Goal: Task Accomplishment & Management: Complete application form

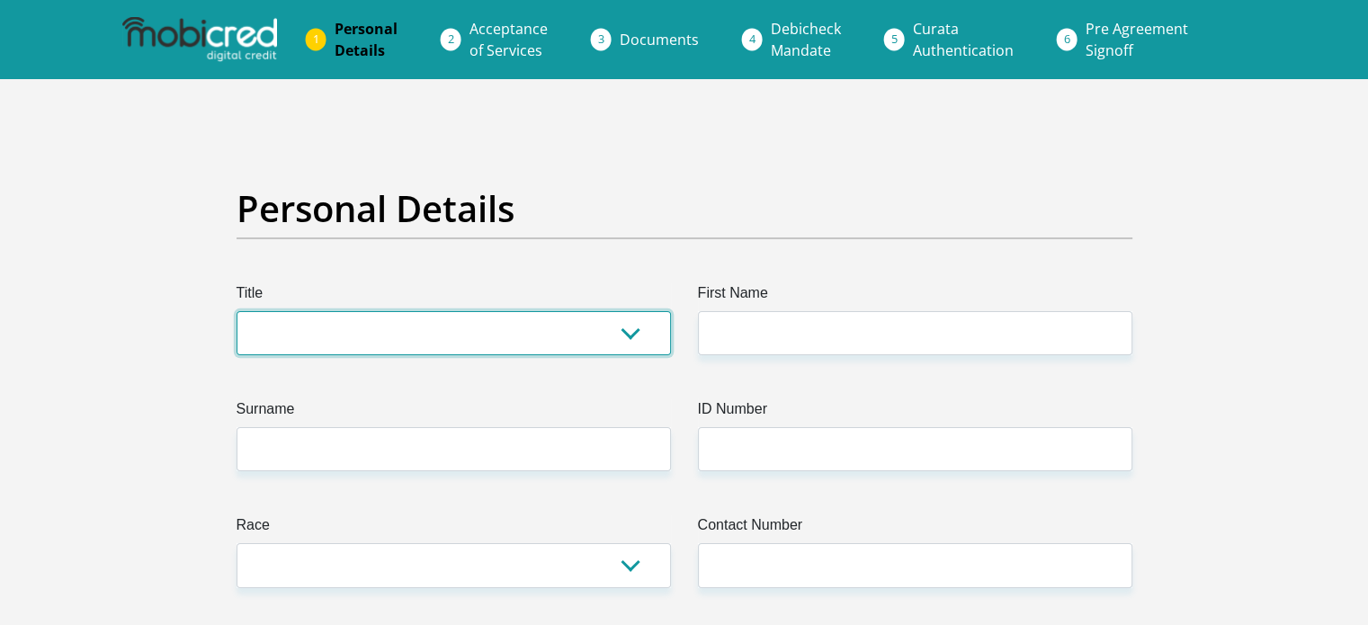
click at [387, 333] on select "Mr Ms Mrs Dr [PERSON_NAME]" at bounding box center [453, 333] width 434 height 44
select select "Mr"
click at [236, 311] on select "Mr Ms Mrs Dr [PERSON_NAME]" at bounding box center [453, 333] width 434 height 44
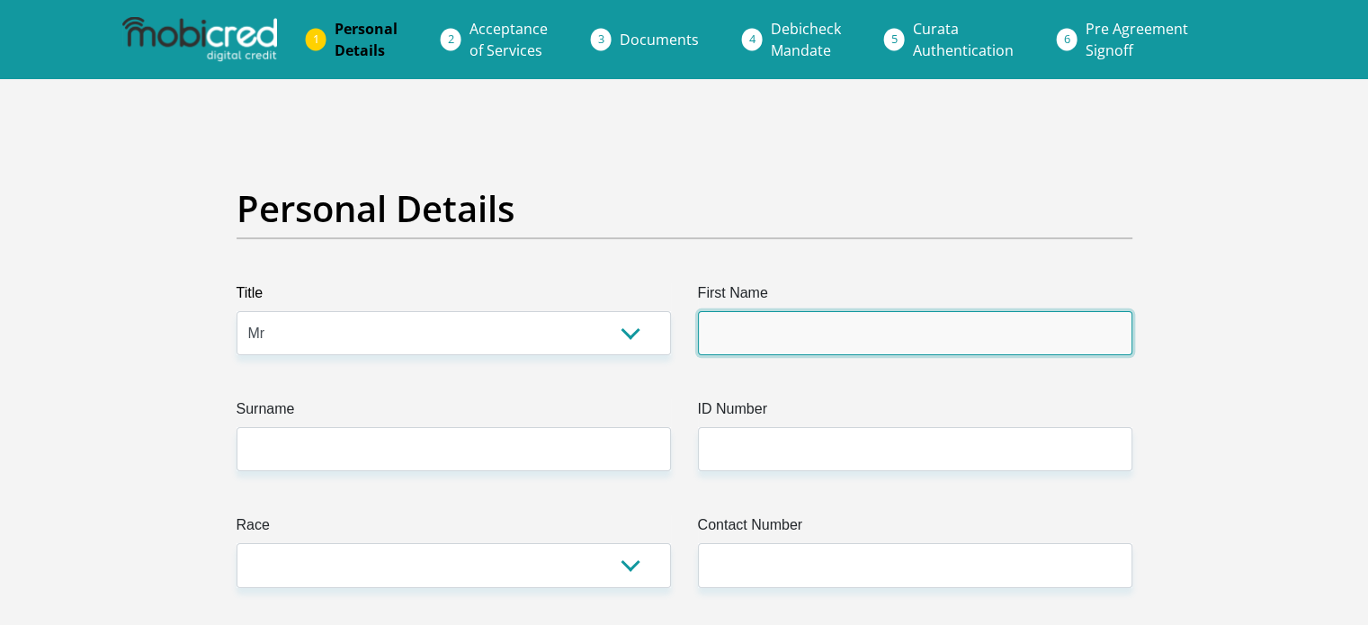
click at [701, 327] on input "First Name" at bounding box center [915, 333] width 434 height 44
type input "Ntsako"
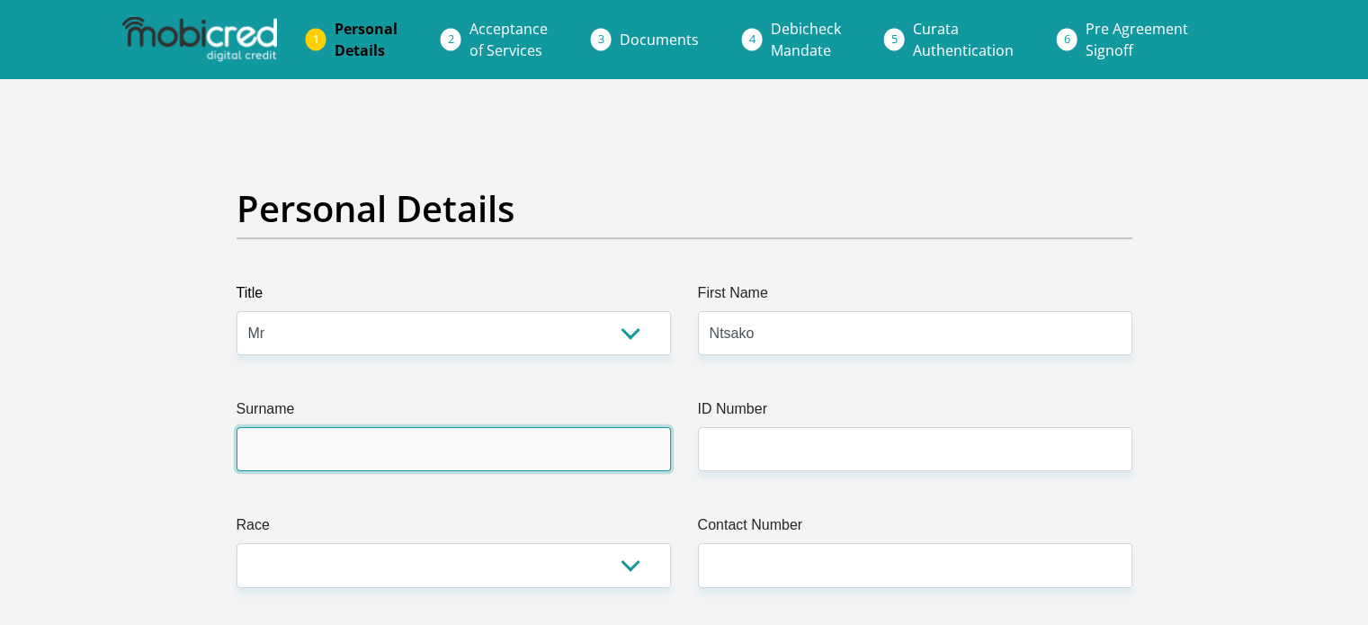
type input "Mangena"
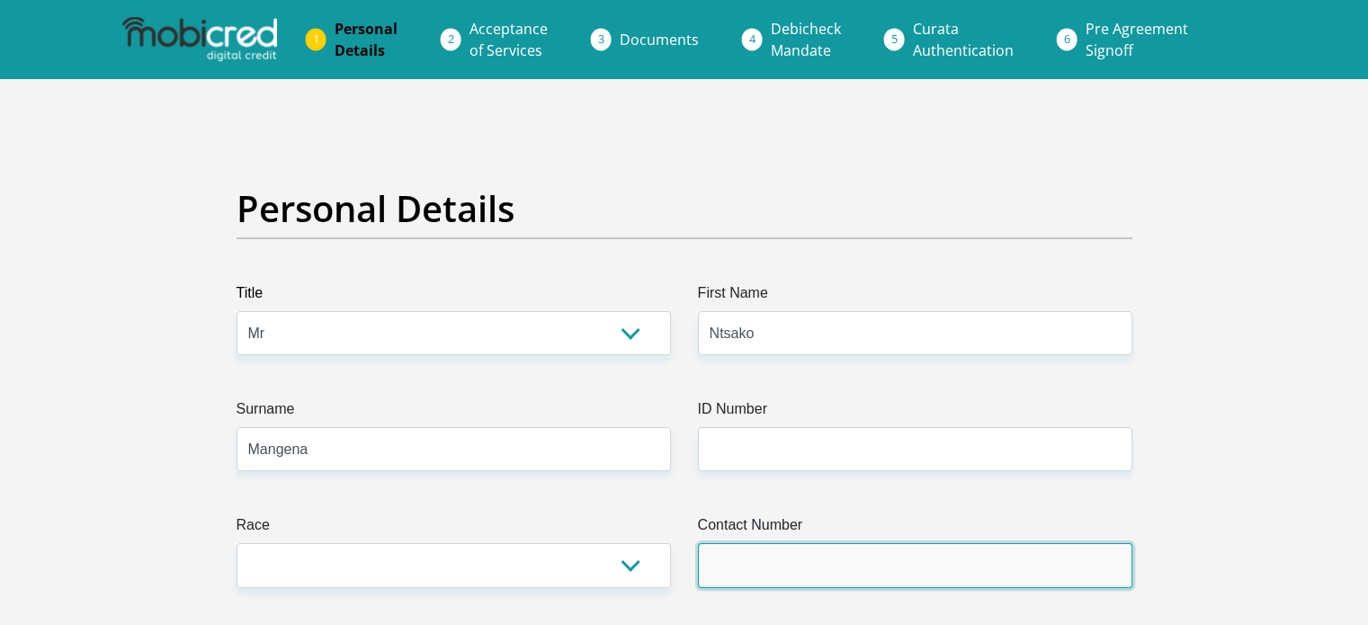
type input "0649598159"
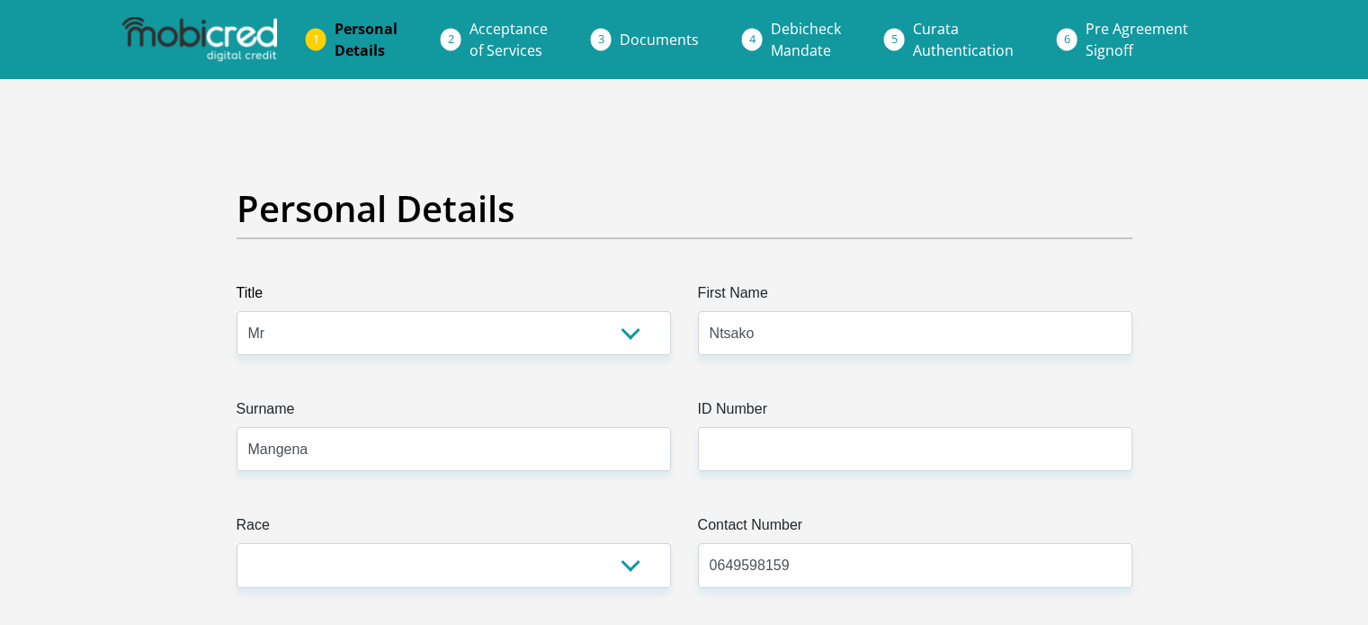
select select "ZAF"
type input "46 Nouveau Residential Estate"
type input "[STREET_ADDRESS]"
type input "Parklands"
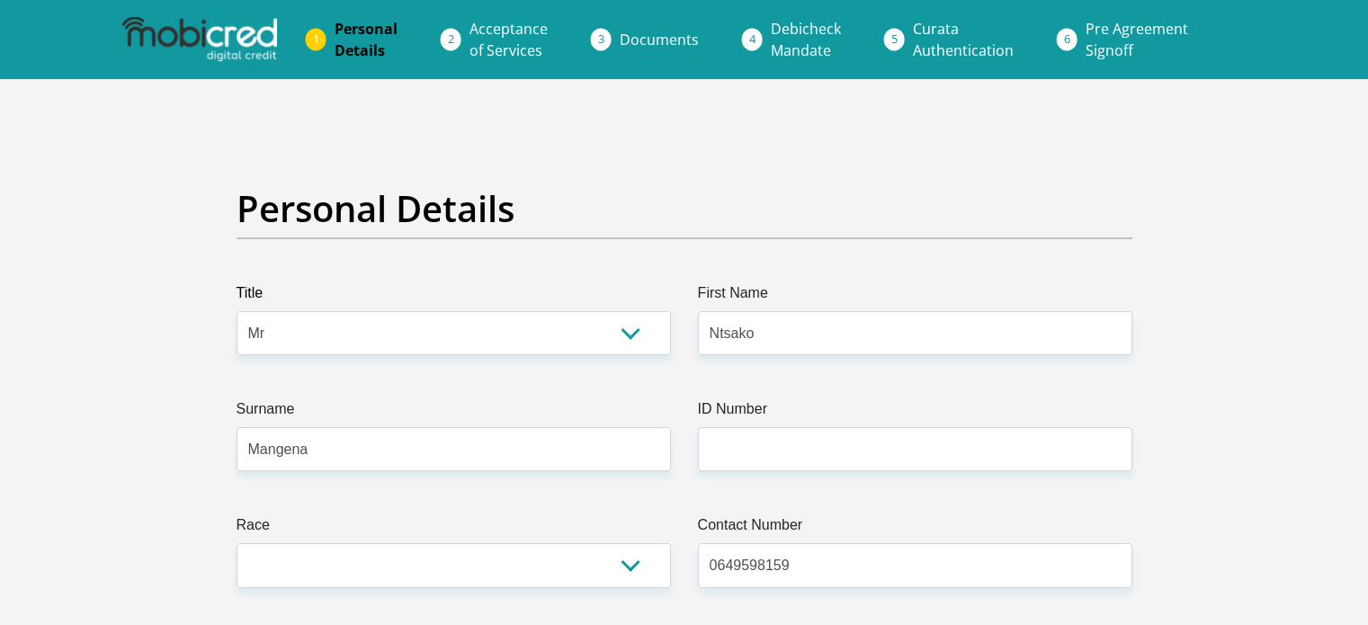
type input "Parklands"
type input "7441"
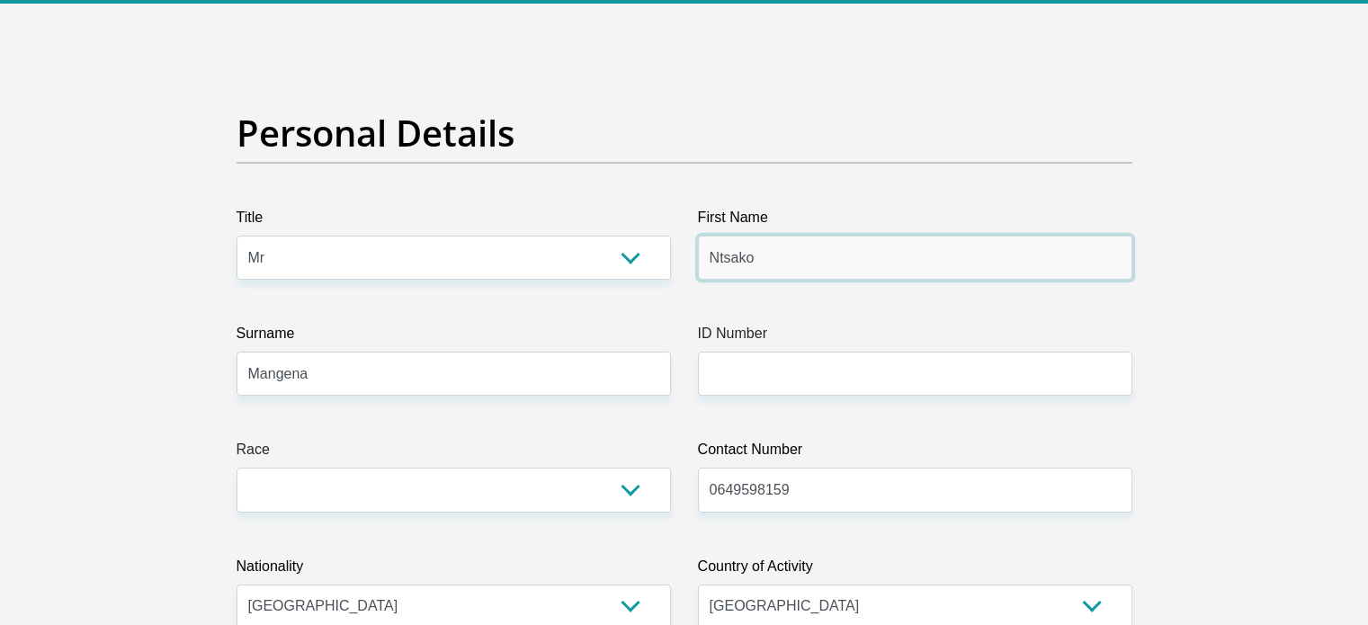
scroll to position [180, 0]
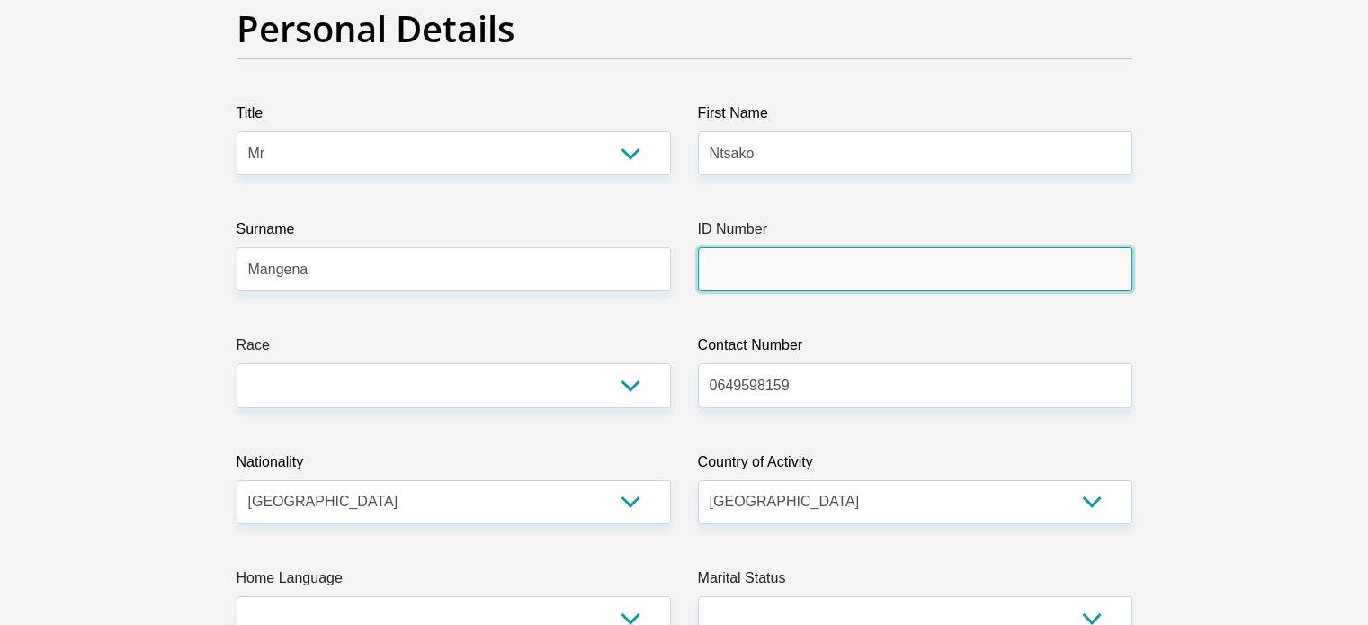
click at [752, 290] on input "ID Number" at bounding box center [915, 269] width 434 height 44
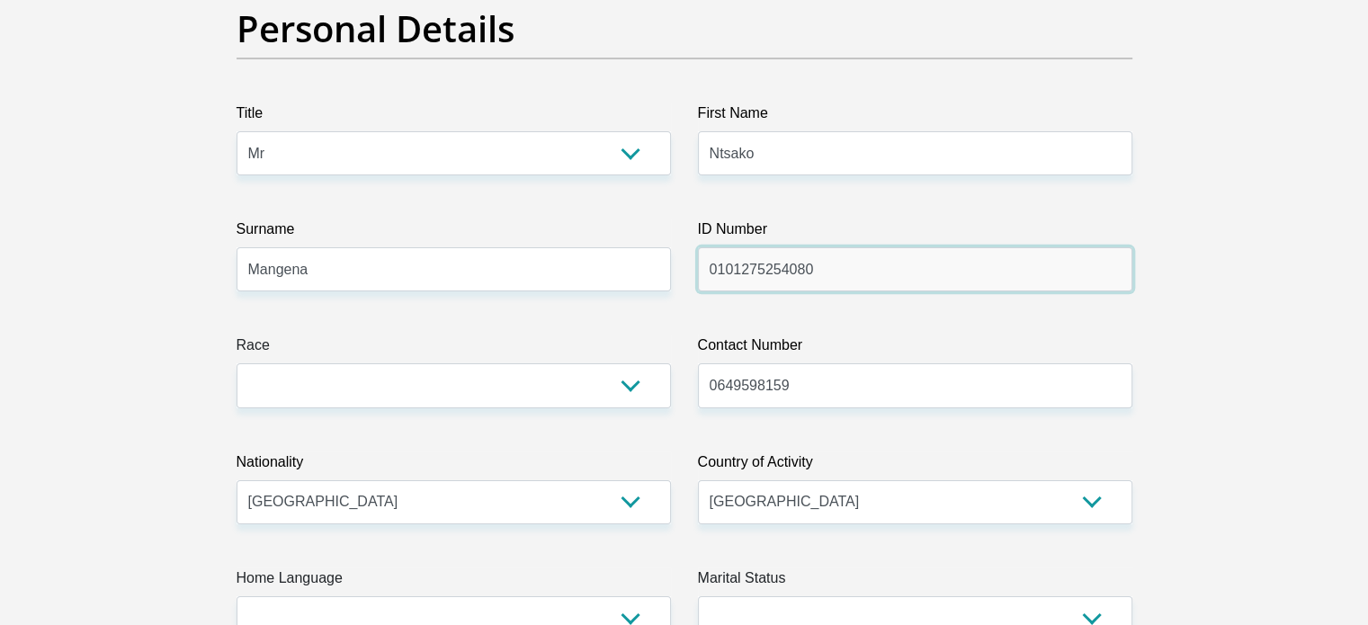
type input "0101275254080"
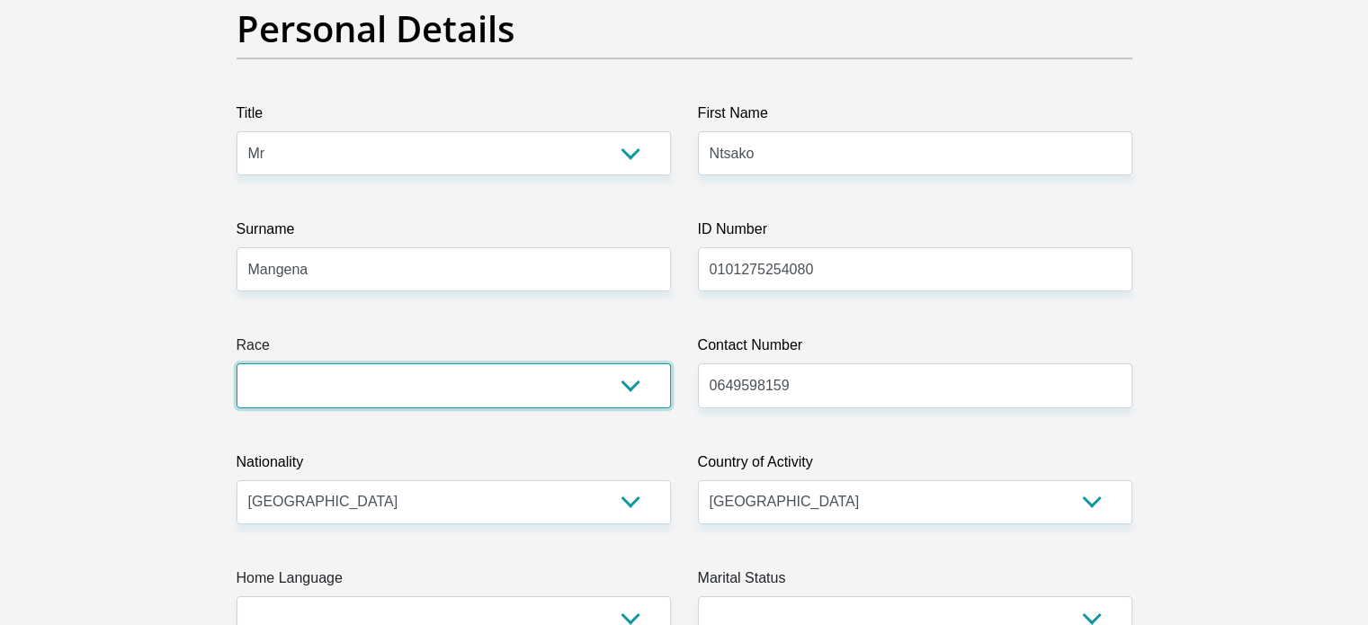
click at [528, 398] on select "Black Coloured Indian White Other" at bounding box center [453, 385] width 434 height 44
select select "1"
click at [236, 363] on select "Black Coloured Indian White Other" at bounding box center [453, 385] width 434 height 44
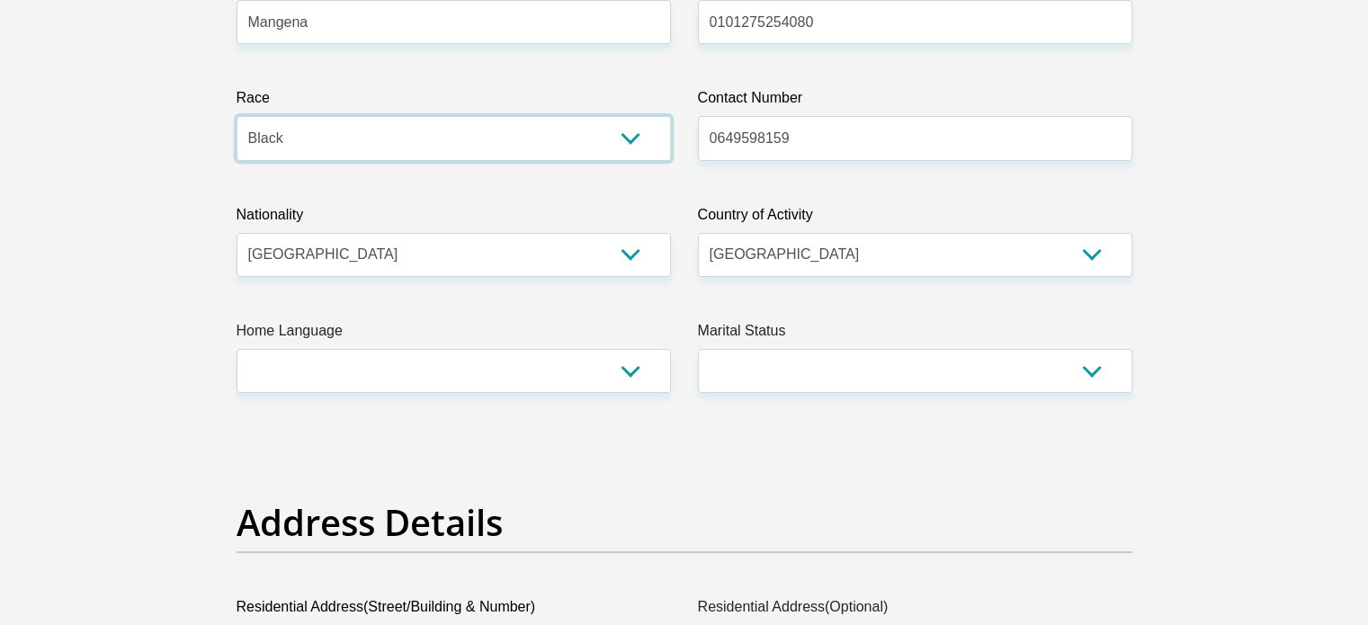
scroll to position [540, 0]
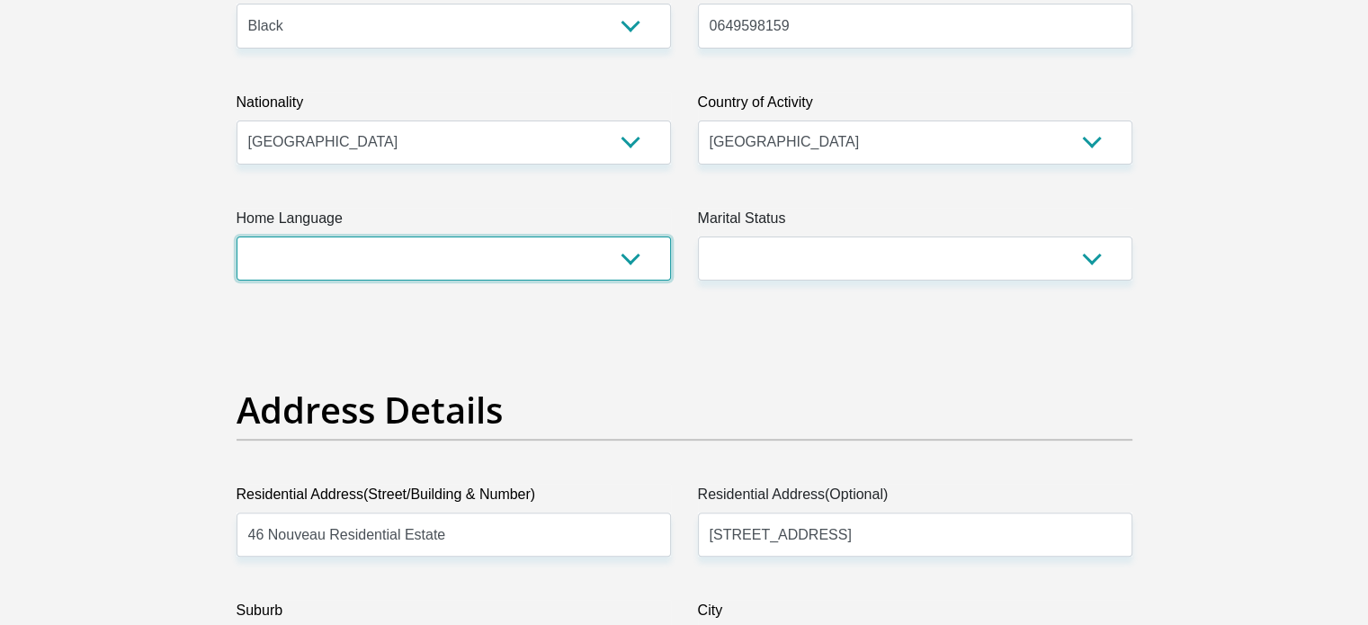
click at [479, 272] on select "Afrikaans English Sepedi South Ndebele Southern Sotho Swati Tsonga Tswana Venda…" at bounding box center [453, 258] width 434 height 44
select select "nso"
click at [236, 236] on select "Afrikaans English Sepedi South Ndebele Southern Sotho Swati Tsonga Tswana Venda…" at bounding box center [453, 258] width 434 height 44
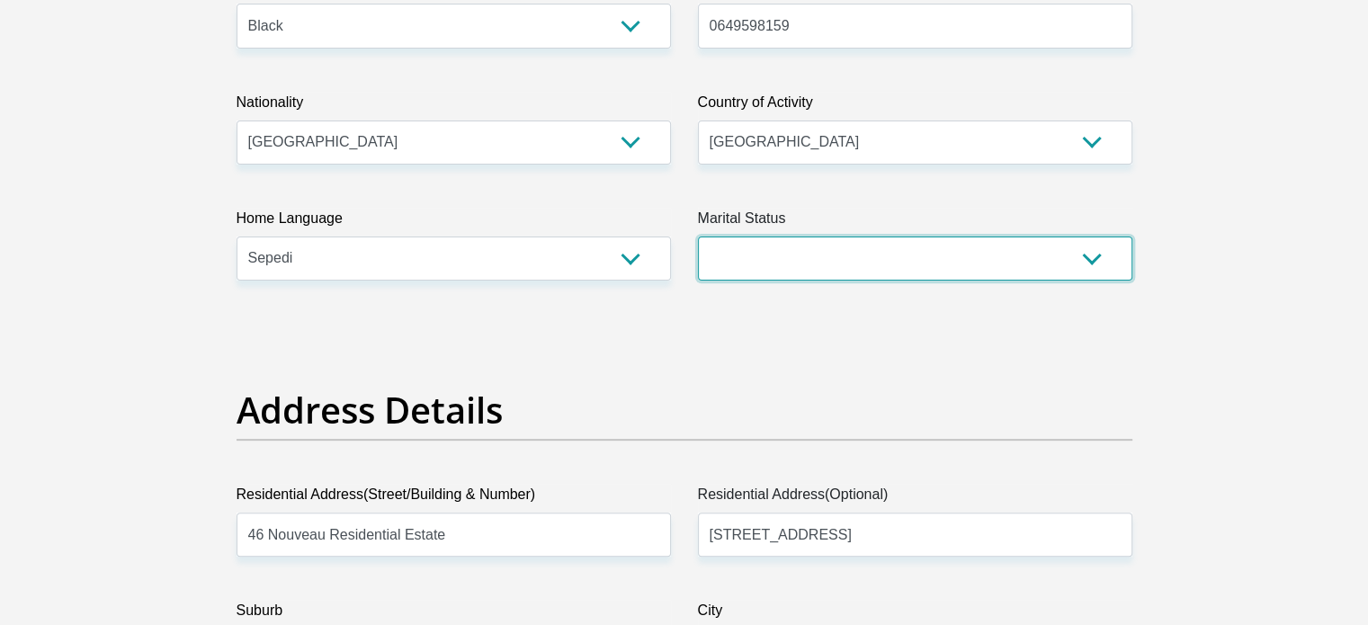
click at [784, 268] on select "Married ANC Single Divorced Widowed Married COP or Customary Law" at bounding box center [915, 258] width 434 height 44
select select "2"
click at [698, 236] on select "Married ANC Single Divorced Widowed Married COP or Customary Law" at bounding box center [915, 258] width 434 height 44
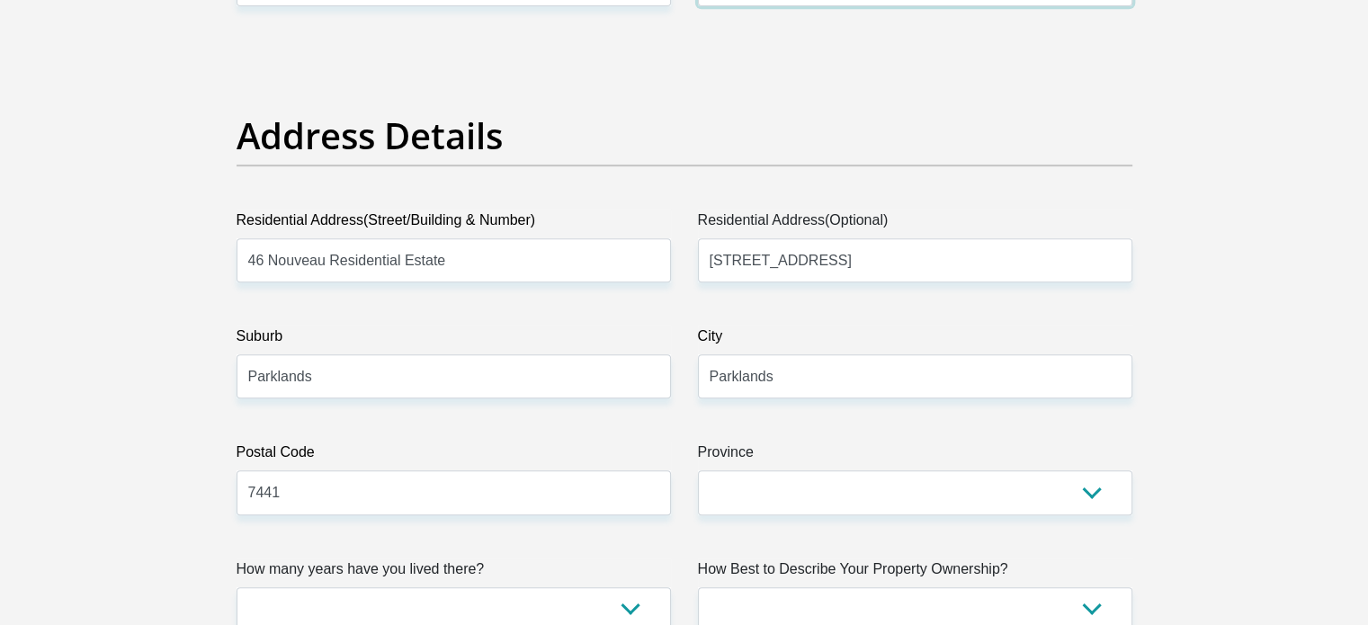
scroll to position [899, 0]
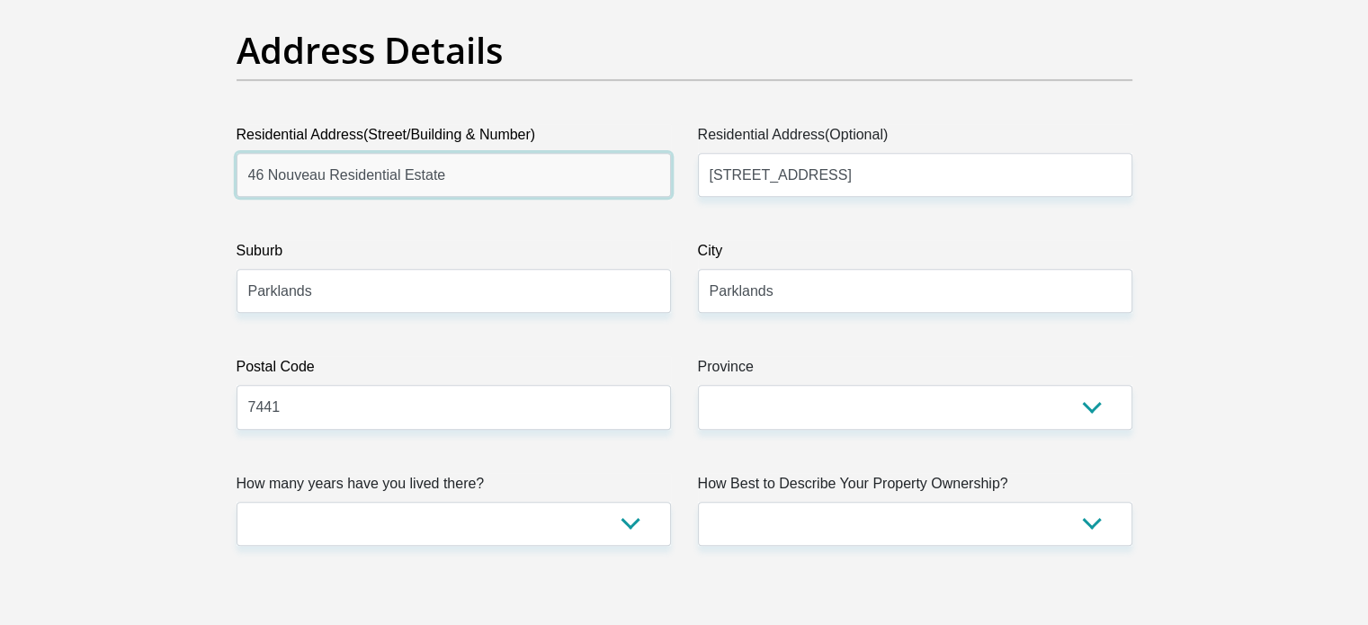
drag, startPoint x: 511, startPoint y: 175, endPoint x: 469, endPoint y: 178, distance: 41.5
click at [469, 178] on input "46 Nouveau Residential Estate" at bounding box center [453, 175] width 434 height 44
type input "[STREET_ADDRESS]"
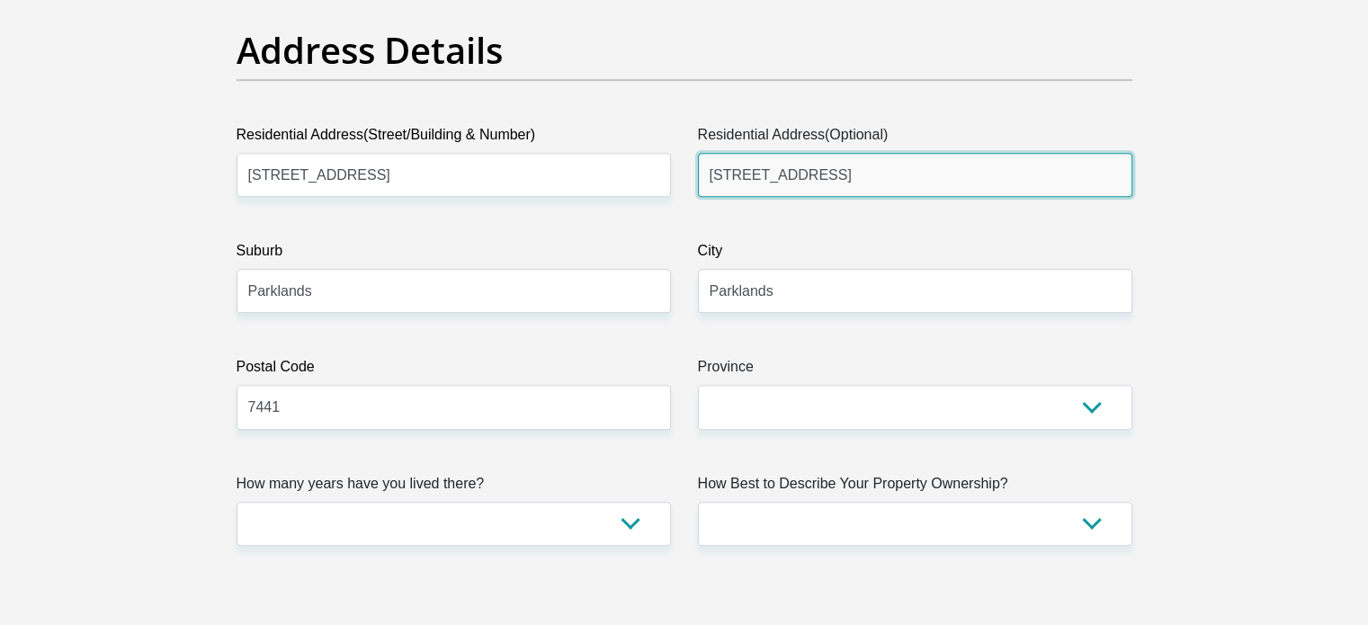
drag, startPoint x: 881, startPoint y: 177, endPoint x: 683, endPoint y: 177, distance: 197.8
click at [684, 177] on div "Residential Address(Optional) [STREET_ADDRESS]" at bounding box center [914, 160] width 461 height 73
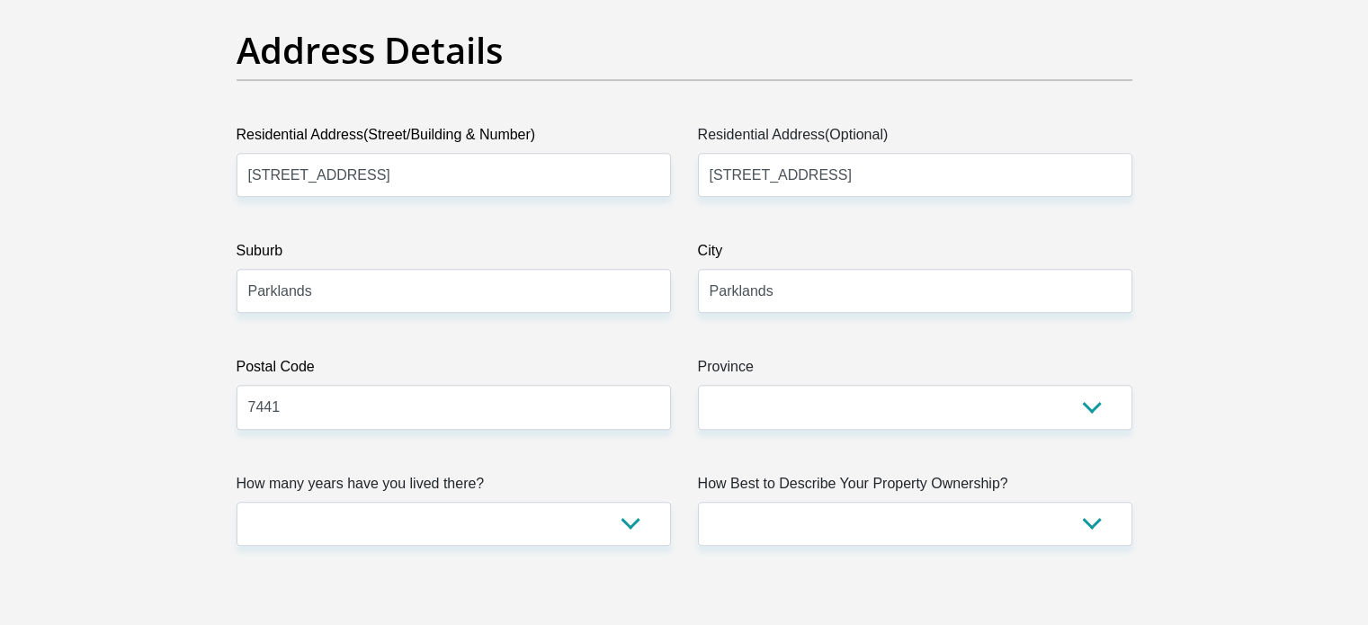
click at [502, 145] on label "Residential Address(Street/Building & Number)" at bounding box center [453, 138] width 434 height 29
drag, startPoint x: 474, startPoint y: 177, endPoint x: 457, endPoint y: 177, distance: 17.1
click at [457, 177] on input "[STREET_ADDRESS]" at bounding box center [453, 175] width 434 height 44
drag, startPoint x: 473, startPoint y: 175, endPoint x: 230, endPoint y: 196, distance: 243.7
click at [231, 196] on div "Residential Address(Street/Building & Number) [STREET_ADDRESS]" at bounding box center [453, 160] width 461 height 73
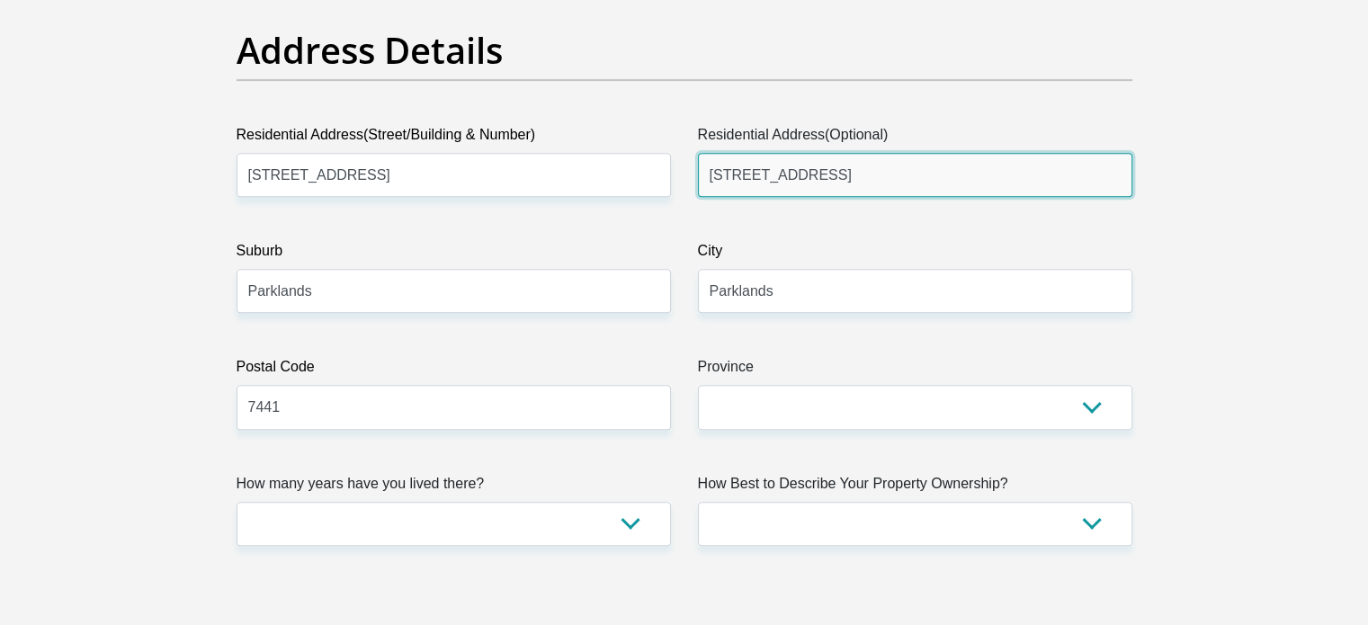
drag, startPoint x: 894, startPoint y: 179, endPoint x: 617, endPoint y: 207, distance: 278.4
paste input "[STREET_ADDRESS]"
type input "[STREET_ADDRESS]"
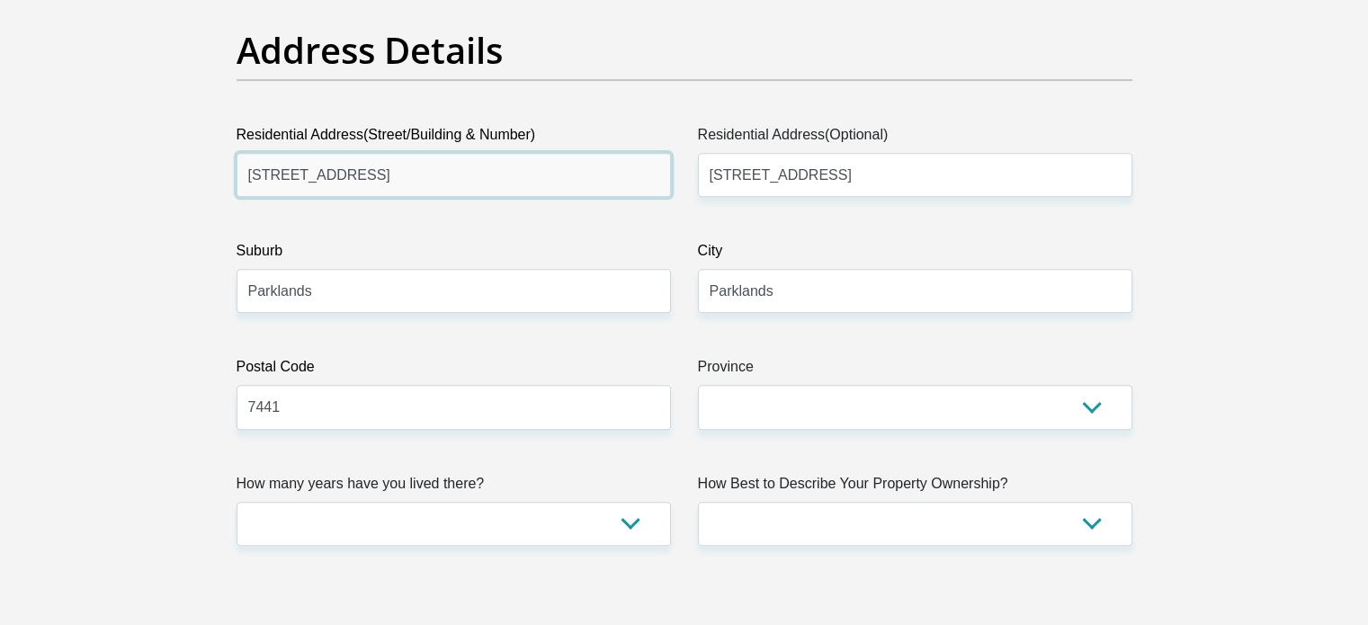
click at [372, 183] on input "[STREET_ADDRESS]" at bounding box center [453, 175] width 434 height 44
type input "3"
type input "Augusta Mews"
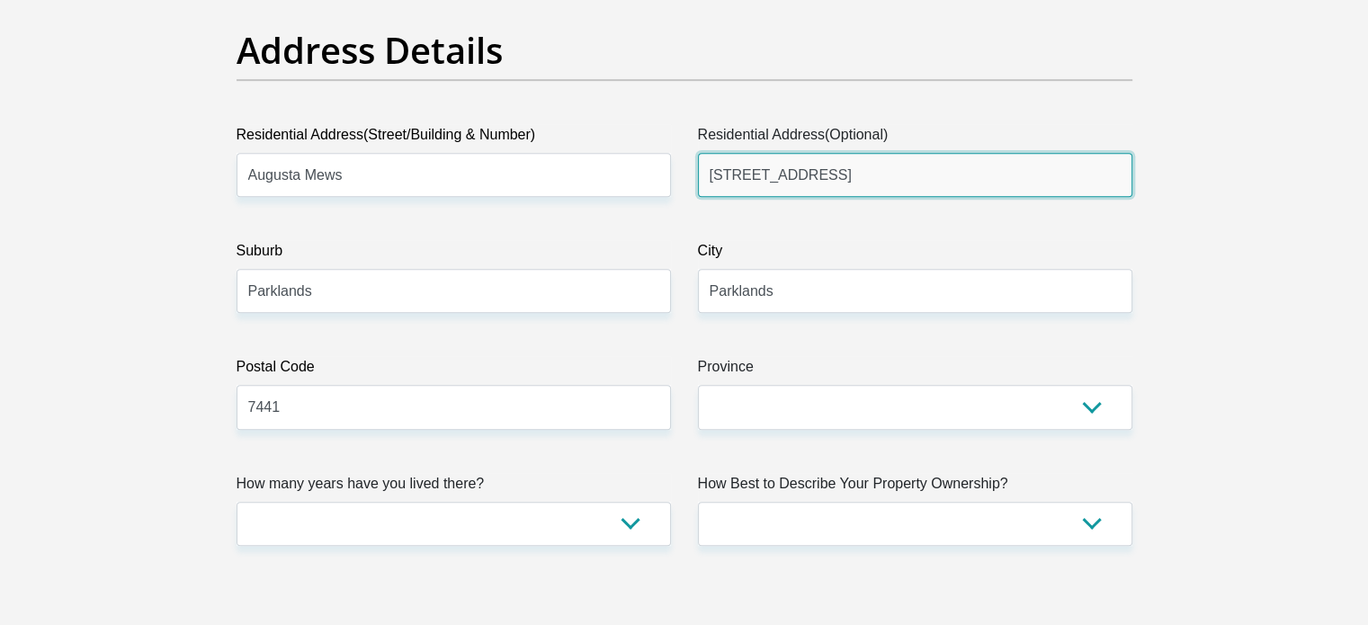
click at [727, 181] on input "[STREET_ADDRESS]" at bounding box center [915, 175] width 434 height 44
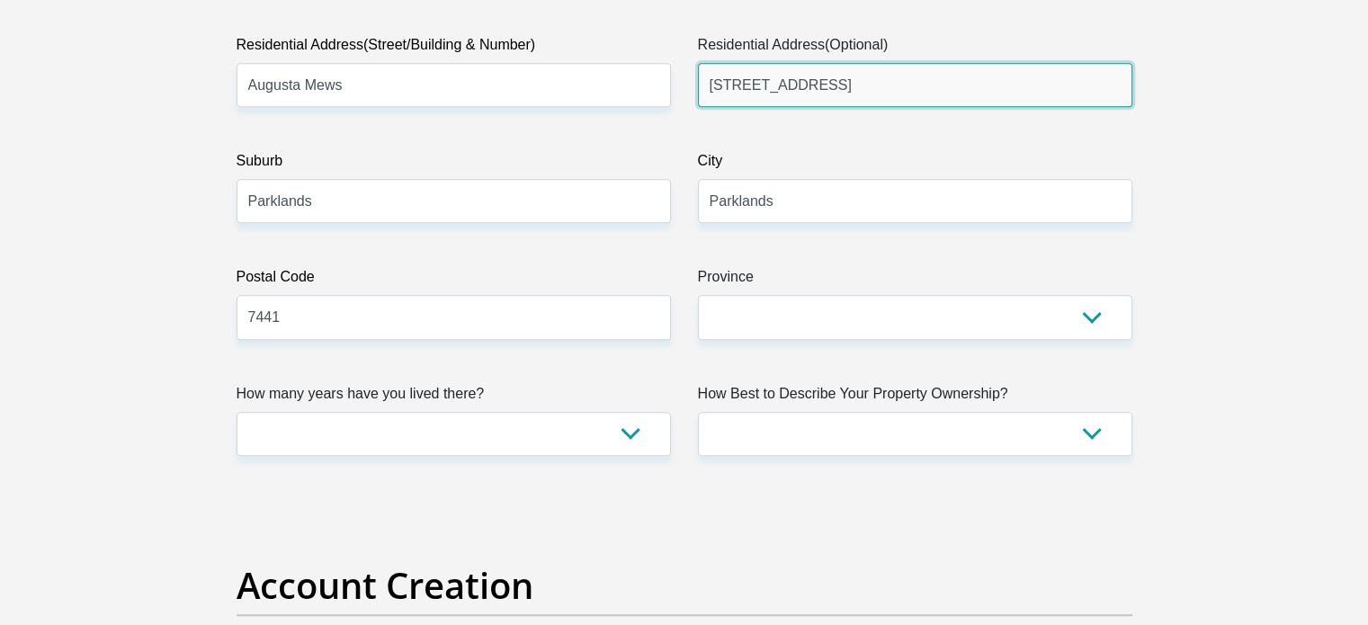
type input "[STREET_ADDRESS]"
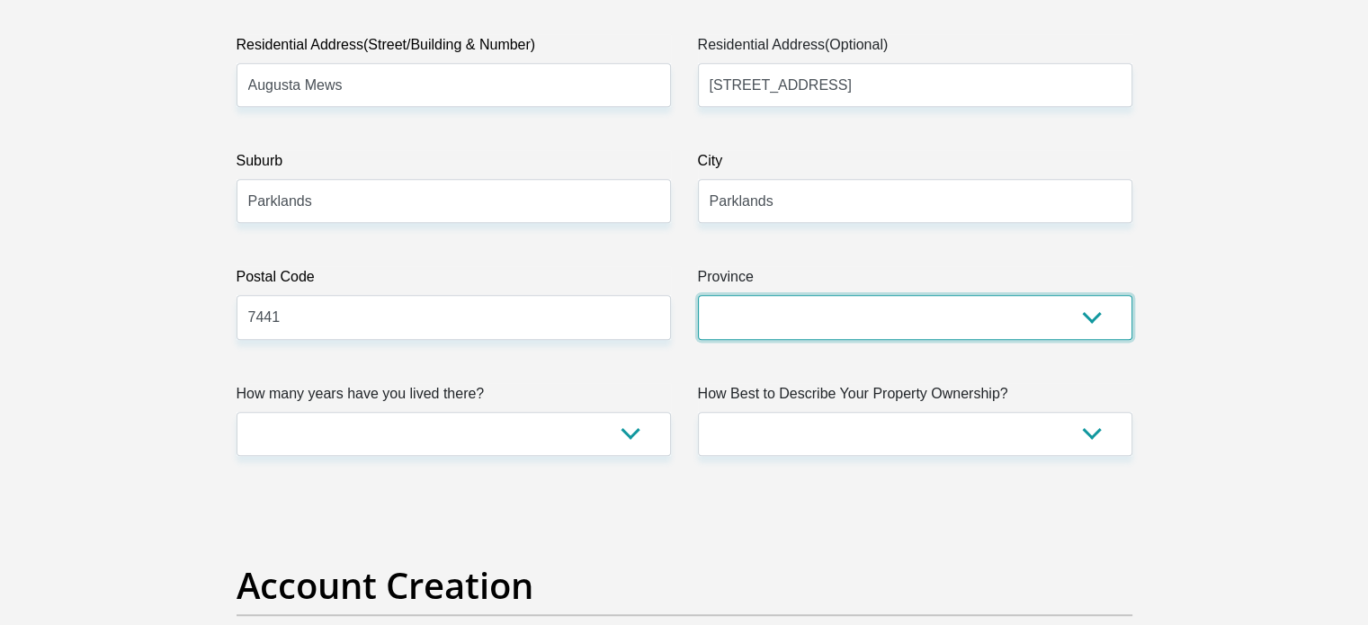
click at [711, 299] on select "Eastern Cape Free State [GEOGRAPHIC_DATA] [GEOGRAPHIC_DATA][DATE] [GEOGRAPHIC_D…" at bounding box center [915, 317] width 434 height 44
select select "Western Cape"
click at [698, 295] on select "Eastern Cape Free State [GEOGRAPHIC_DATA] [GEOGRAPHIC_DATA][DATE] [GEOGRAPHIC_D…" at bounding box center [915, 317] width 434 height 44
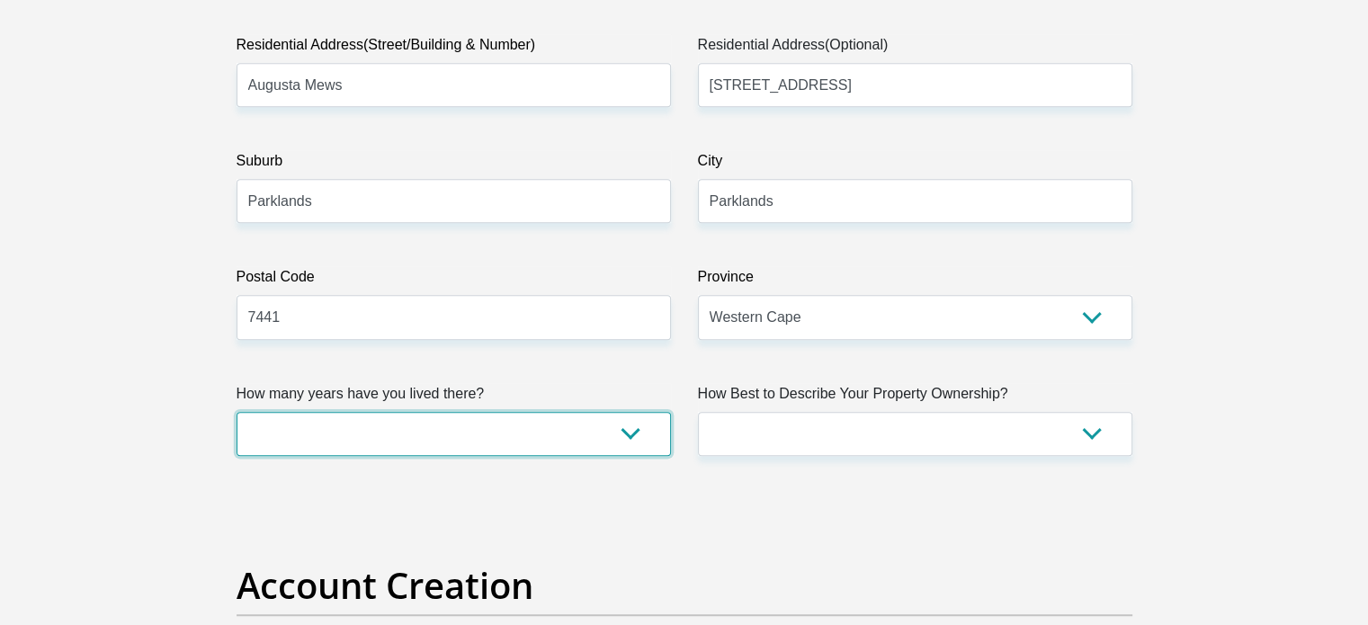
click at [608, 442] on select "less than 1 year 1-3 years 3-5 years 5+ years" at bounding box center [453, 434] width 434 height 44
select select "0"
click at [236, 412] on select "less than 1 year 1-3 years 3-5 years 5+ years" at bounding box center [453, 434] width 434 height 44
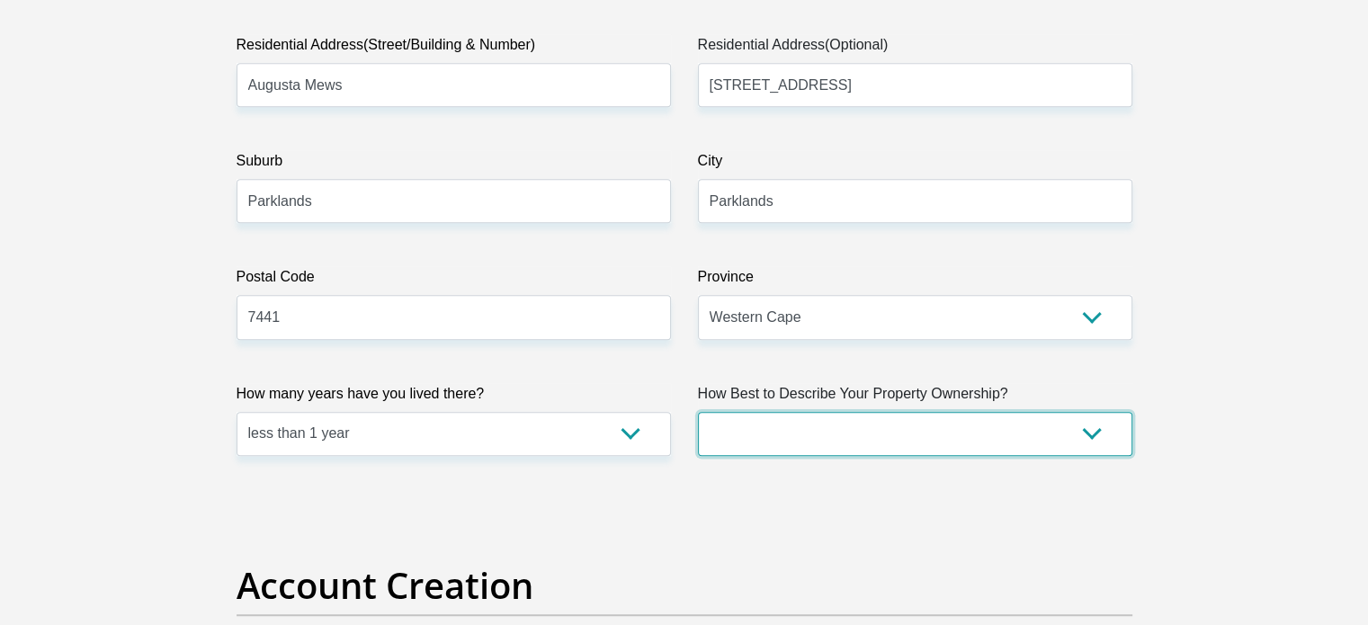
click at [827, 445] on select "Owned Rented Family Owned Company Dwelling" at bounding box center [915, 434] width 434 height 44
select select "Rented"
click at [698, 412] on select "Owned Rented Family Owned Company Dwelling" at bounding box center [915, 434] width 434 height 44
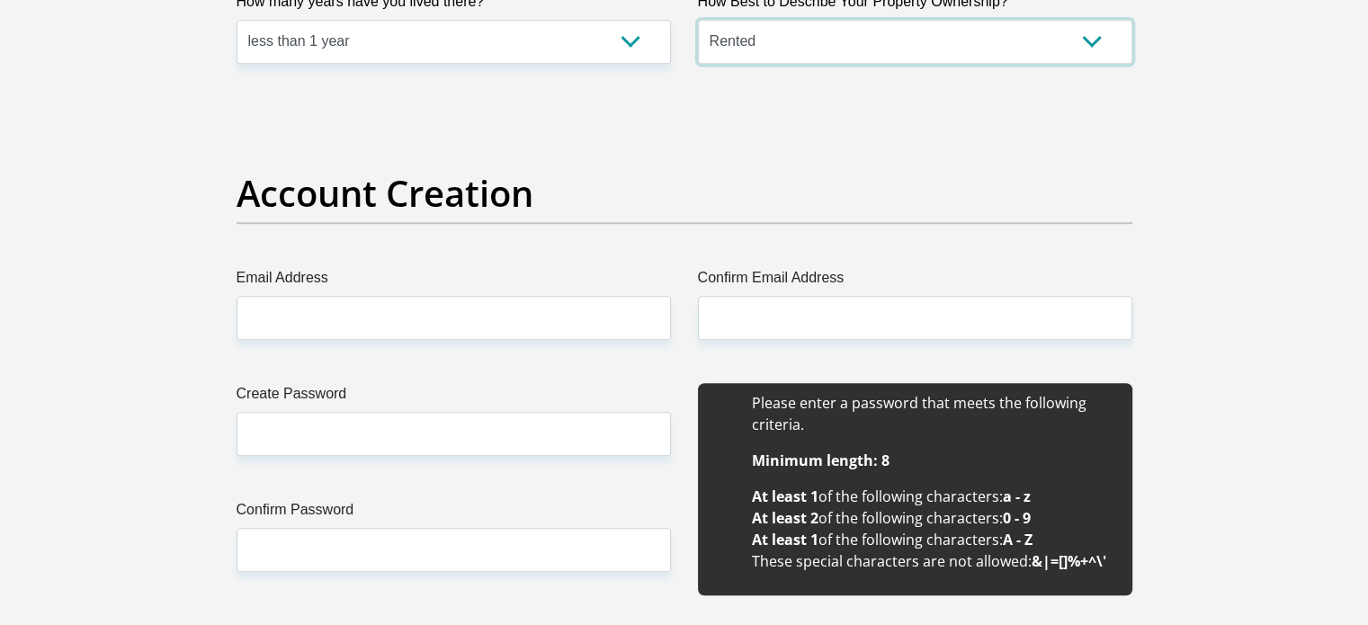
scroll to position [1439, 0]
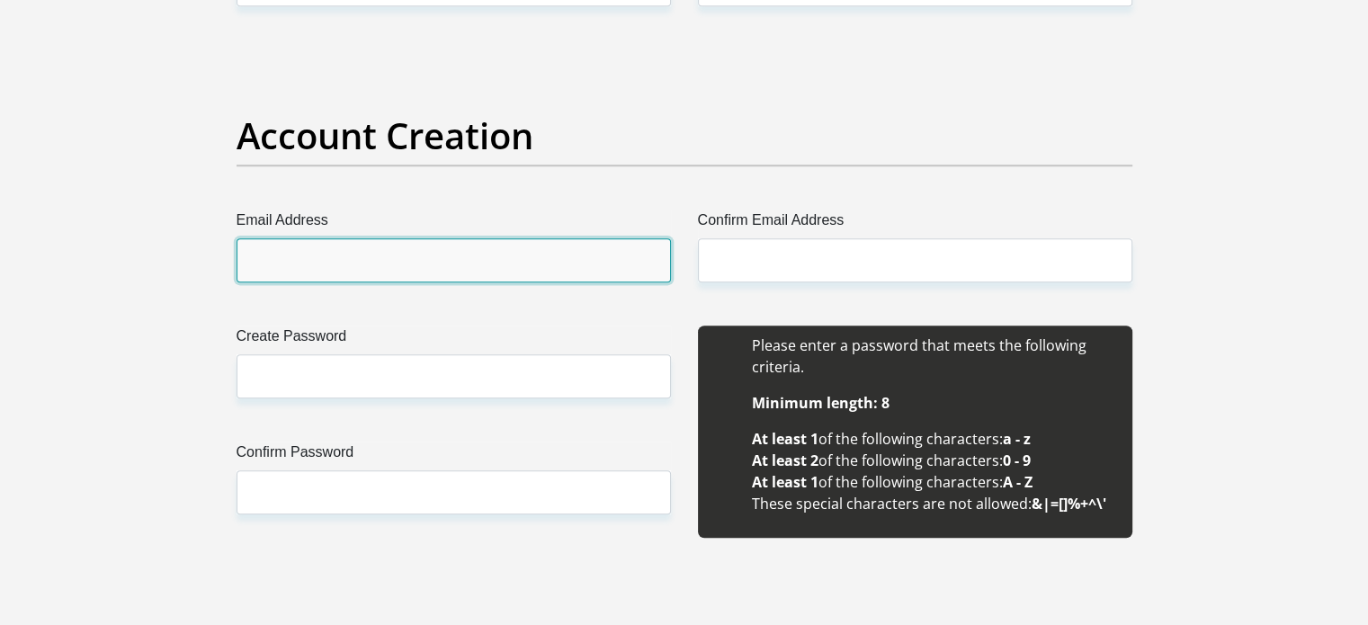
click at [487, 240] on input "Email Address" at bounding box center [453, 260] width 434 height 44
click at [474, 265] on input "Email Address" at bounding box center [453, 260] width 434 height 44
type input "b"
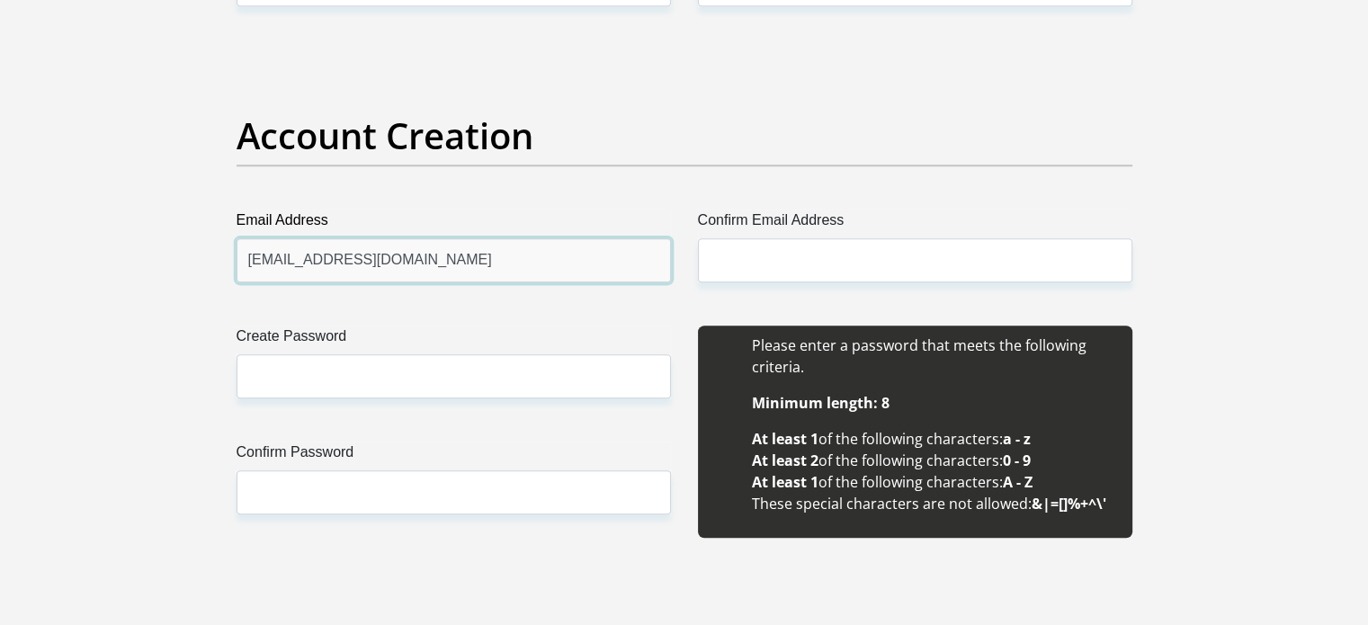
type input "[EMAIL_ADDRESS][DOMAIN_NAME]"
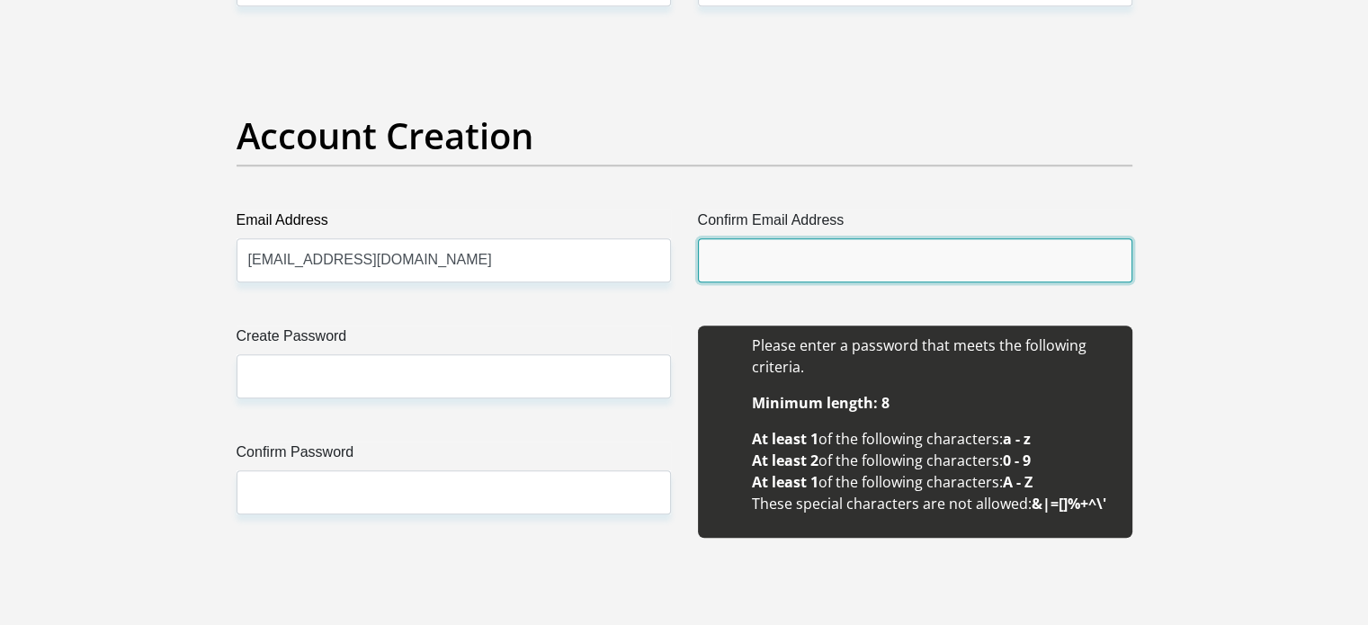
click at [750, 258] on input "Confirm Email Address" at bounding box center [915, 260] width 434 height 44
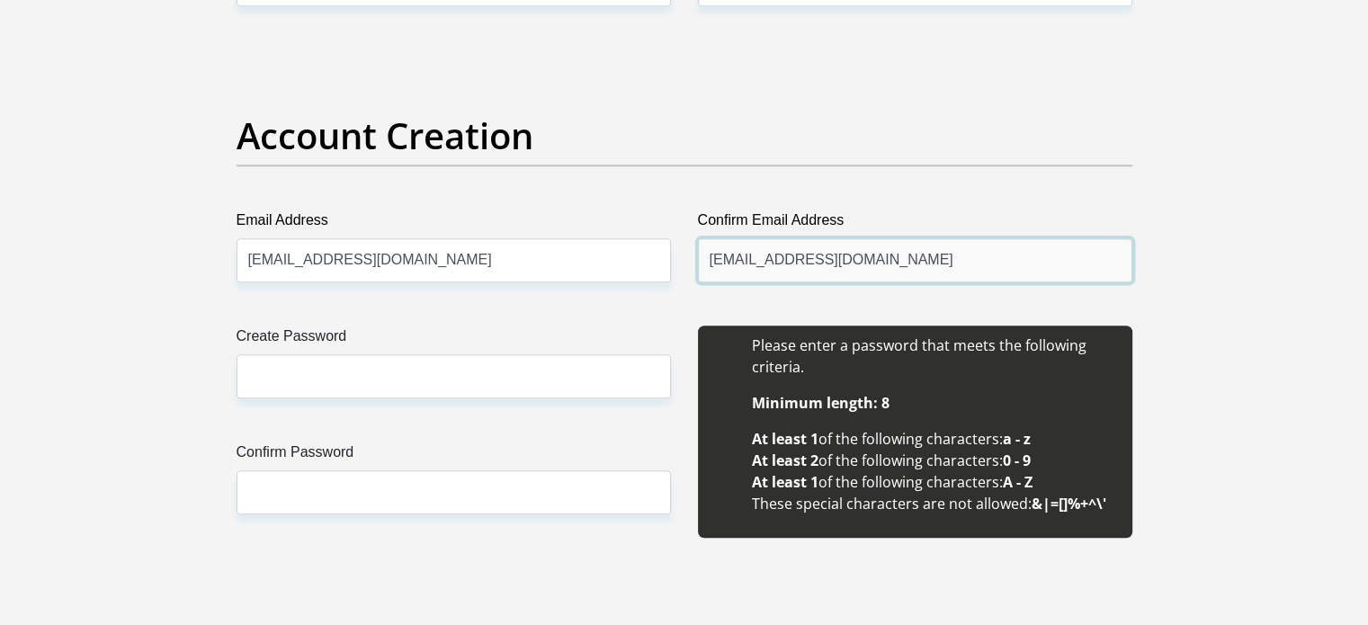
type input "[EMAIL_ADDRESS][DOMAIN_NAME]"
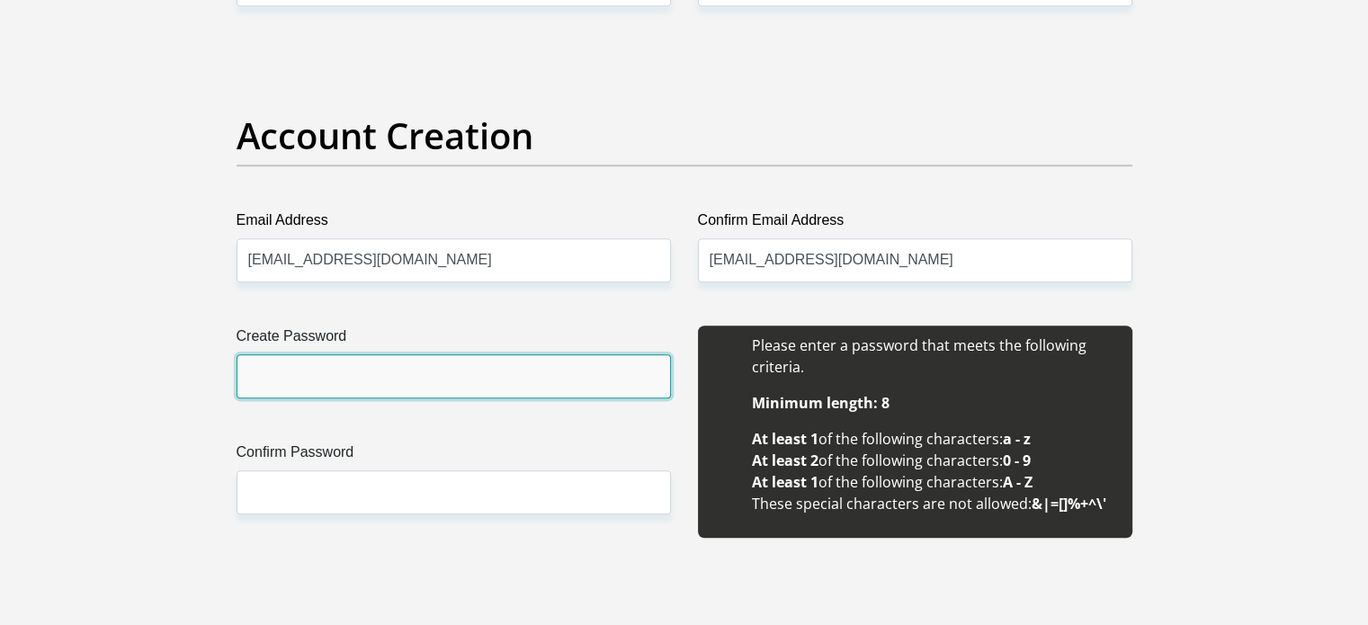
click at [264, 396] on input "Create Password" at bounding box center [453, 376] width 434 height 44
type input "Matsatsi@01"
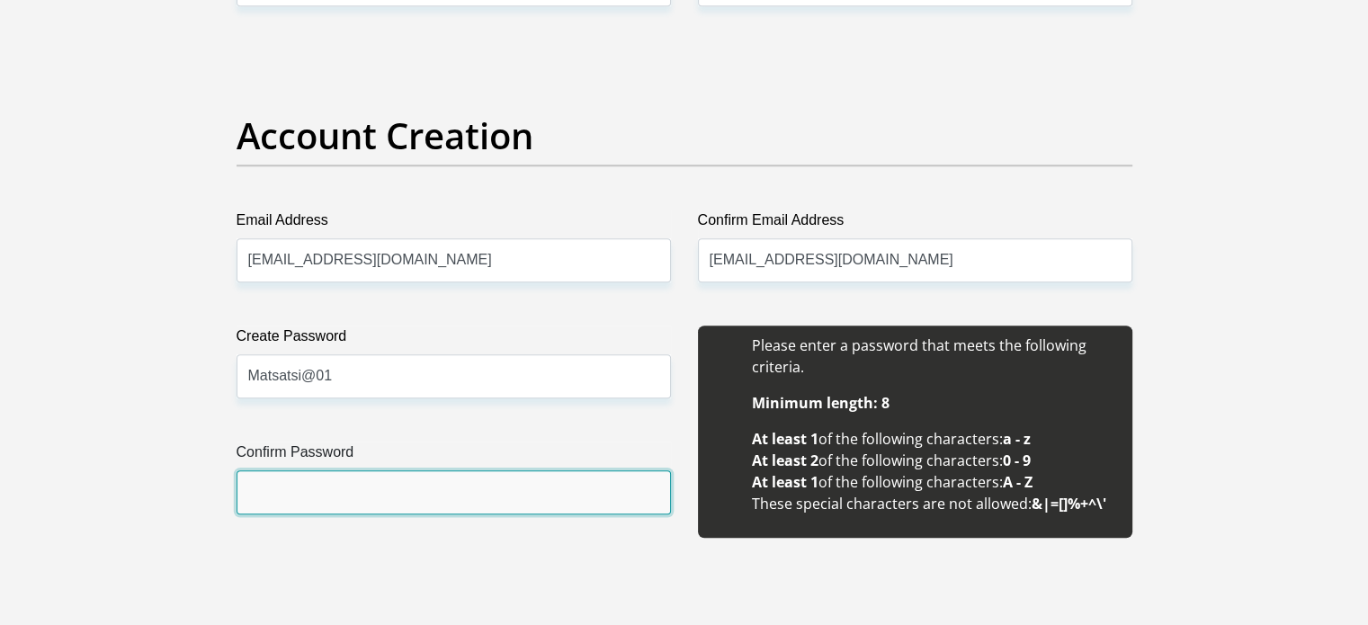
click at [270, 496] on input "Confirm Password" at bounding box center [453, 492] width 434 height 44
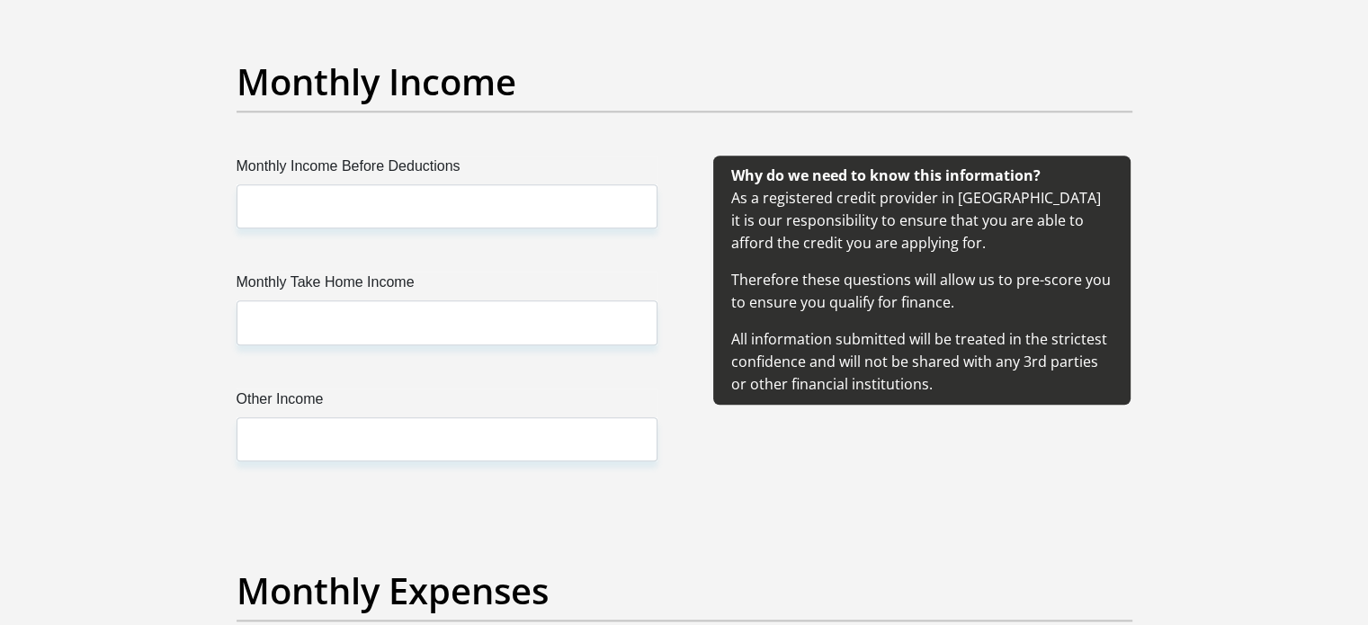
scroll to position [2068, 0]
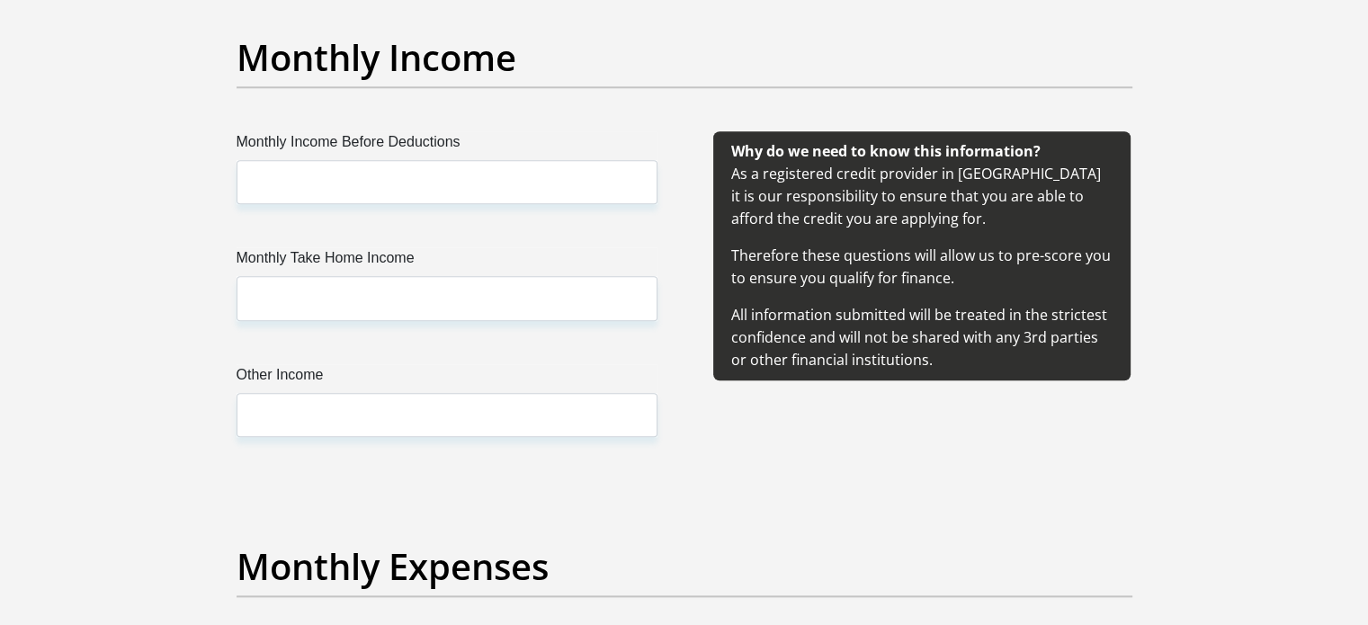
type input "Matsatsi@01"
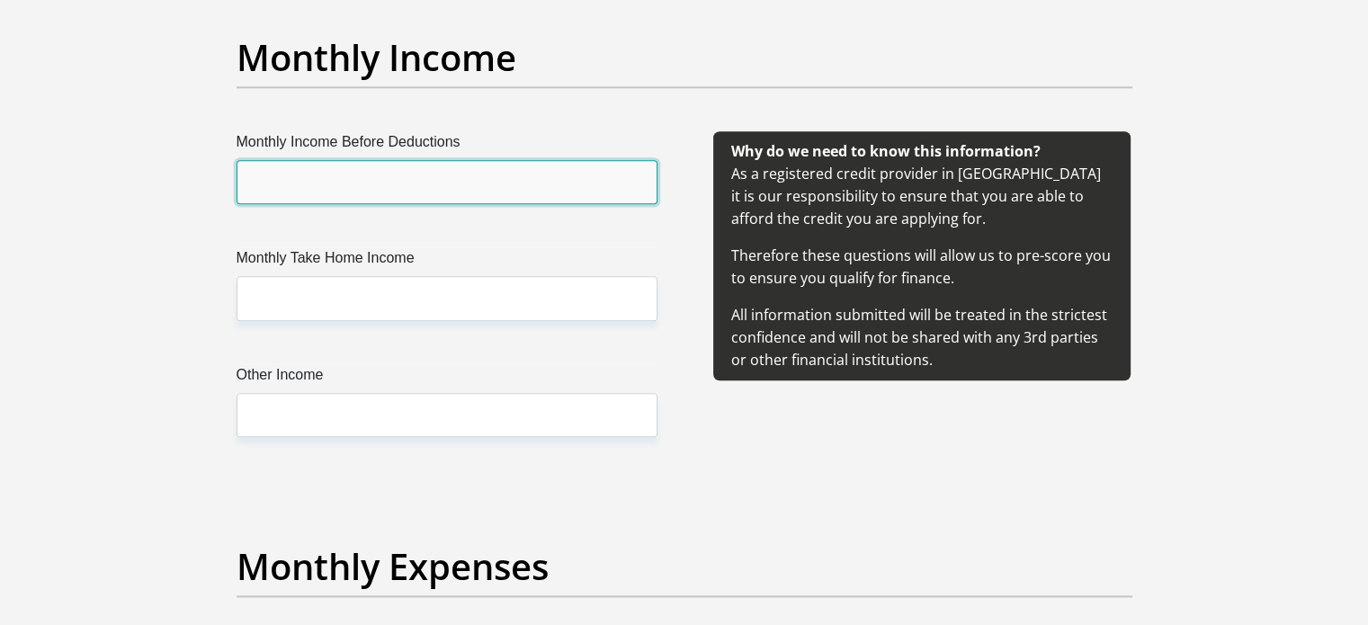
click at [337, 183] on input "Monthly Income Before Deductions" at bounding box center [446, 182] width 421 height 44
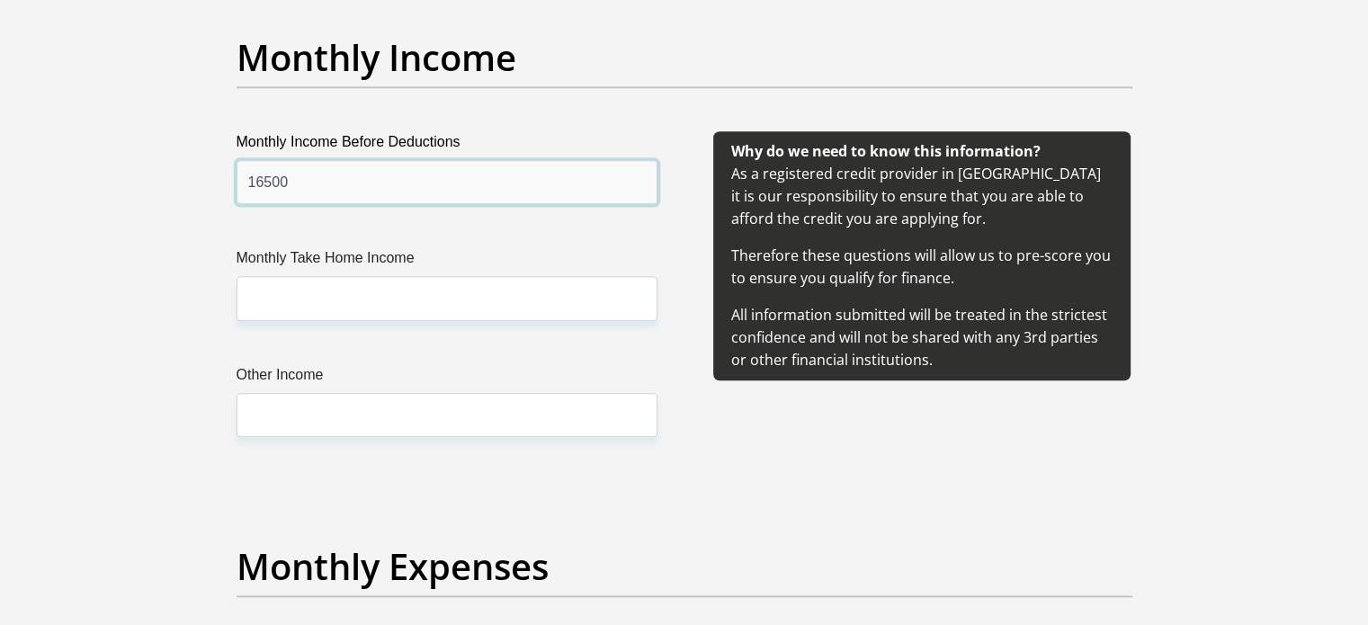
type input "16500"
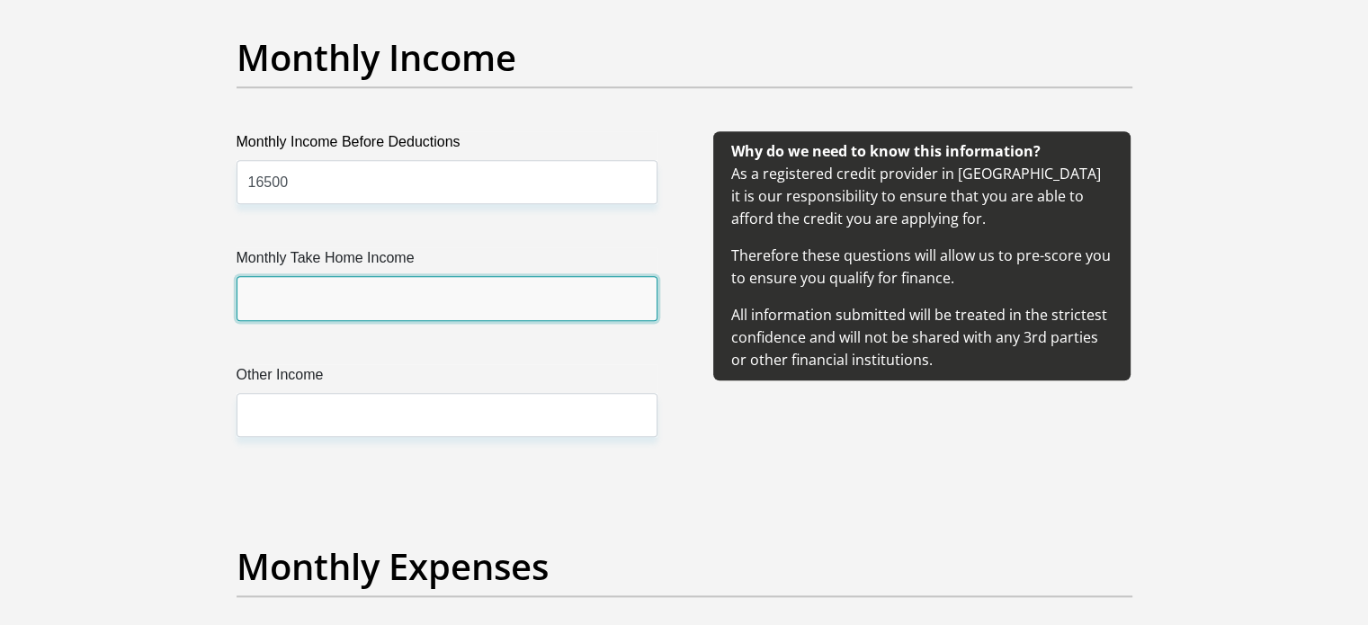
click at [364, 294] on input "Monthly Take Home Income" at bounding box center [446, 298] width 421 height 44
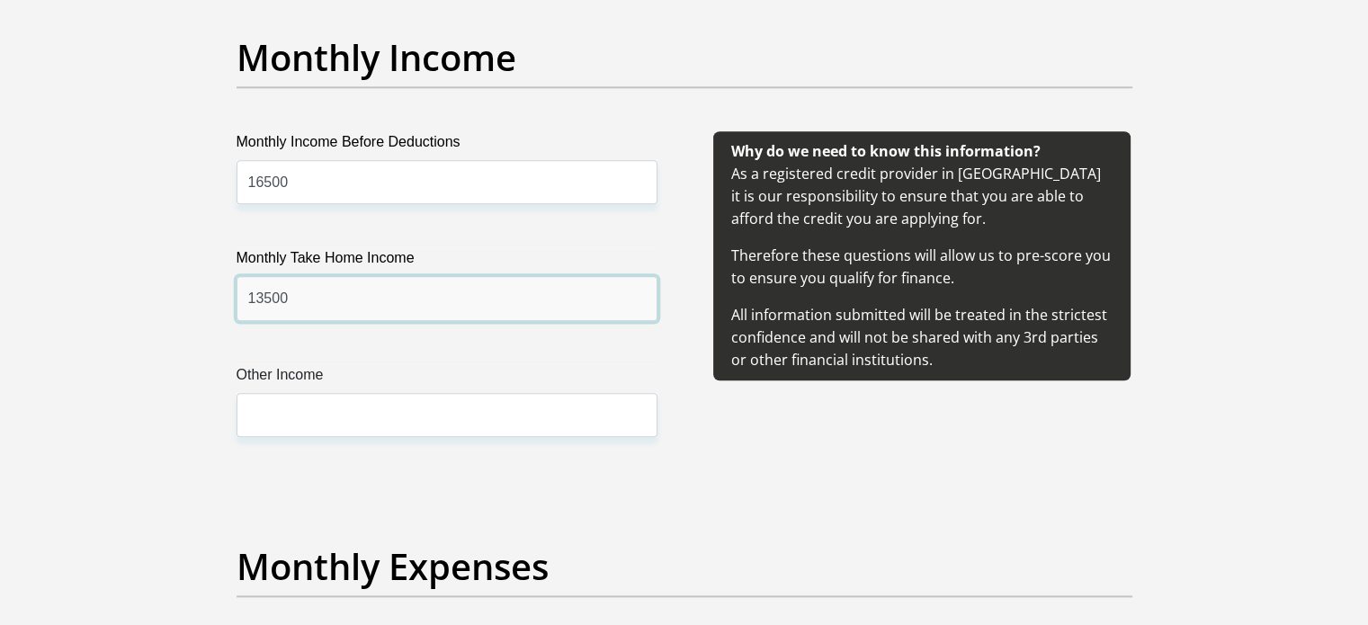
type input "13500"
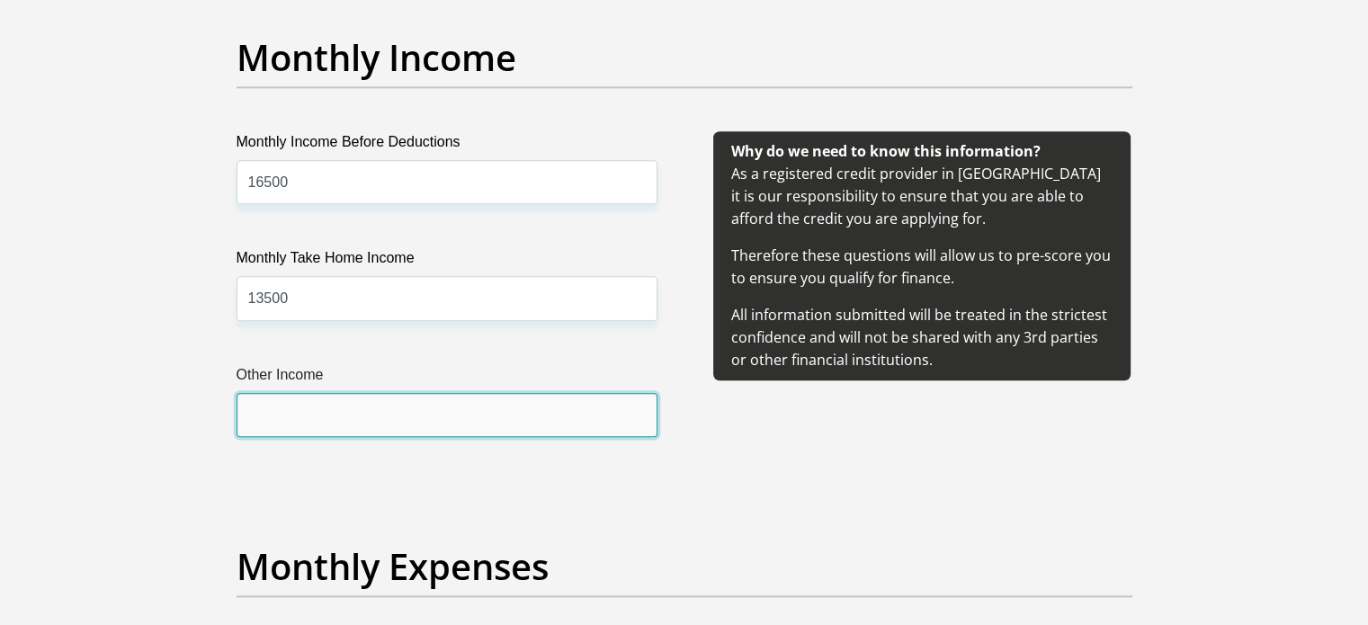
click at [370, 417] on input "Other Income" at bounding box center [446, 415] width 421 height 44
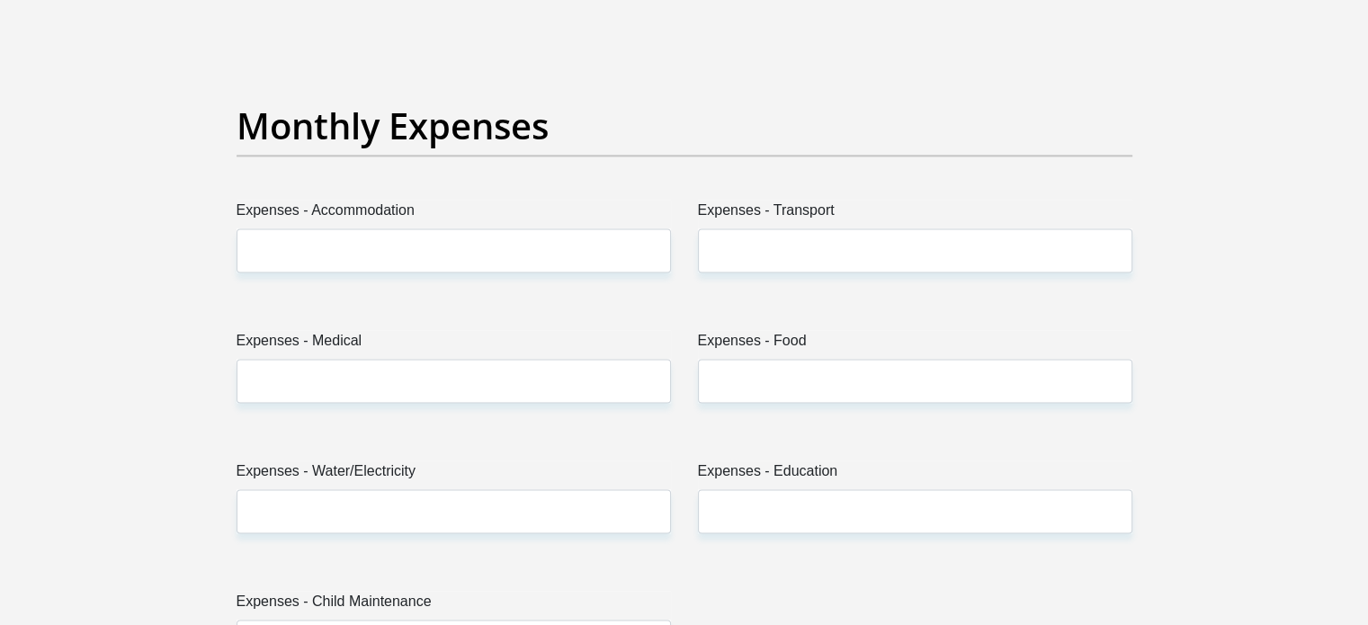
scroll to position [2510, 0]
type input "2000"
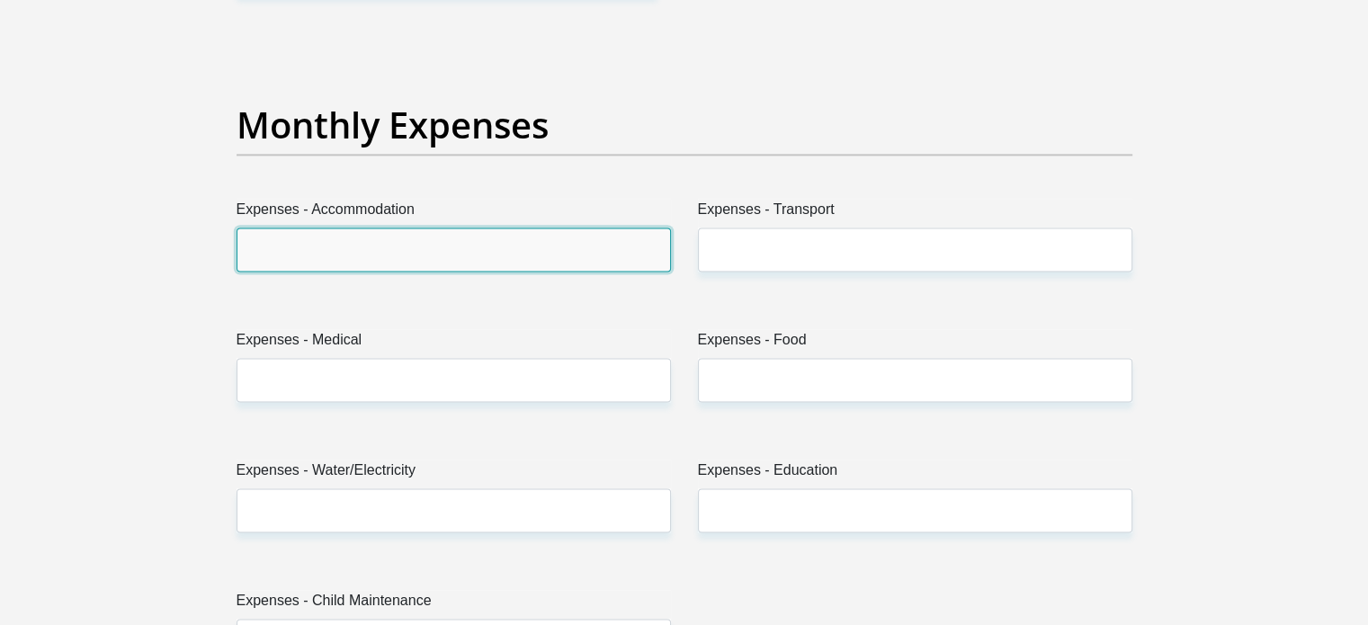
click at [410, 251] on input "Expenses - Accommodation" at bounding box center [453, 250] width 434 height 44
type input "4250"
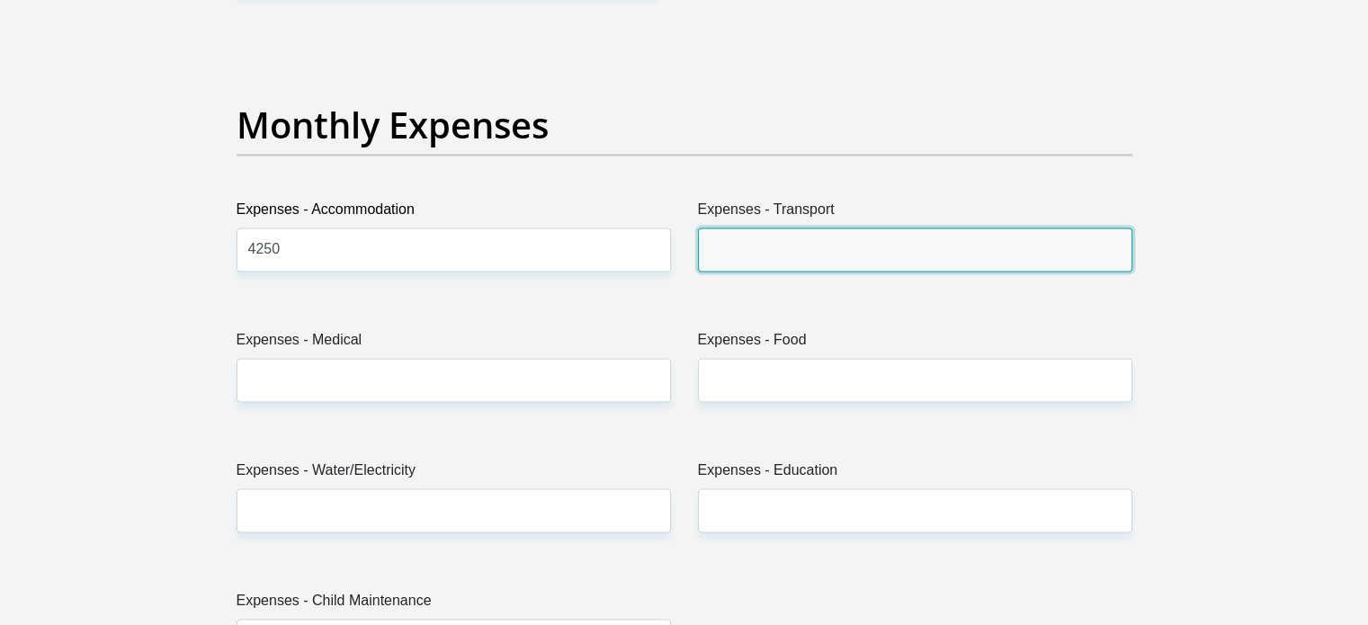
click at [785, 260] on input "Expenses - Transport" at bounding box center [915, 250] width 434 height 44
type input "800"
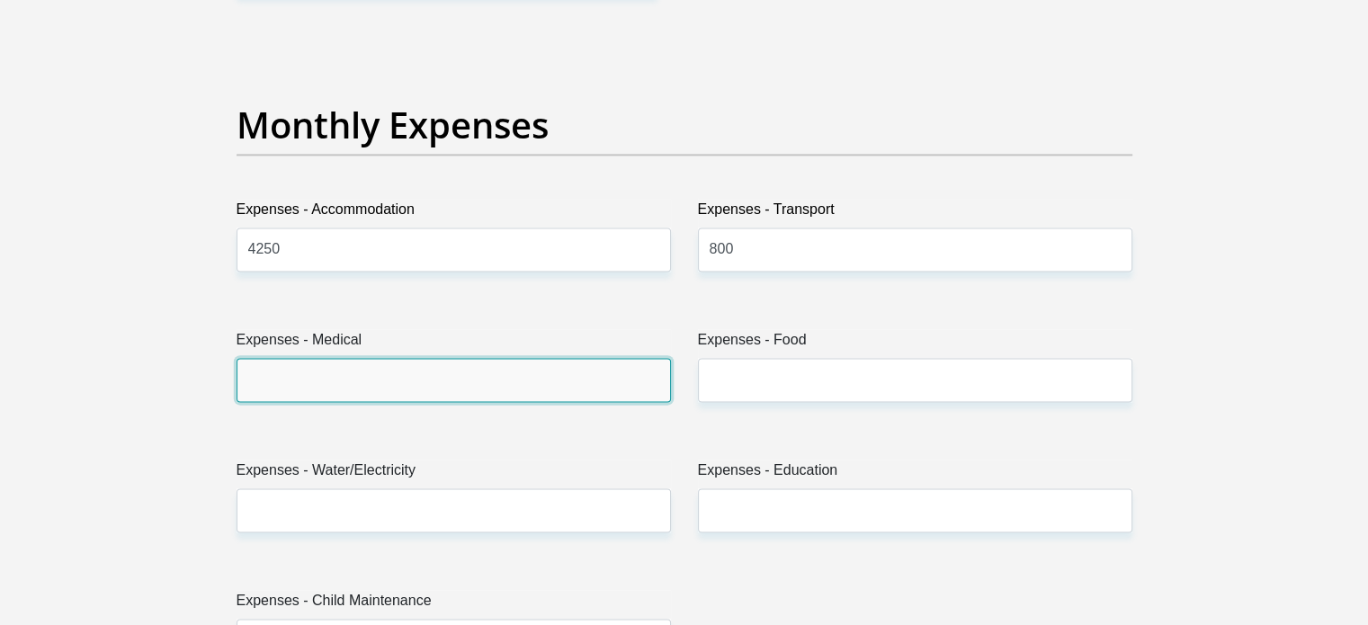
click at [460, 394] on input "Expenses - Medical" at bounding box center [453, 380] width 434 height 44
type input "0"
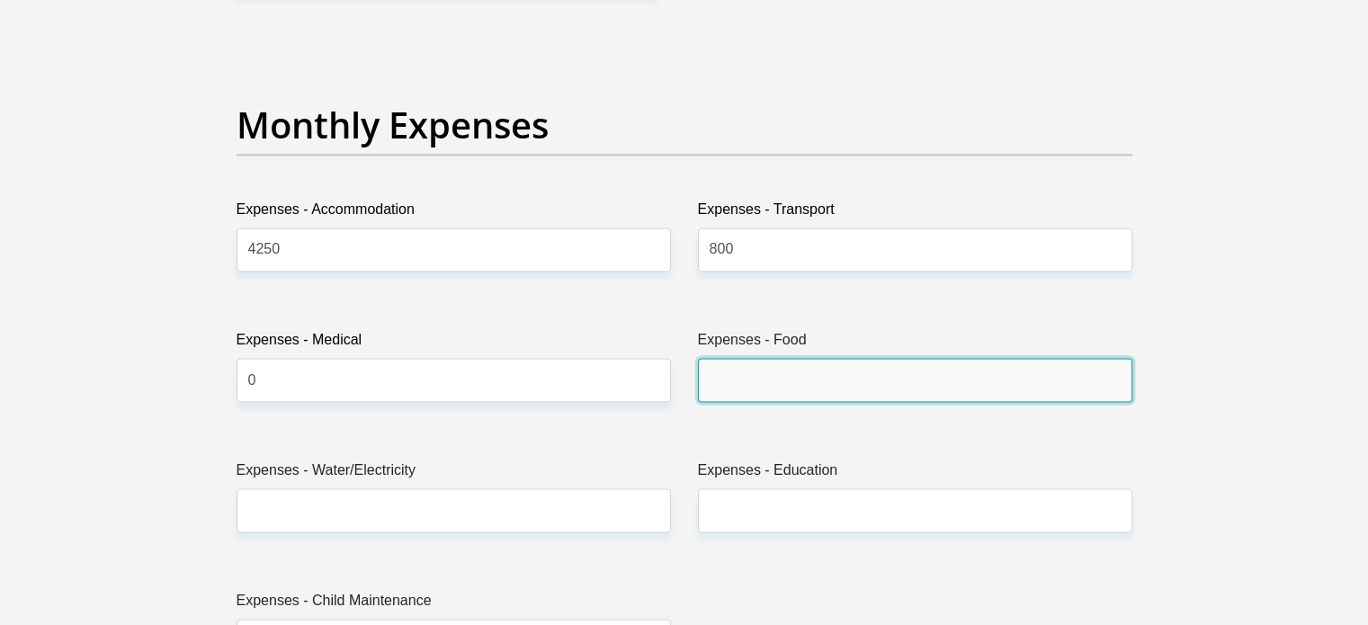
click at [775, 373] on input "Expenses - Food" at bounding box center [915, 380] width 434 height 44
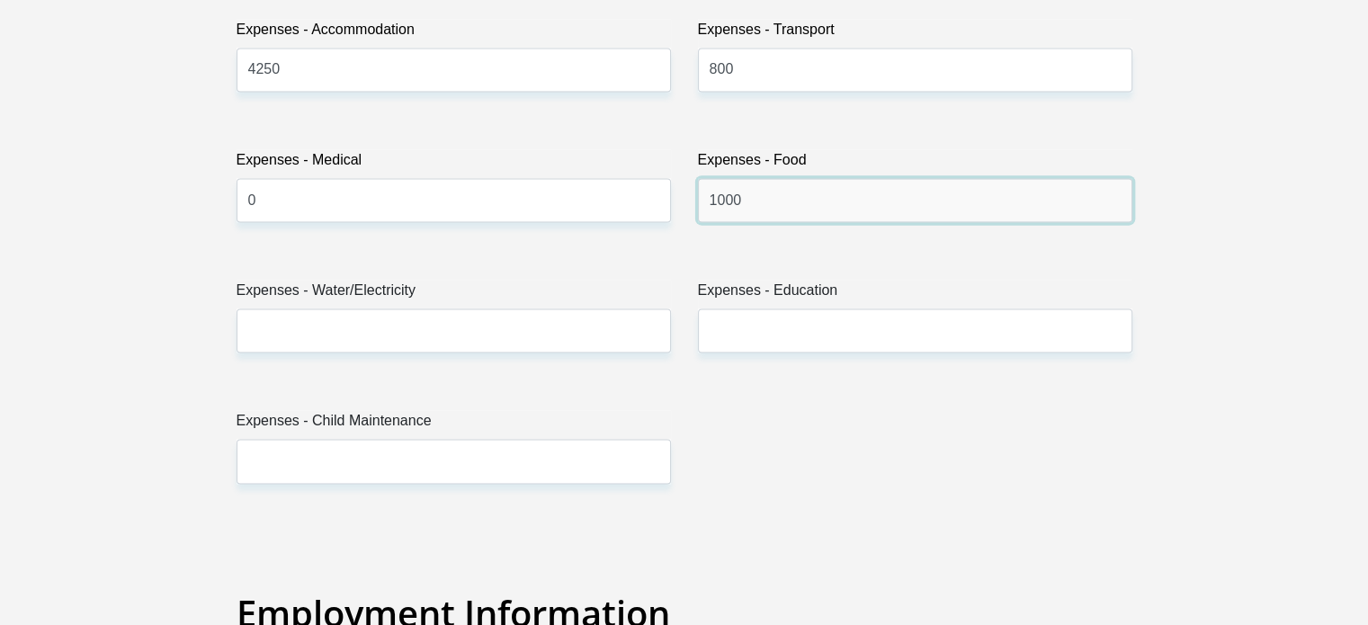
scroll to position [2692, 0]
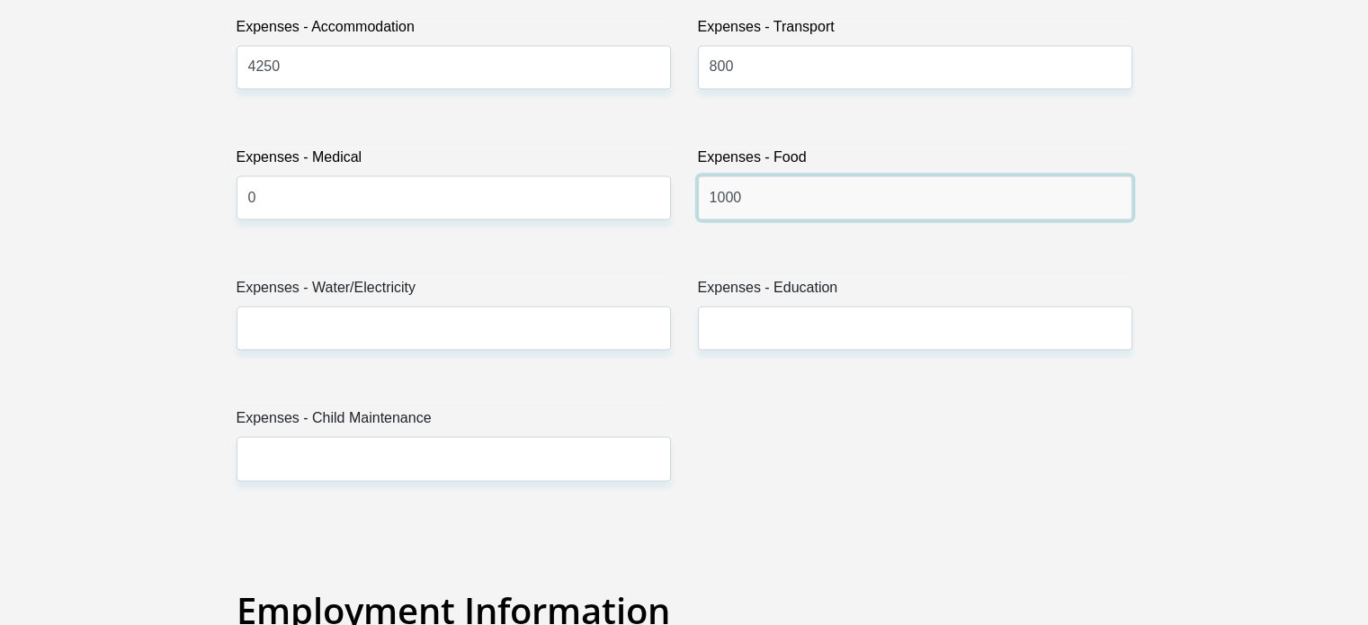
type input "1000"
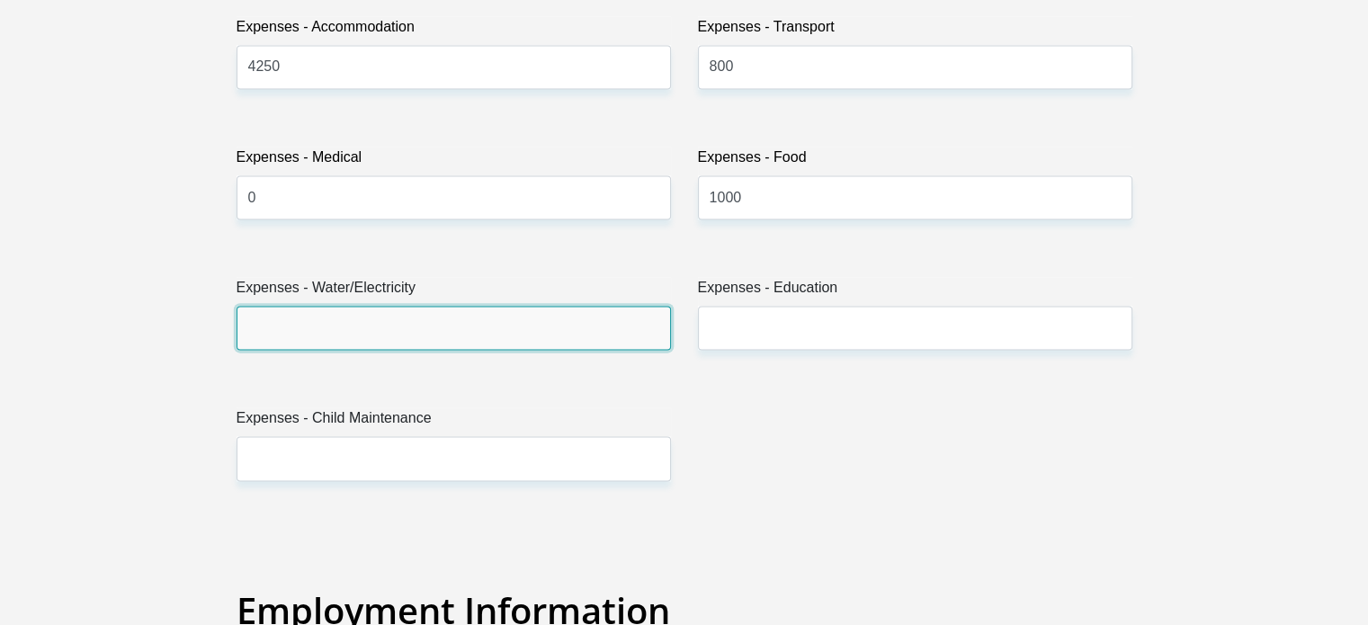
click at [440, 308] on input "Expenses - Water/Electricity" at bounding box center [453, 328] width 434 height 44
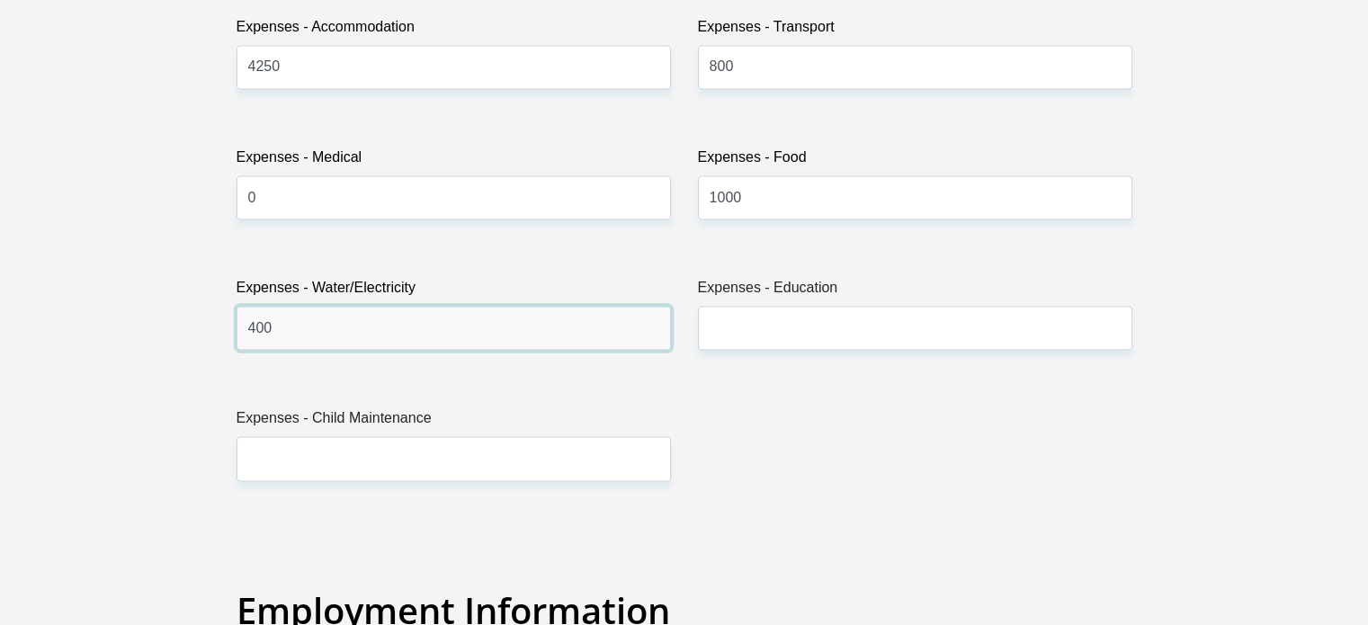
type input "400"
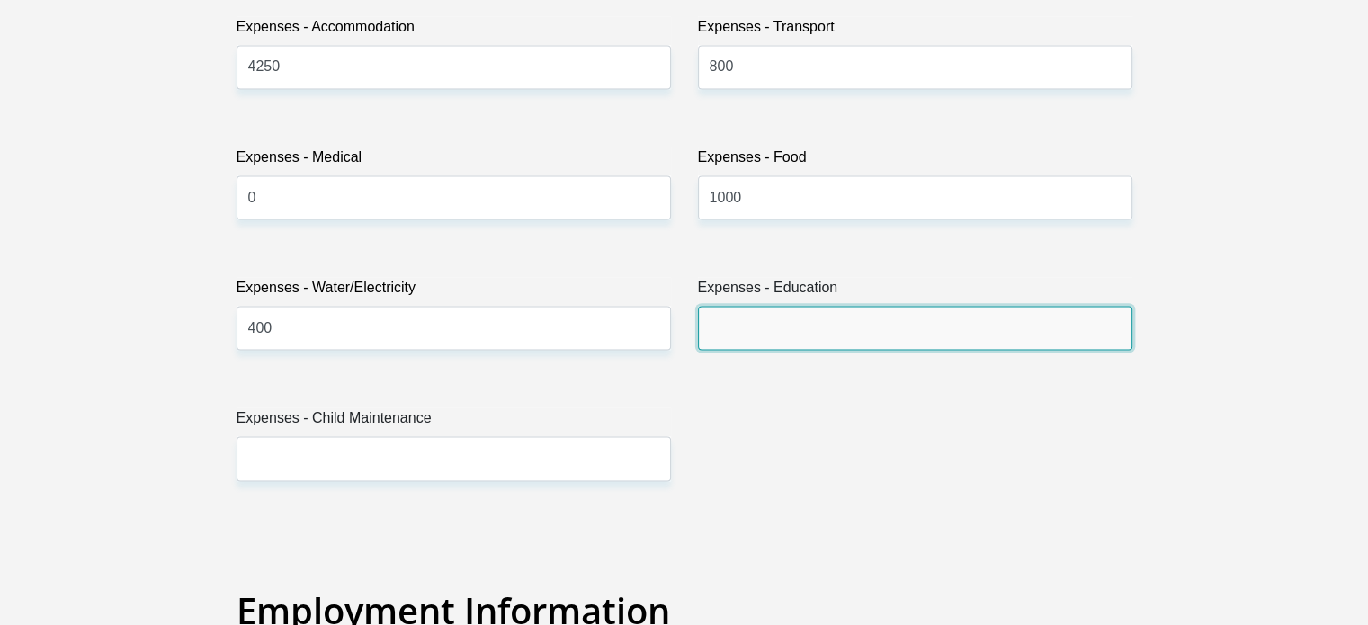
click at [768, 313] on input "Expenses - Education" at bounding box center [915, 328] width 434 height 44
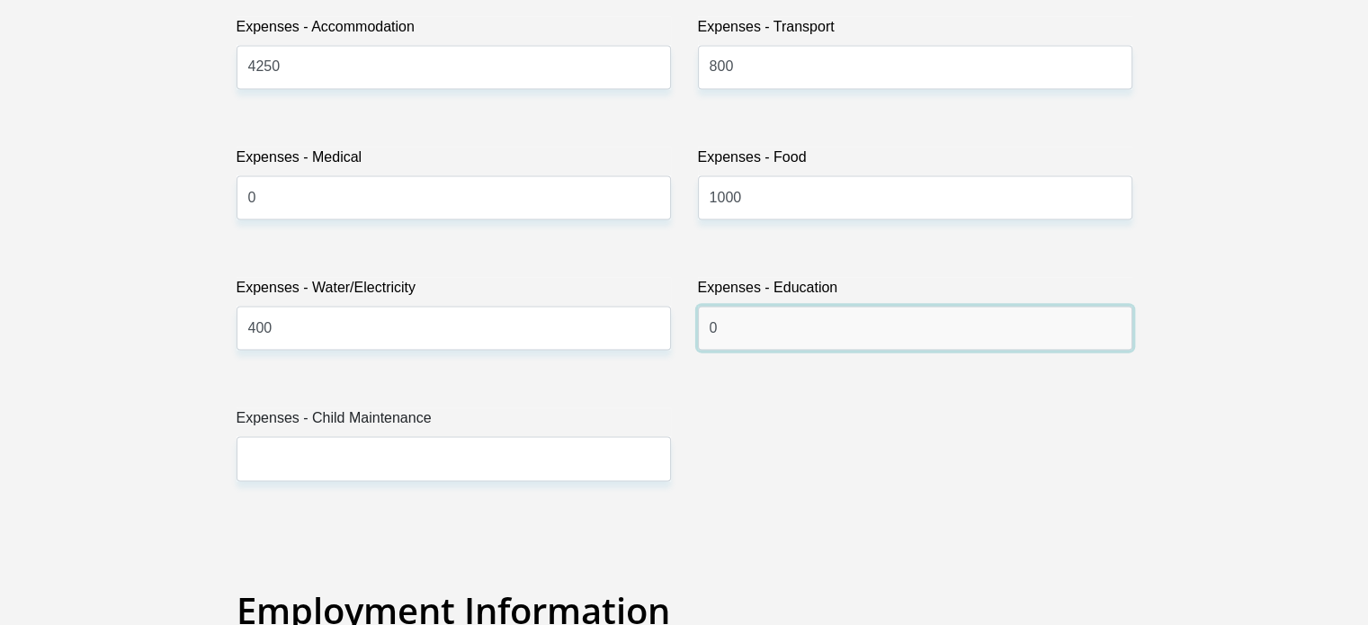
type input "0"
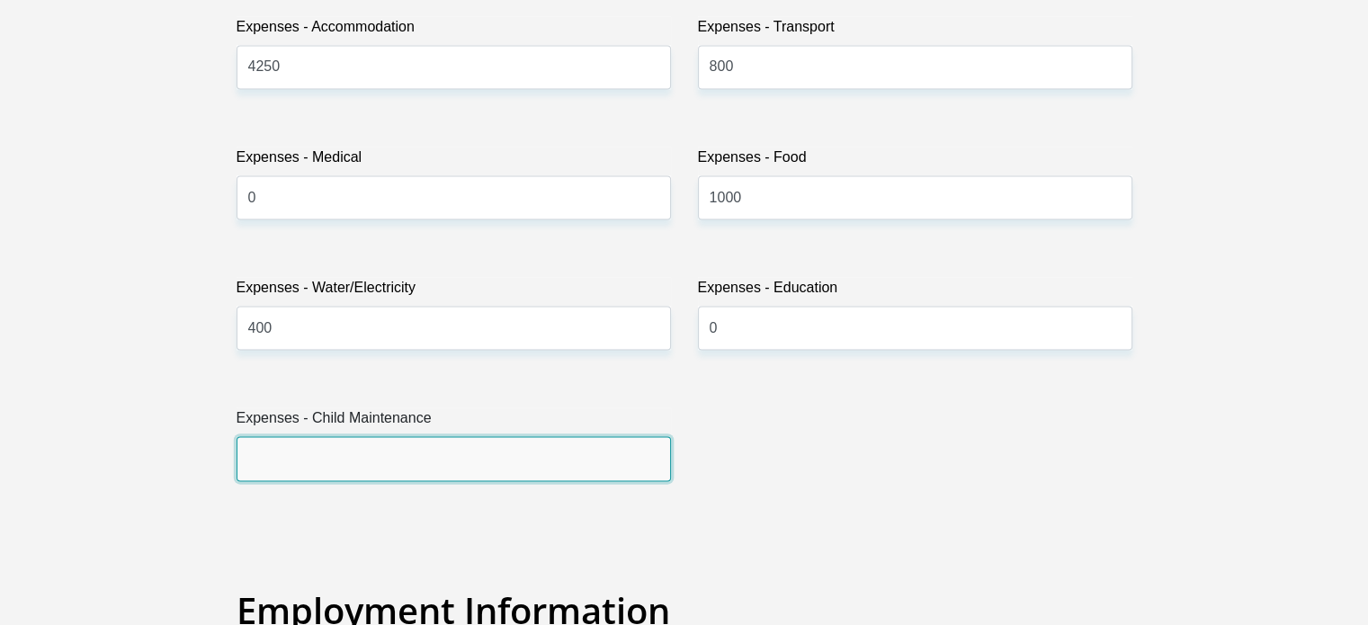
click at [471, 467] on input "Expenses - Child Maintenance" at bounding box center [453, 458] width 434 height 44
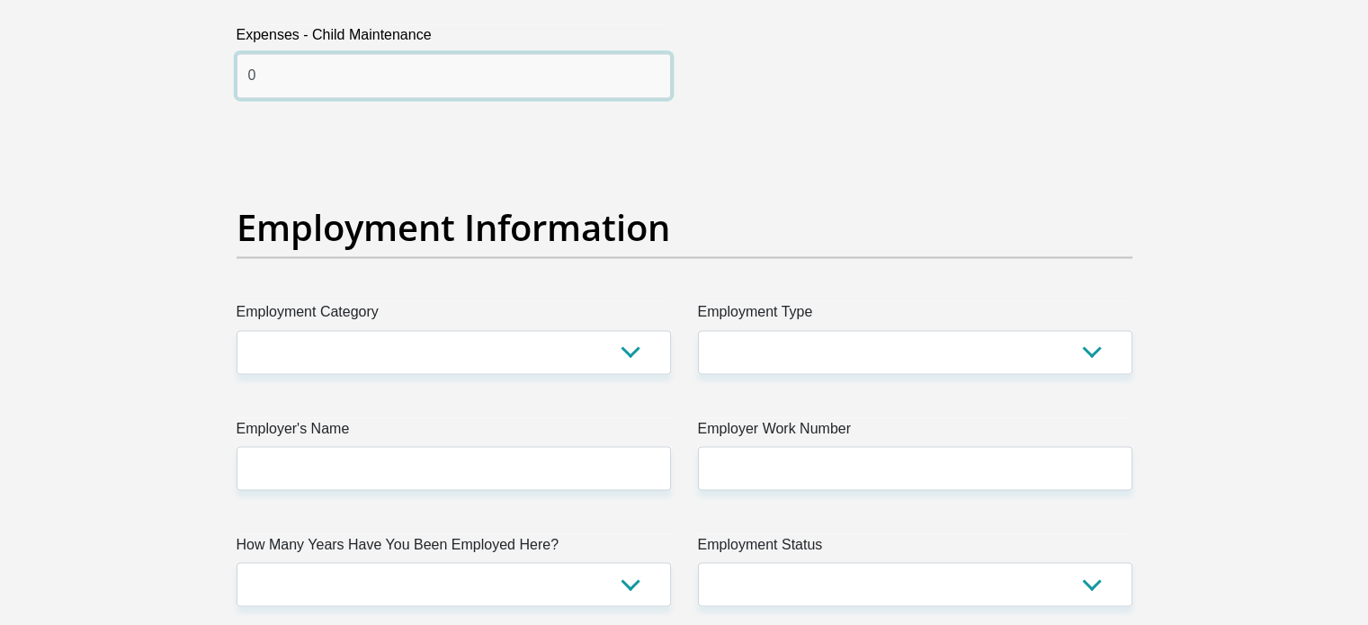
scroll to position [3077, 0]
type input "0"
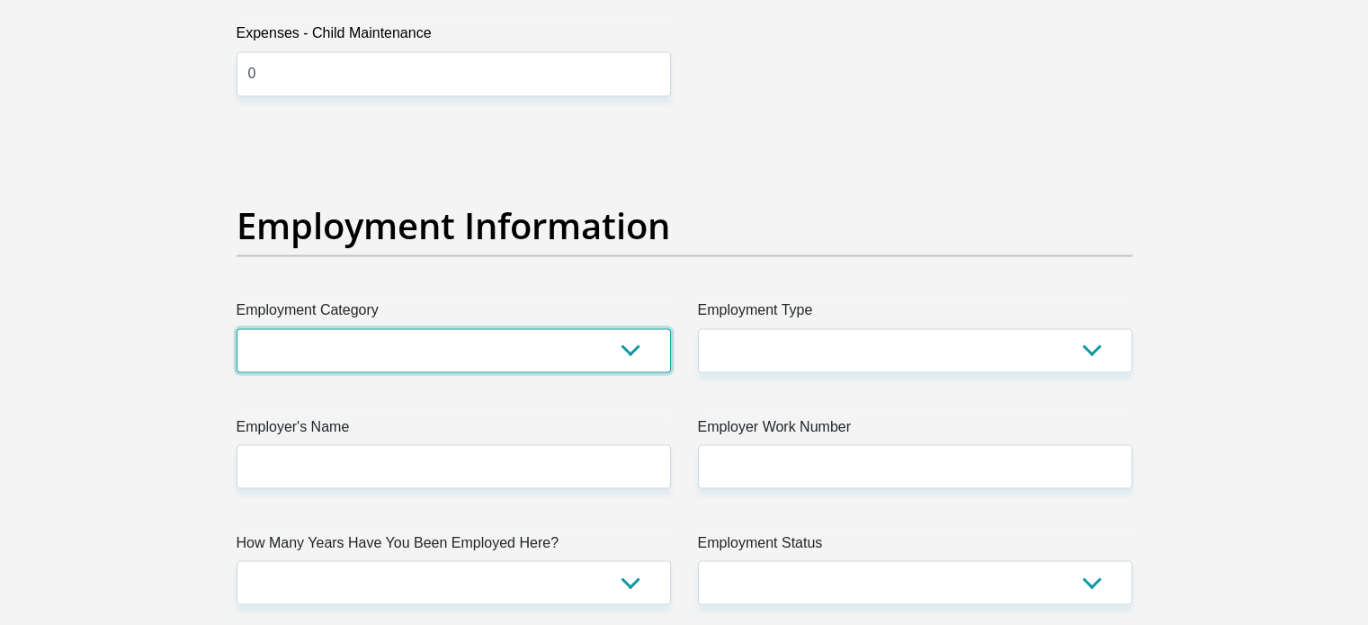
click at [417, 341] on select "AGRICULTURE ALCOHOL & TOBACCO CONSTRUCTION MATERIALS METALLURGY EQUIPMENT FOR R…" at bounding box center [453, 350] width 434 height 44
select select "76"
click at [236, 328] on select "AGRICULTURE ALCOHOL & TOBACCO CONSTRUCTION MATERIALS METALLURGY EQUIPMENT FOR R…" at bounding box center [453, 350] width 434 height 44
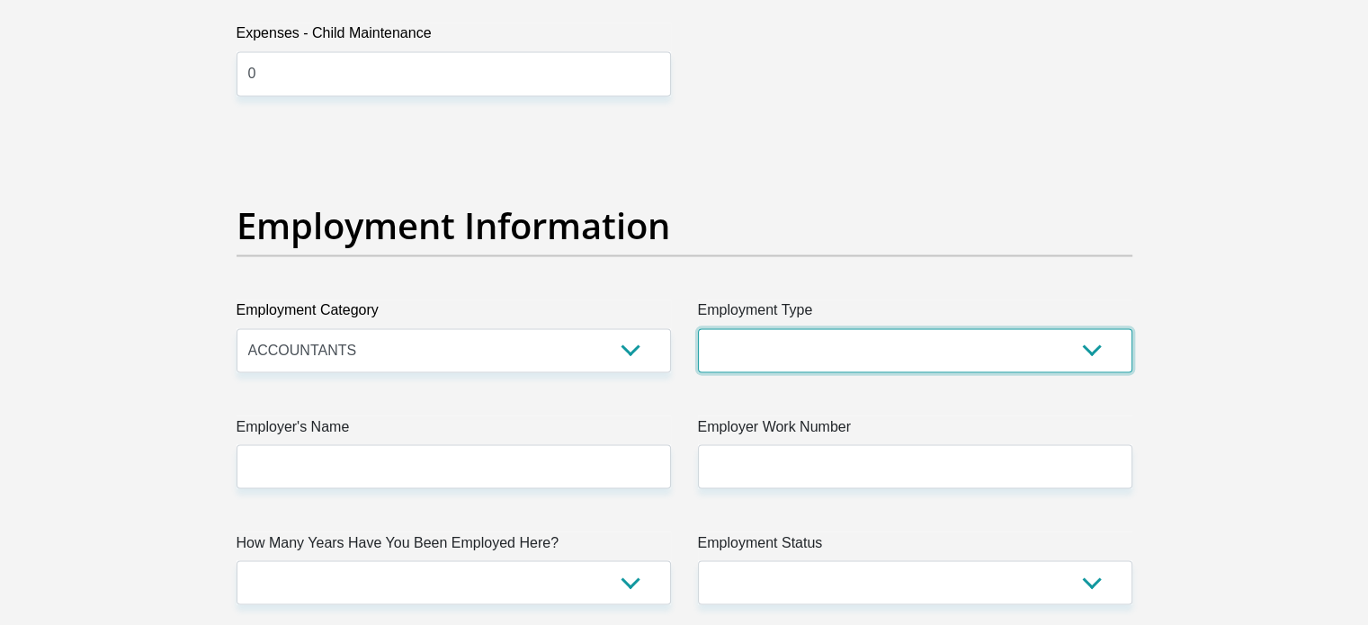
click at [870, 351] on select "College/Lecturer Craft Seller Creative Driver Executive Farmer Forces - Non Com…" at bounding box center [915, 350] width 434 height 44
select select "Office Staff/Clerk"
click at [698, 328] on select "College/Lecturer Craft Seller Creative Driver Executive Farmer Forces - Non Com…" at bounding box center [915, 350] width 434 height 44
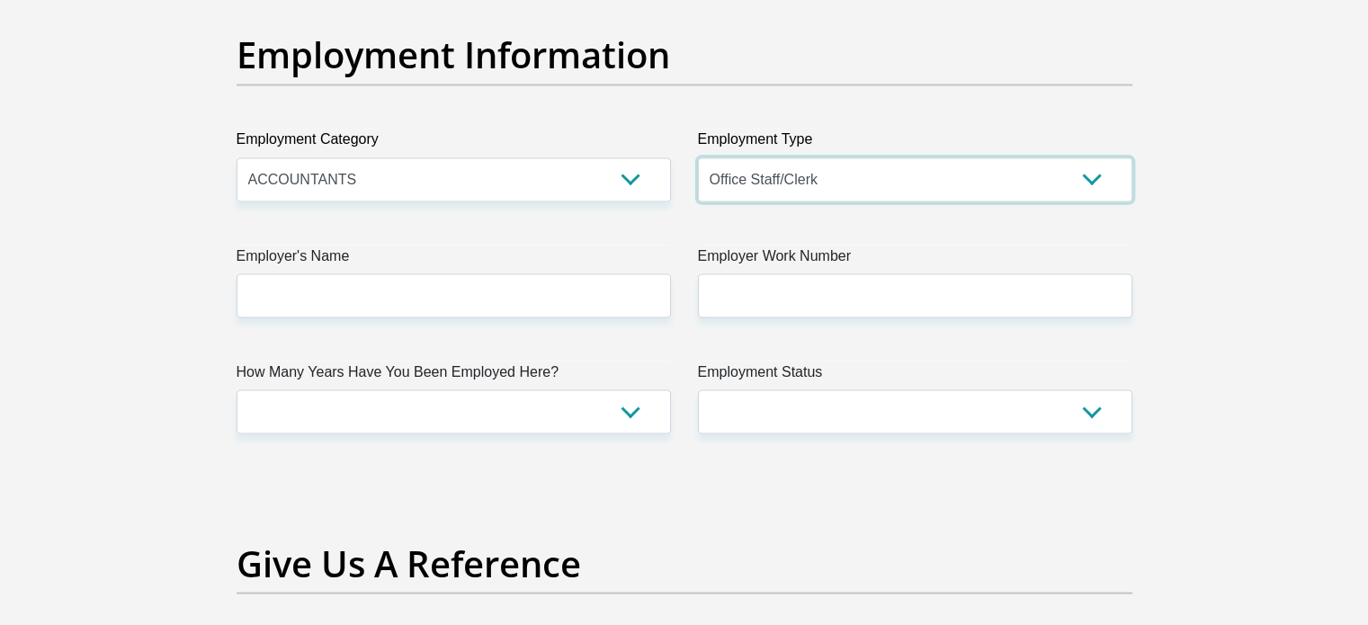
scroll to position [3286, 0]
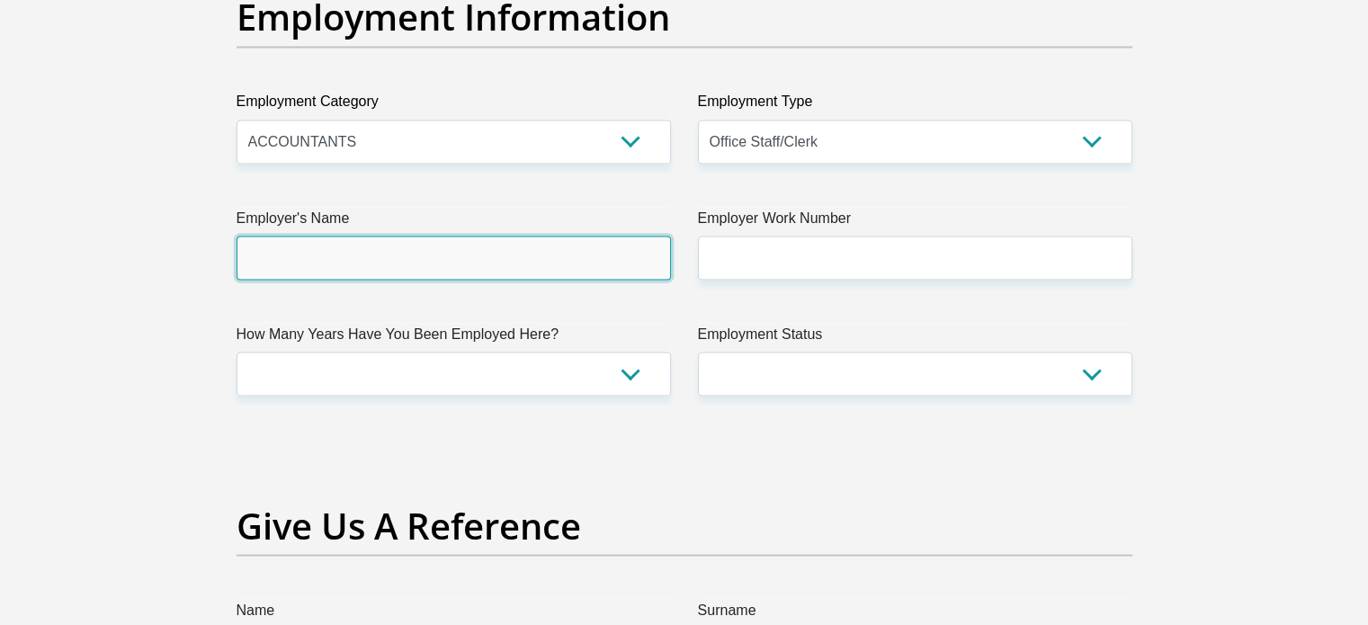
click at [383, 245] on input "Employer's Name" at bounding box center [453, 258] width 434 height 44
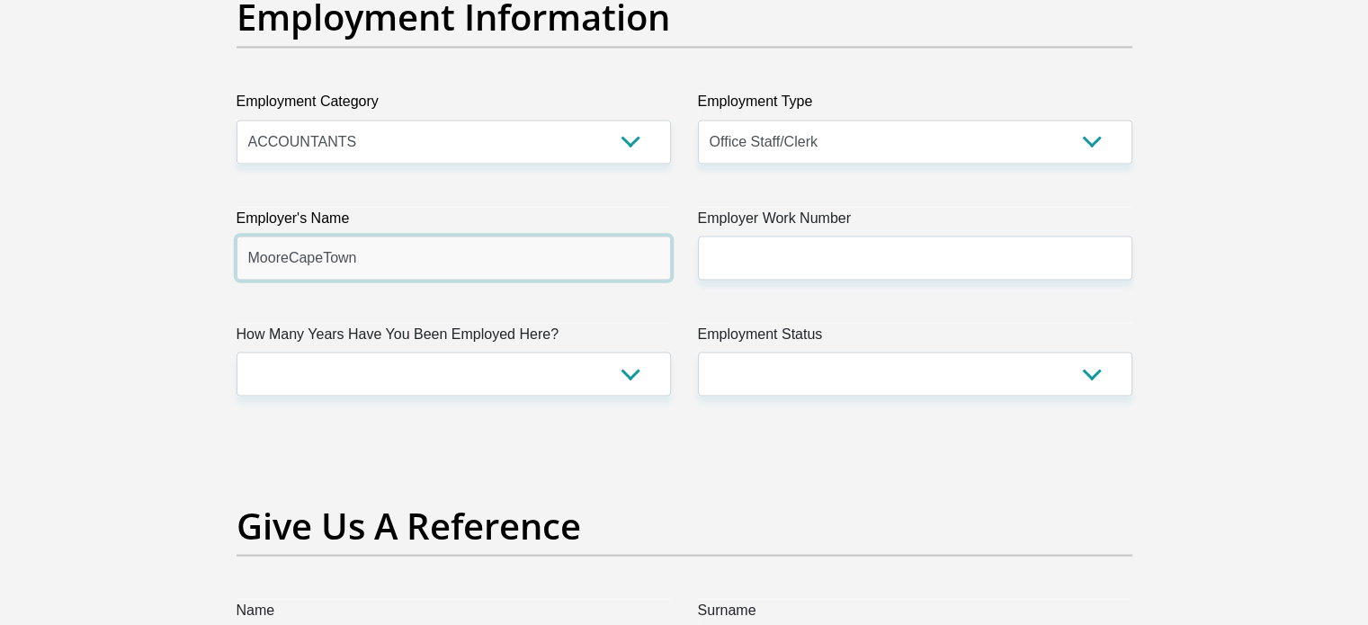
type input "MooreCapeTown"
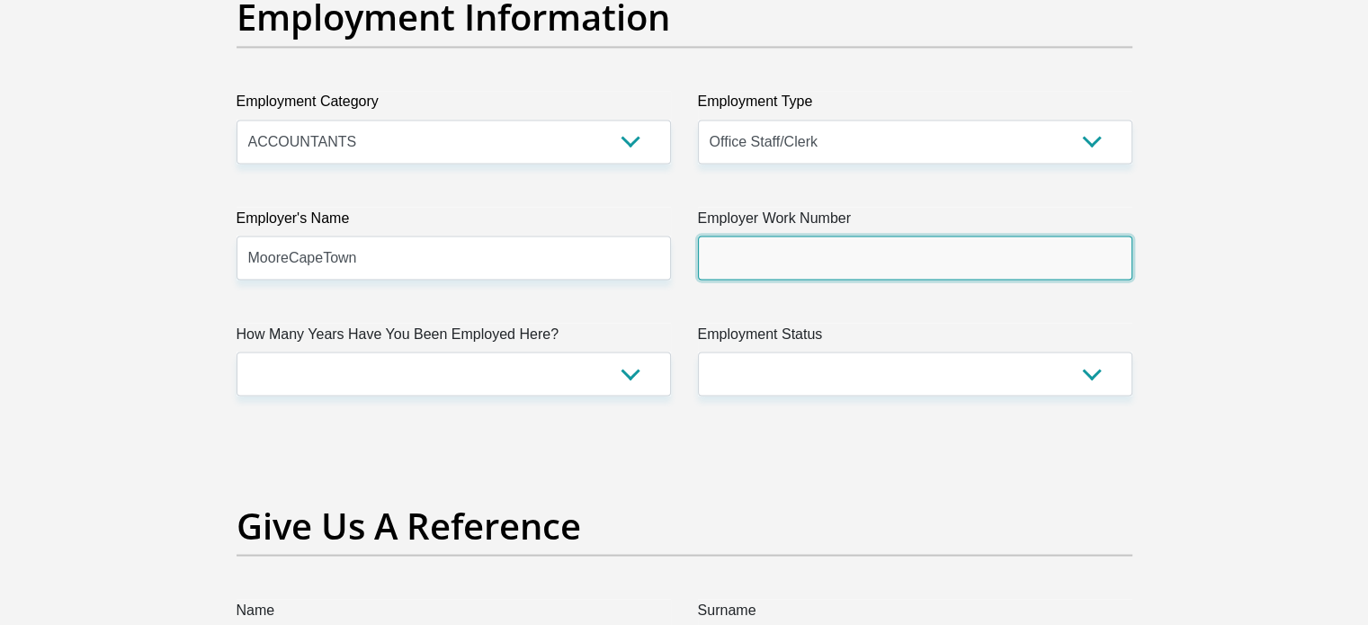
click at [719, 272] on input "Employer Work Number" at bounding box center [915, 258] width 434 height 44
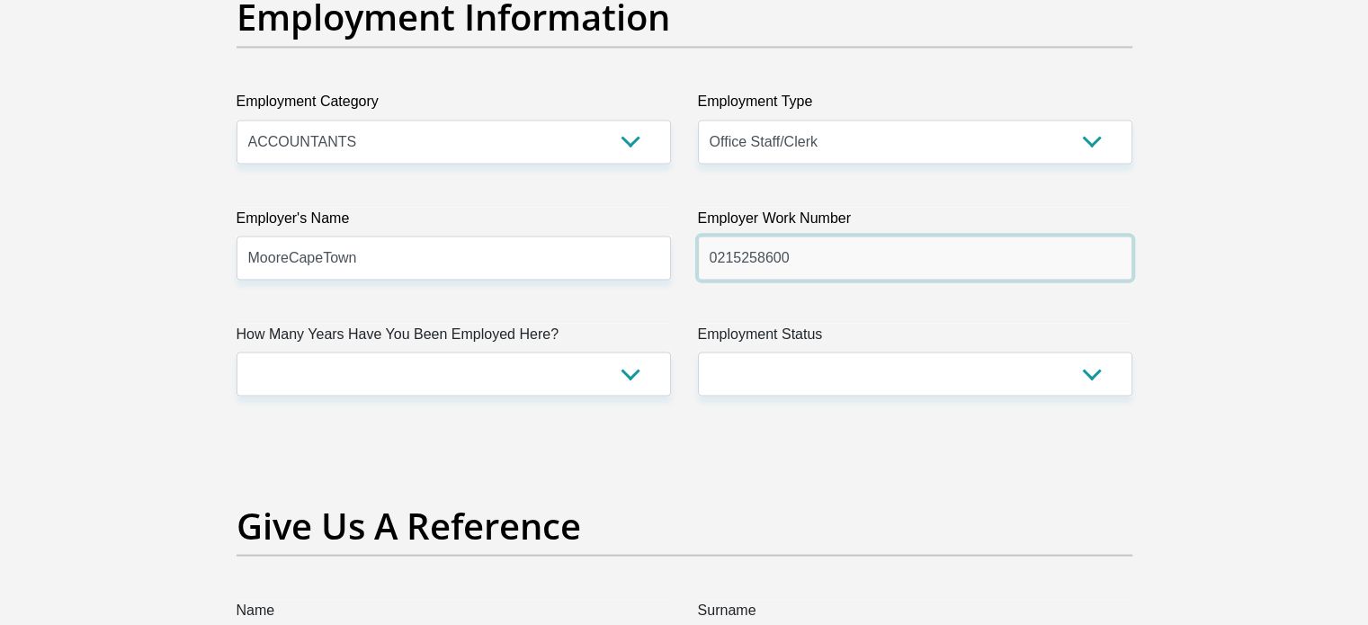
type input "0215258600"
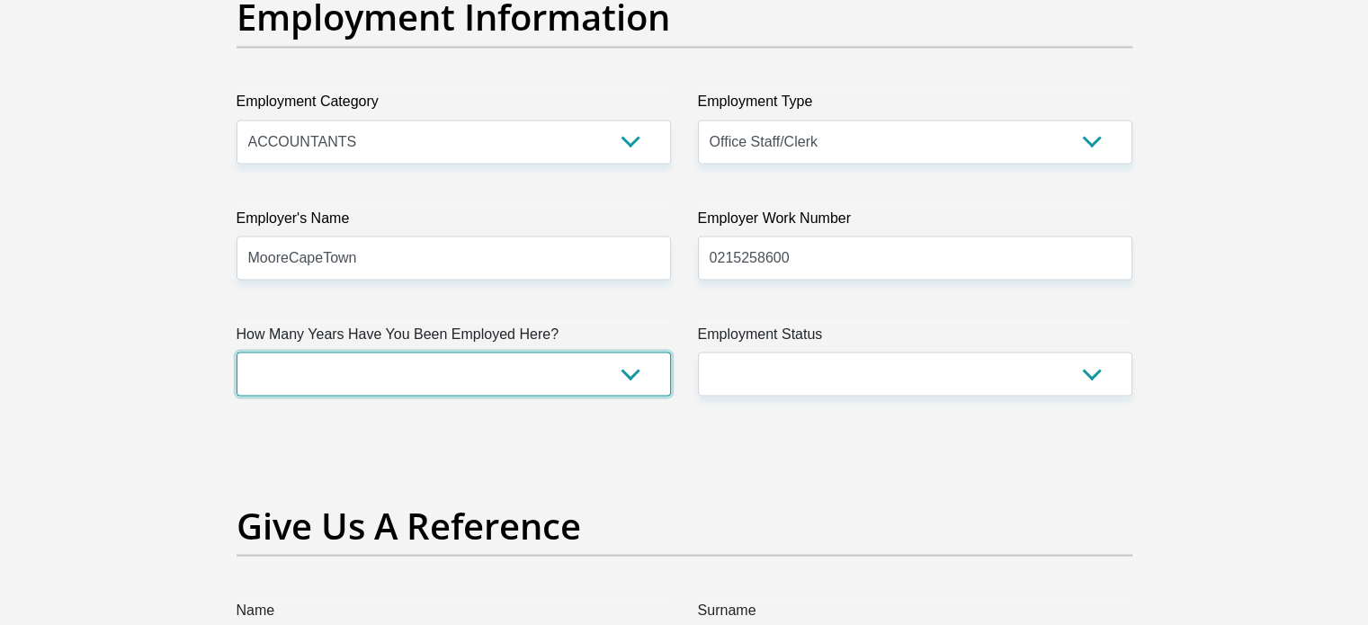
click at [582, 379] on select "less than 1 year 1-3 years 3-5 years 5+ years" at bounding box center [453, 374] width 434 height 44
select select "24"
click at [236, 352] on select "less than 1 year 1-3 years 3-5 years 5+ years" at bounding box center [453, 374] width 434 height 44
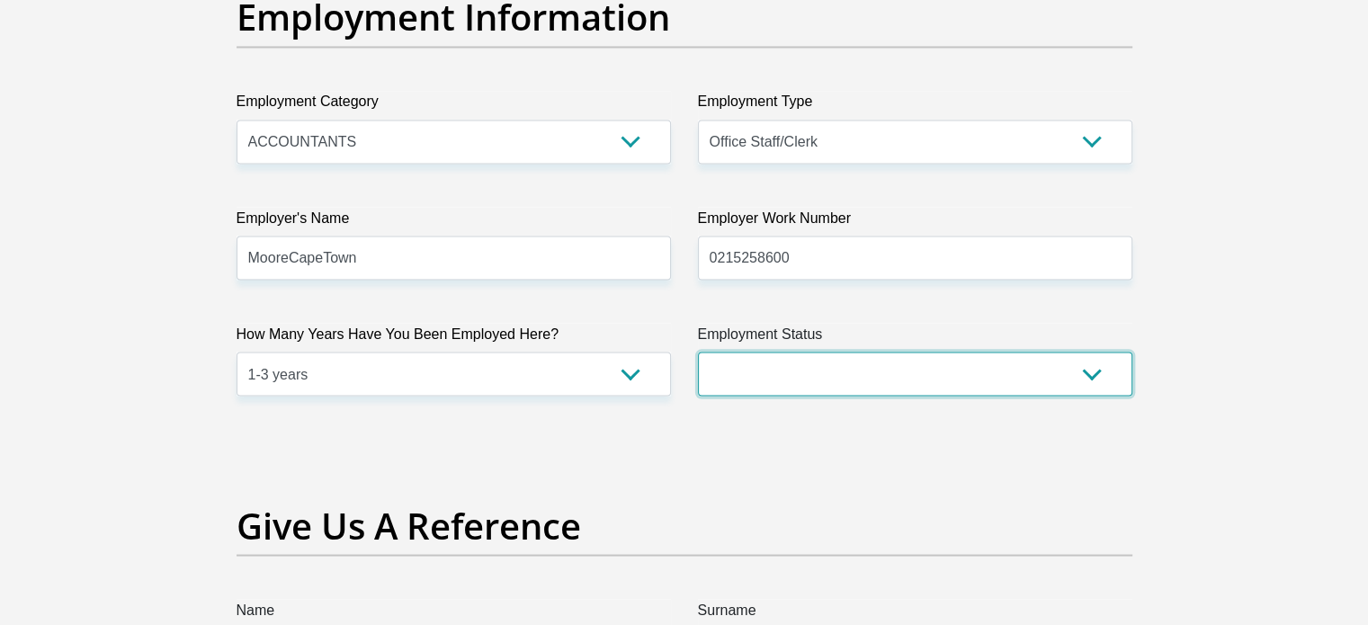
click at [761, 369] on select "Permanent/Full-time Part-time/Casual [DEMOGRAPHIC_DATA] Worker Self-Employed Ho…" at bounding box center [915, 374] width 434 height 44
select select "1"
click at [698, 352] on select "Permanent/Full-time Part-time/Casual [DEMOGRAPHIC_DATA] Worker Self-Employed Ho…" at bounding box center [915, 374] width 434 height 44
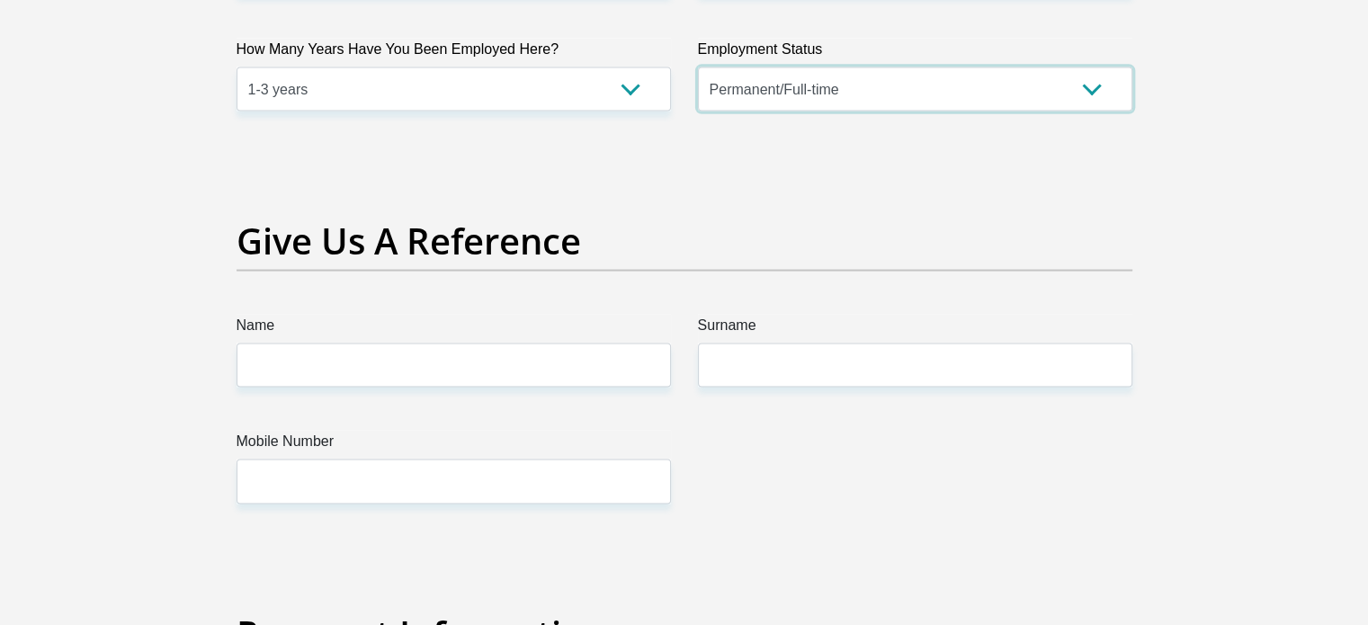
scroll to position [3645, 0]
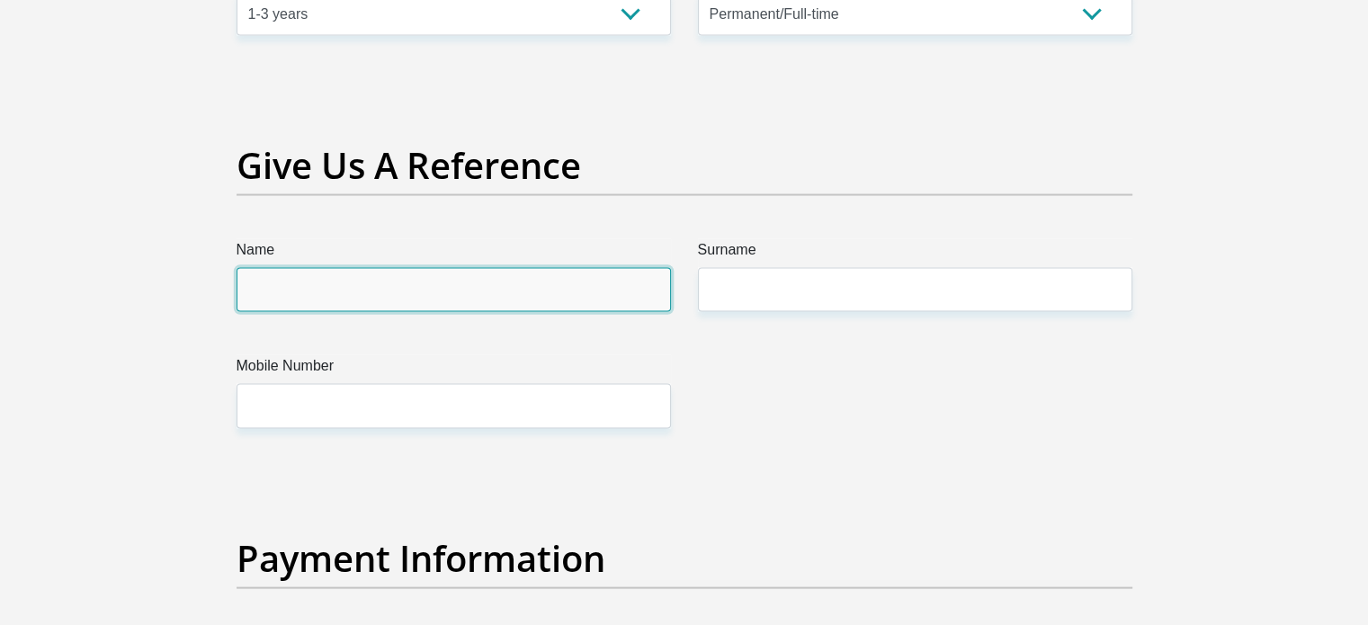
click at [352, 277] on input "Name" at bounding box center [453, 290] width 434 height 44
type input "[PERSON_NAME]"
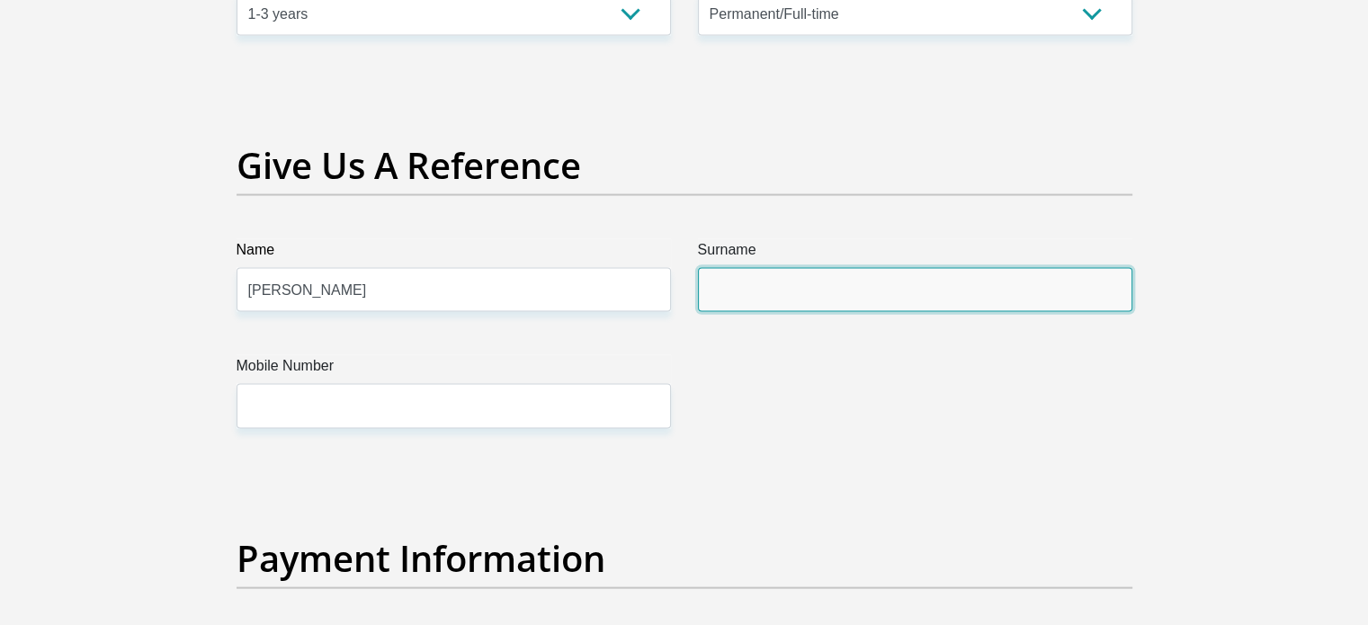
click at [753, 298] on input "Surname" at bounding box center [915, 290] width 434 height 44
type input "Mangena"
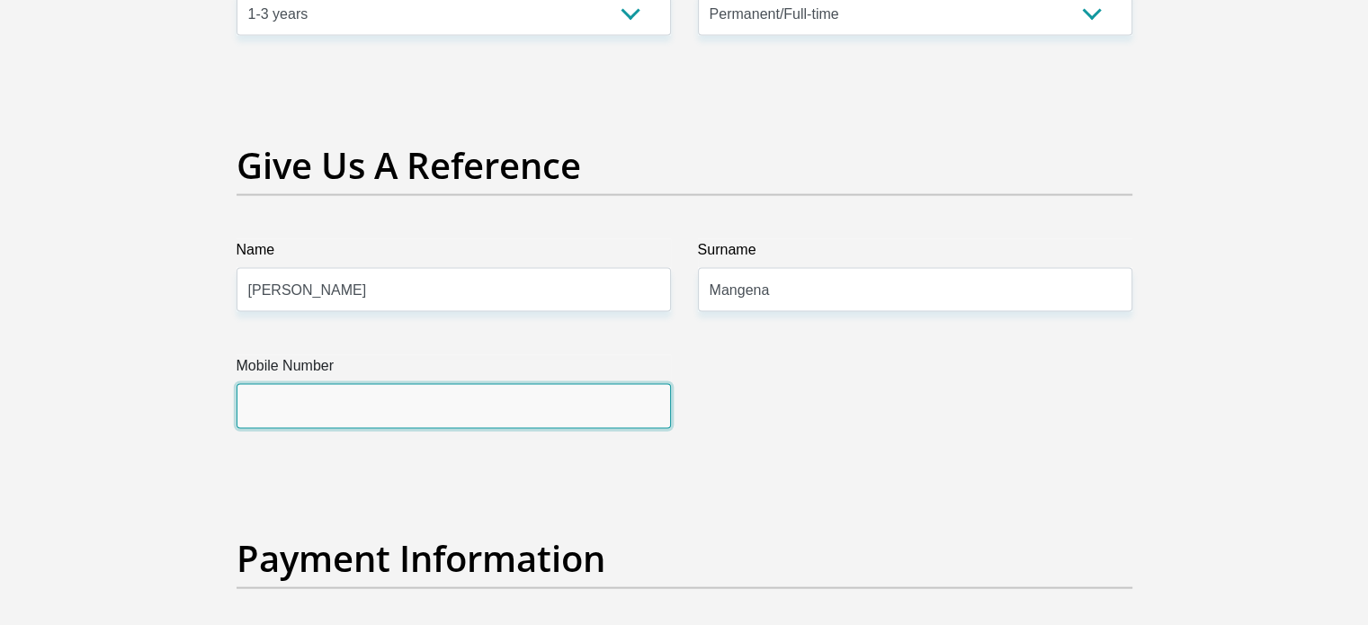
click at [571, 389] on input "Mobile Number" at bounding box center [453, 406] width 434 height 44
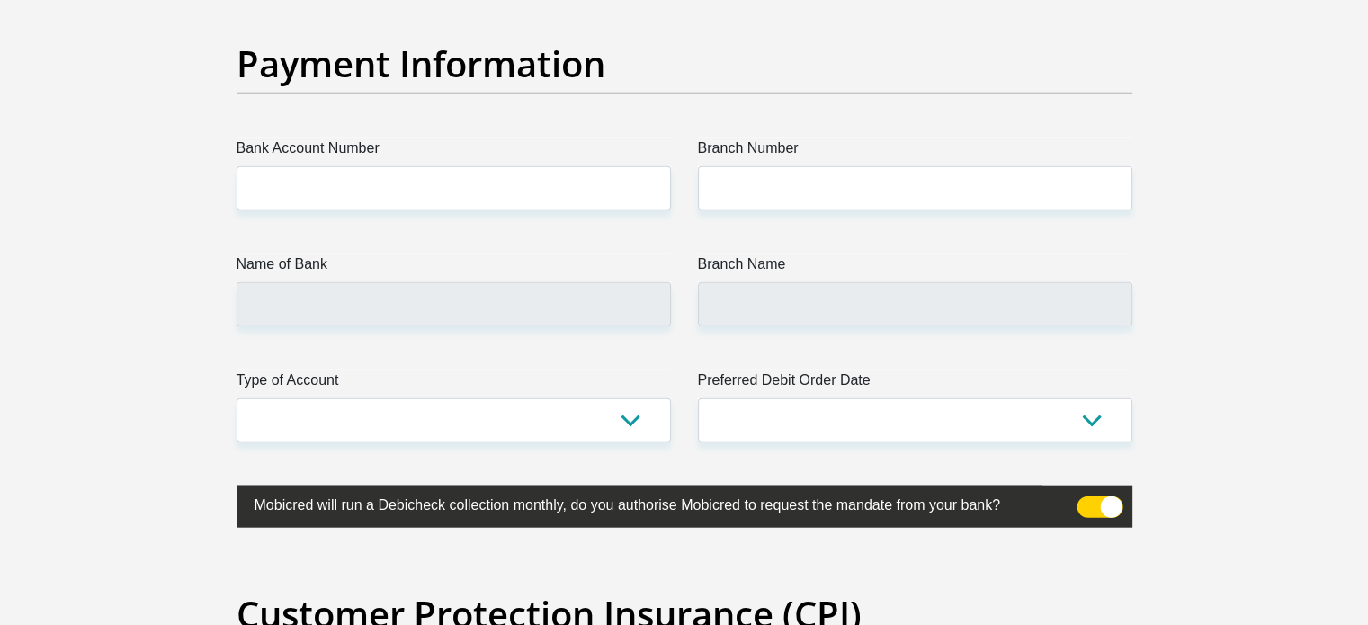
scroll to position [4146, 0]
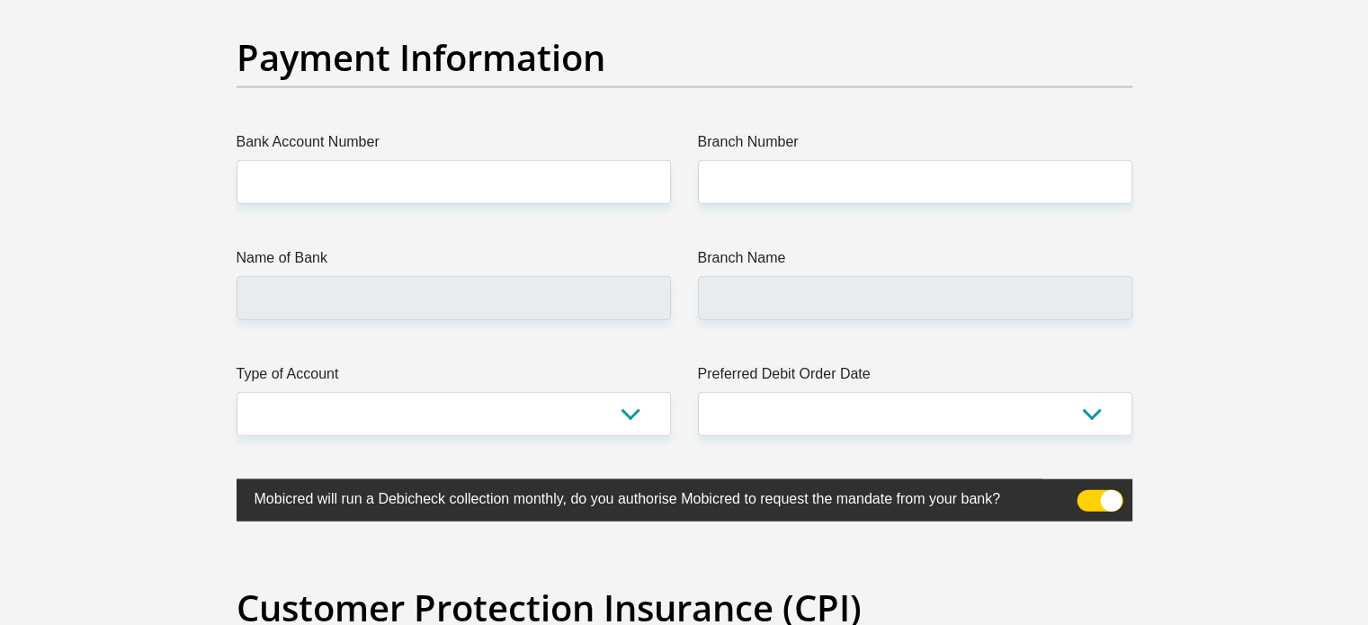
type input "0790279092"
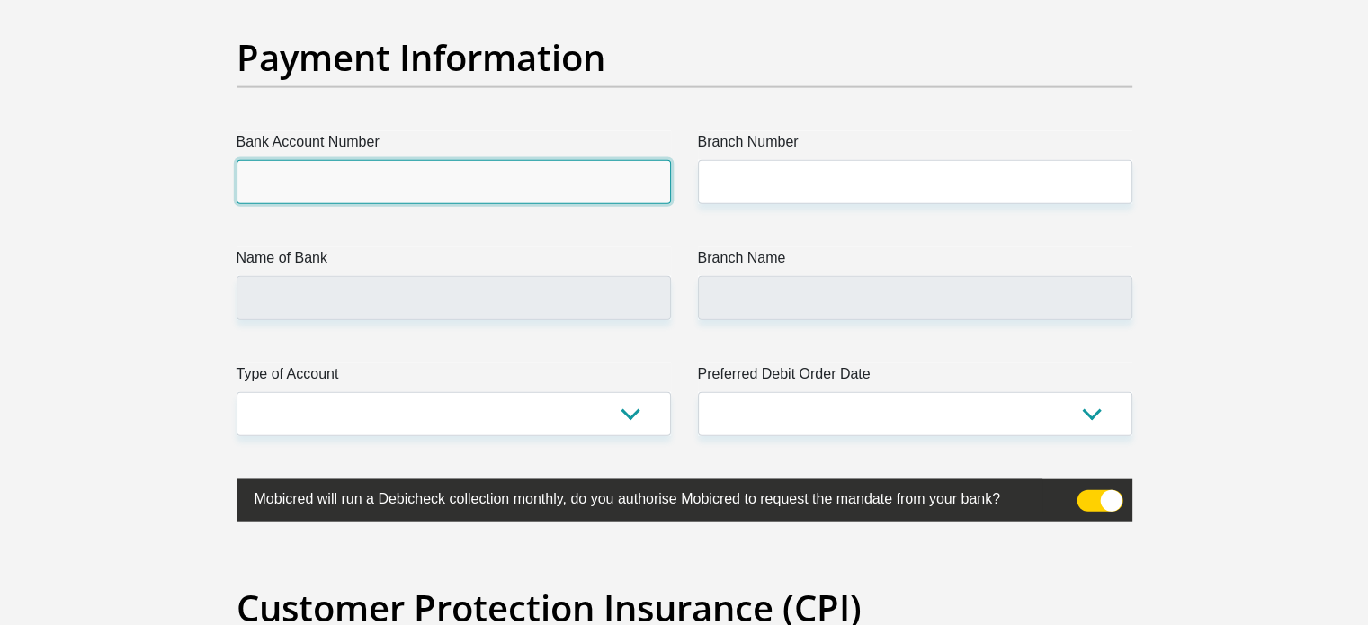
click at [353, 198] on input "Bank Account Number" at bounding box center [453, 182] width 434 height 44
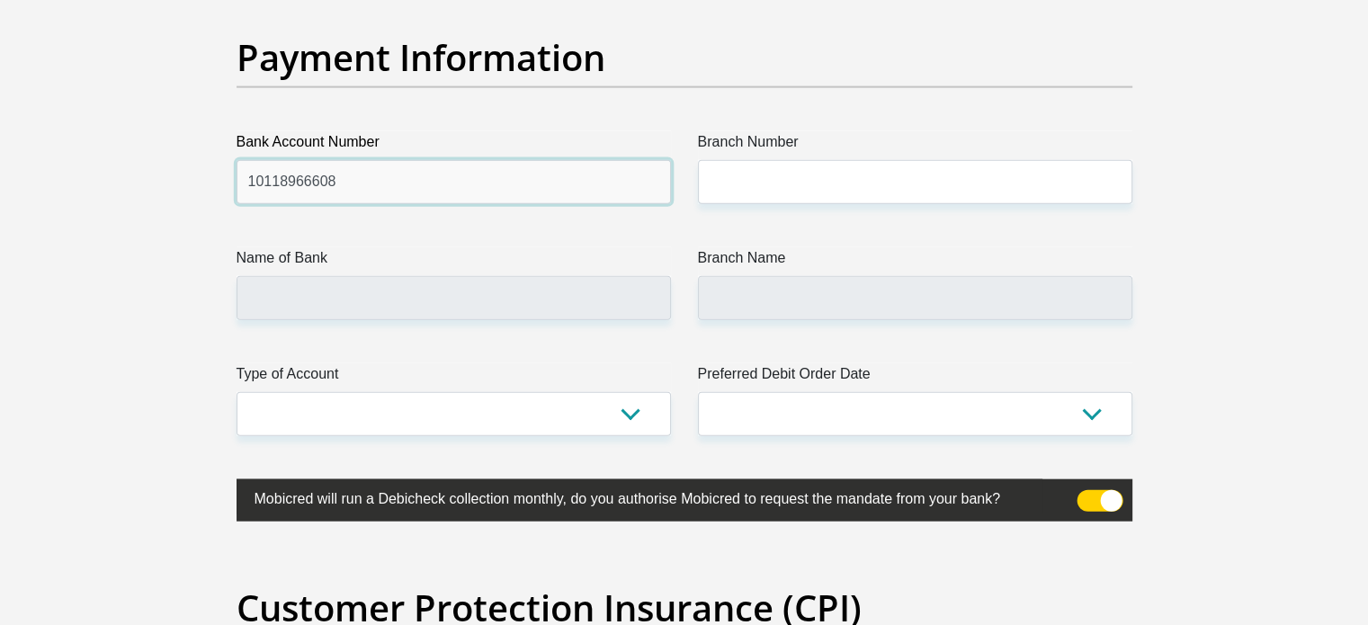
type input "10118966608"
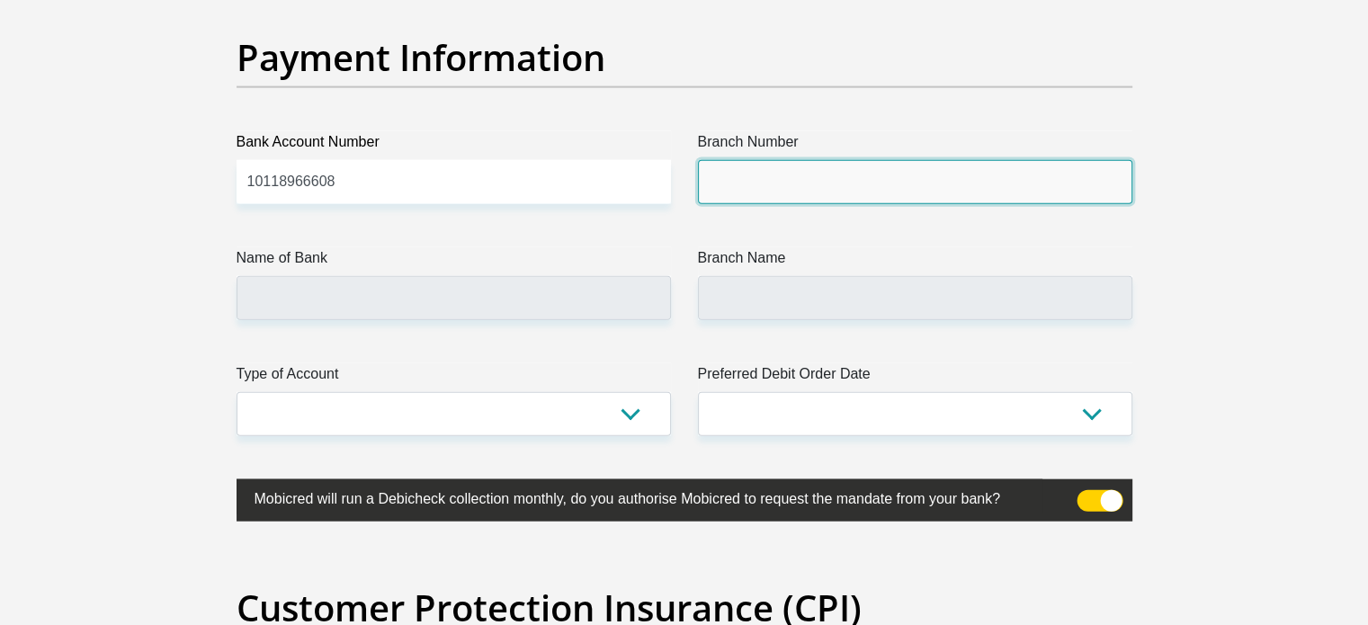
click at [760, 164] on input "Branch Number" at bounding box center [915, 182] width 434 height 44
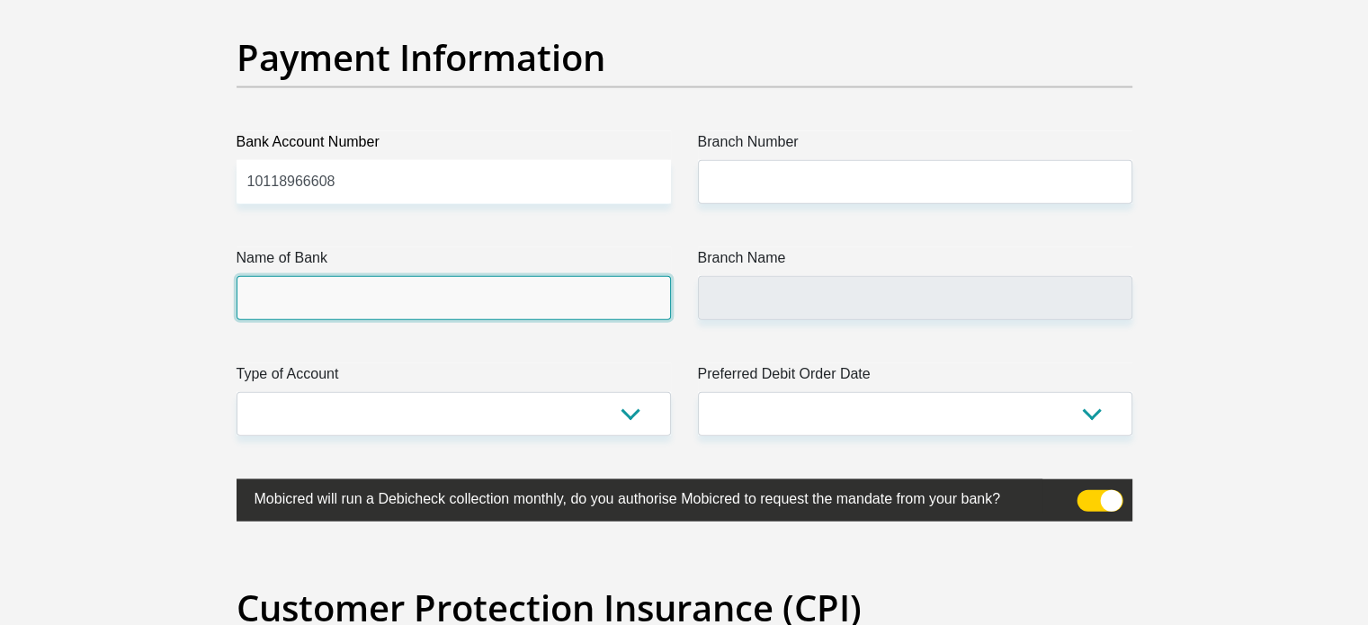
click at [550, 288] on input "Name of Bank" at bounding box center [453, 298] width 434 height 44
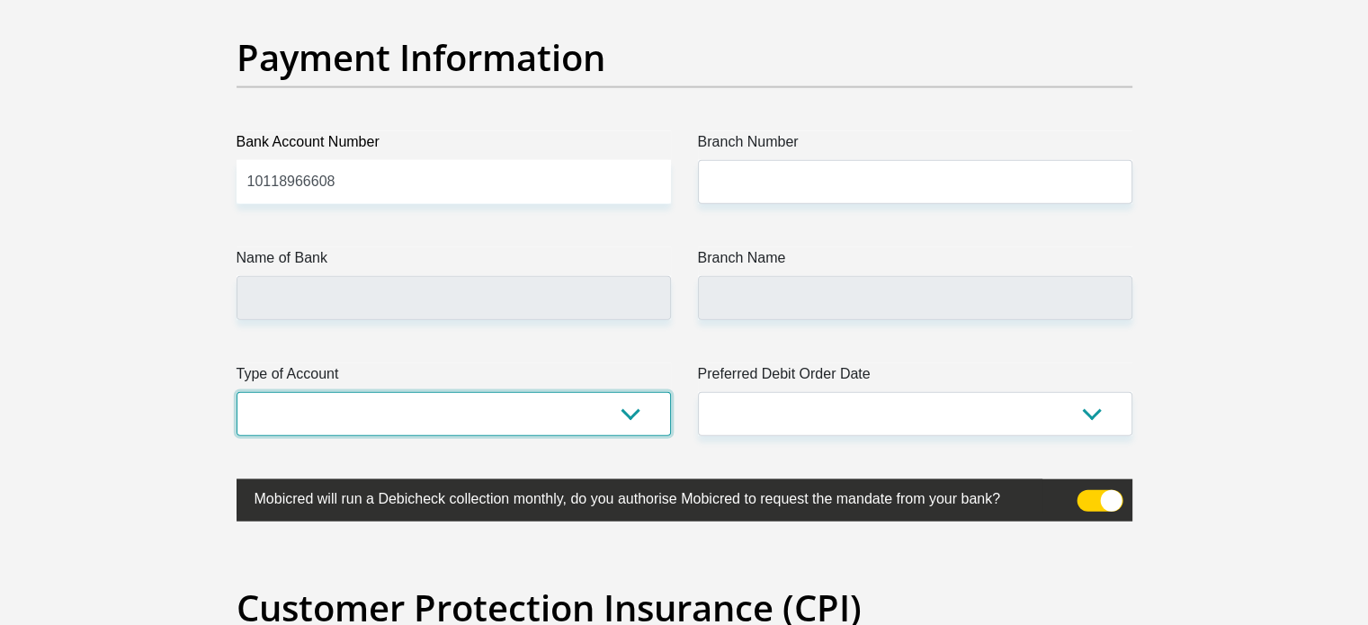
click at [575, 413] on select "Cheque Savings" at bounding box center [453, 414] width 434 height 44
select select "CUR"
click at [236, 392] on select "Cheque Savings" at bounding box center [453, 414] width 434 height 44
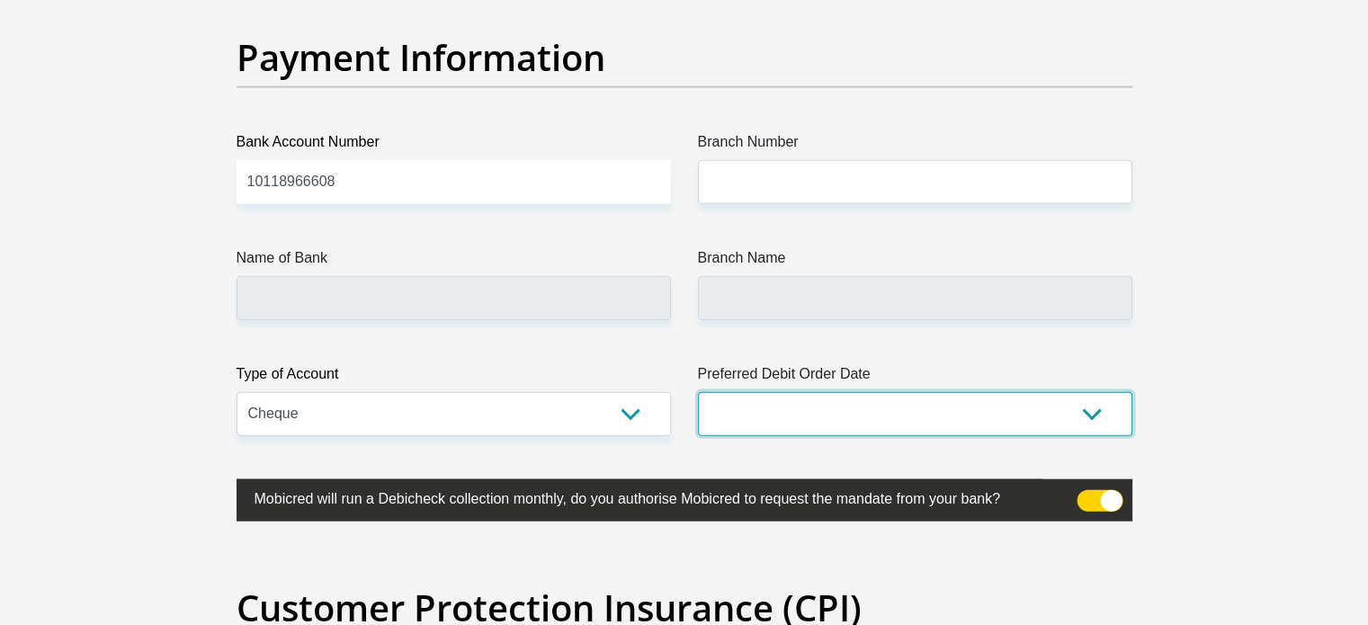
click at [766, 416] on select "1st 2nd 3rd 4th 5th 7th 18th 19th 20th 21st 22nd 23rd 24th 25th 26th 27th 28th …" at bounding box center [915, 414] width 434 height 44
select select "29"
click at [698, 392] on select "1st 2nd 3rd 4th 5th 7th 18th 19th 20th 21st 22nd 23rd 24th 25th 26th 27th 28th …" at bounding box center [915, 414] width 434 height 44
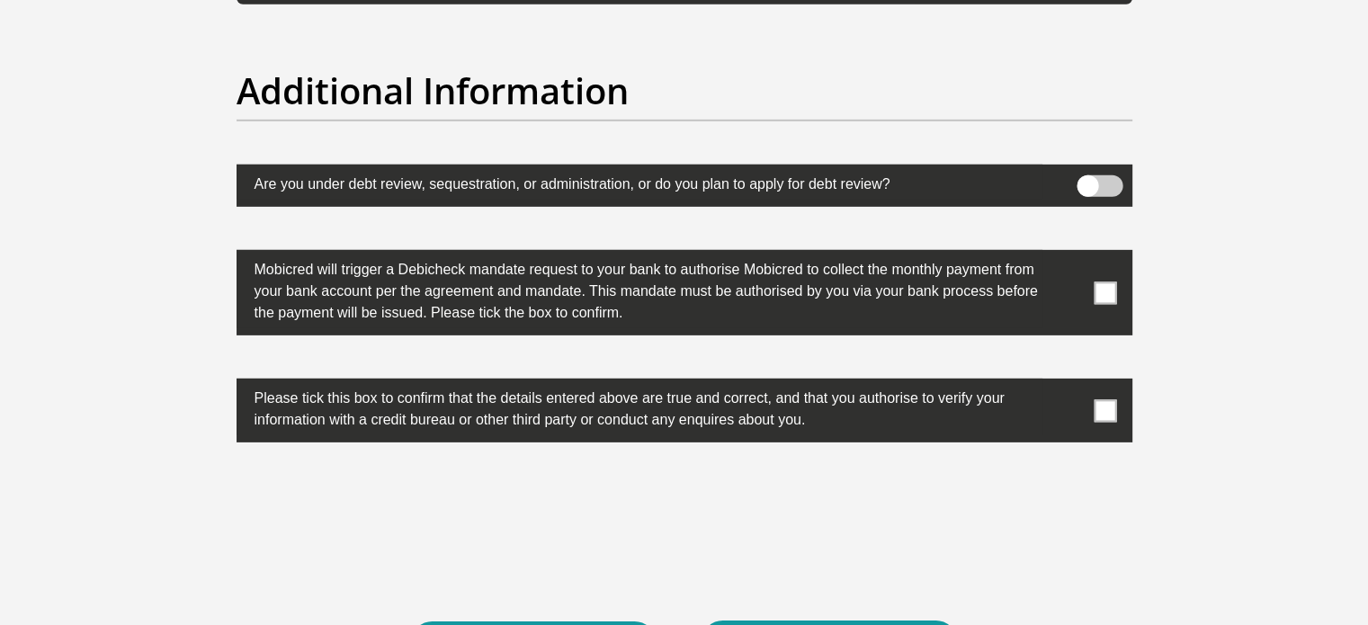
scroll to position [5586, 0]
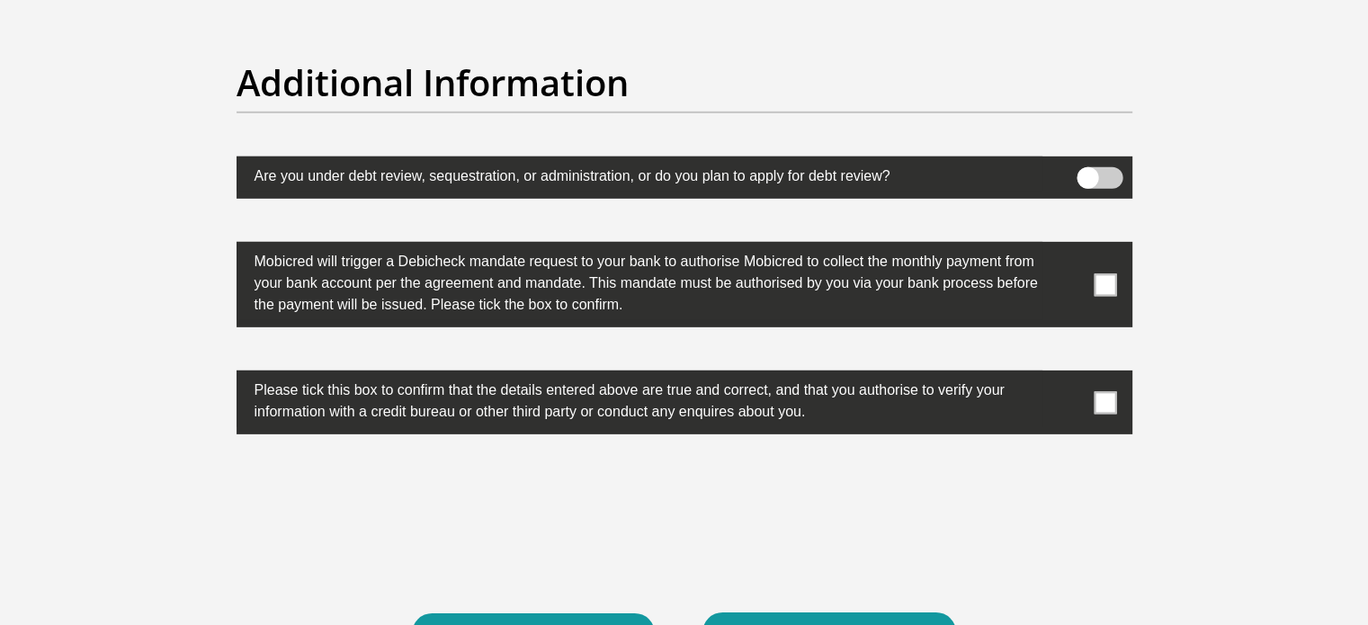
click at [1106, 281] on span at bounding box center [1104, 284] width 22 height 22
click at [1069, 246] on input "checkbox" at bounding box center [1069, 246] width 0 height 0
click at [1108, 406] on span at bounding box center [1104, 402] width 22 height 22
click at [1069, 375] on input "checkbox" at bounding box center [1069, 375] width 0 height 0
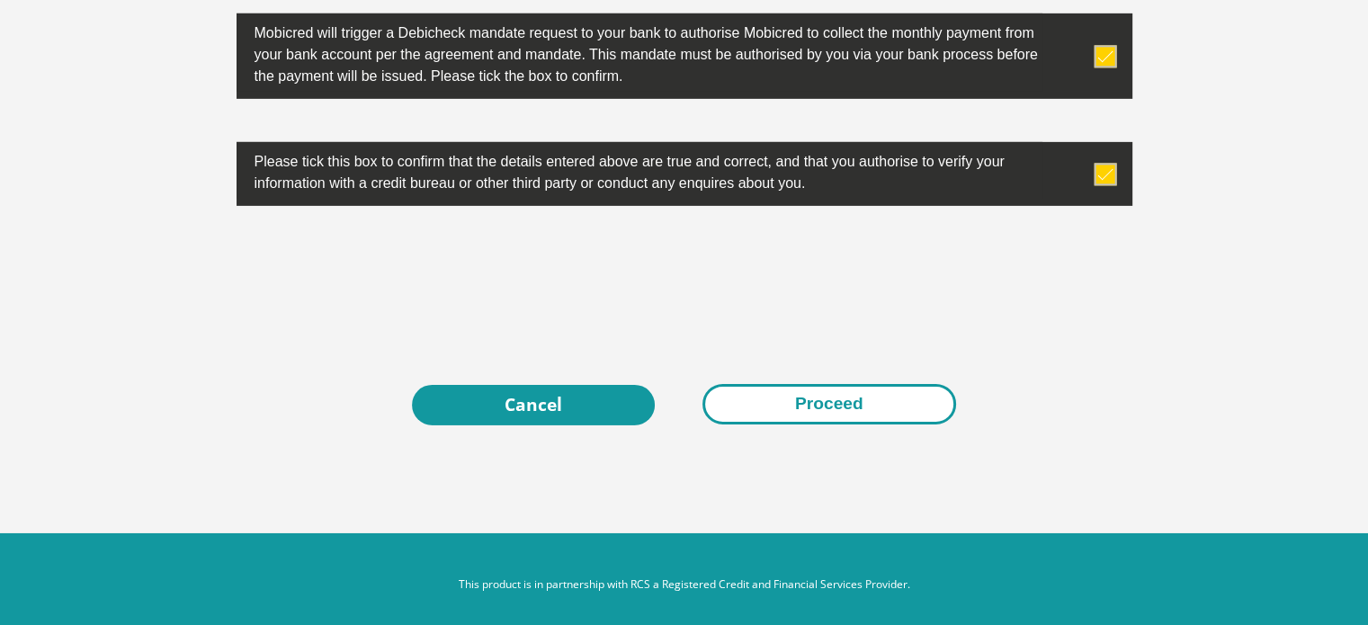
click at [830, 413] on button "Proceed" at bounding box center [829, 404] width 254 height 40
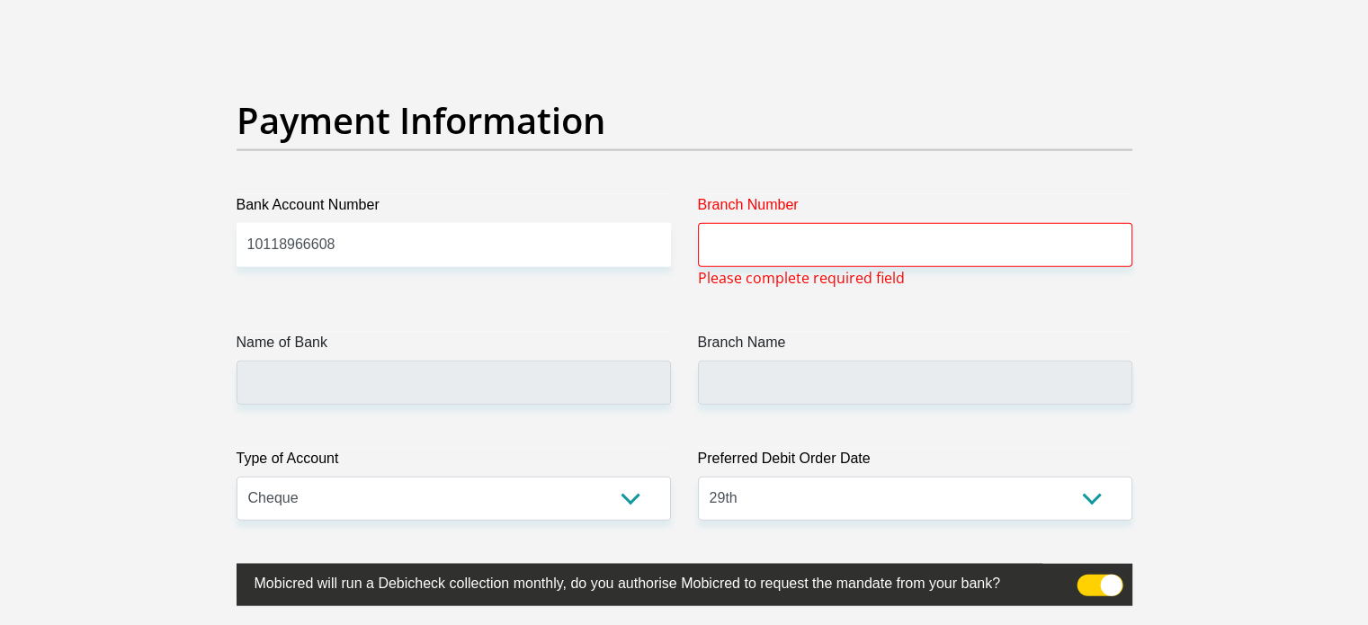
scroll to position [4078, 0]
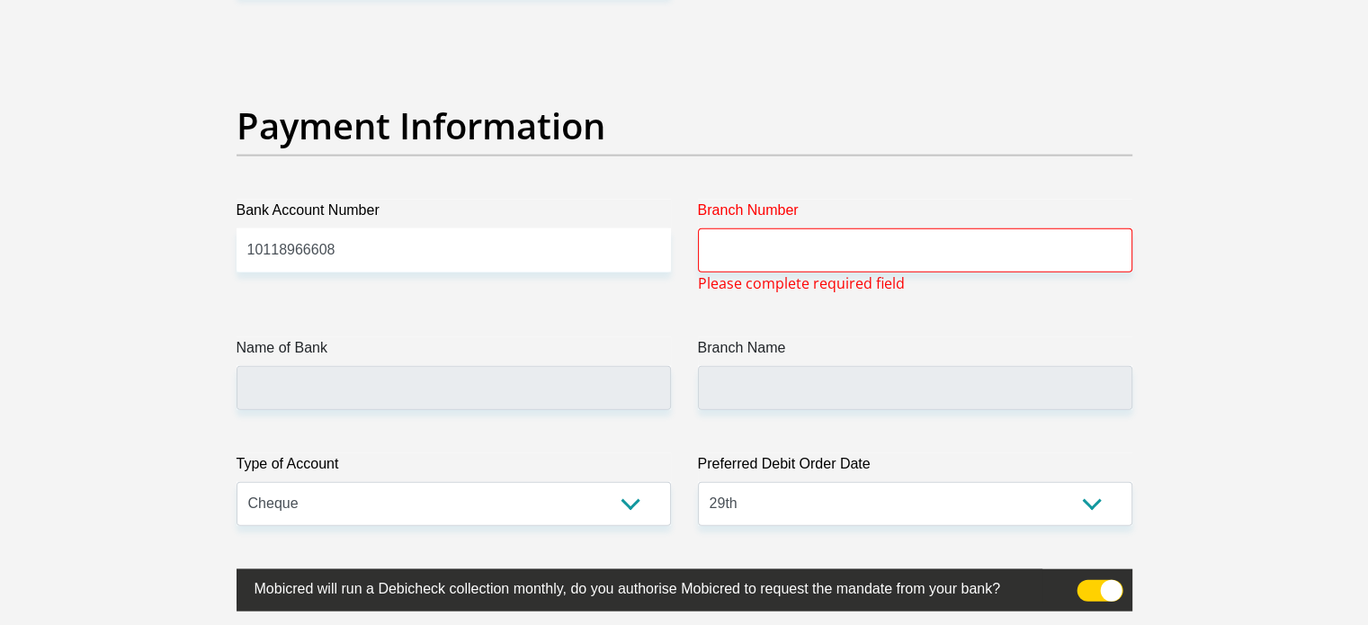
click at [755, 272] on span "Please complete required field" at bounding box center [801, 283] width 207 height 22
click at [747, 254] on input "Branch Number" at bounding box center [915, 250] width 434 height 44
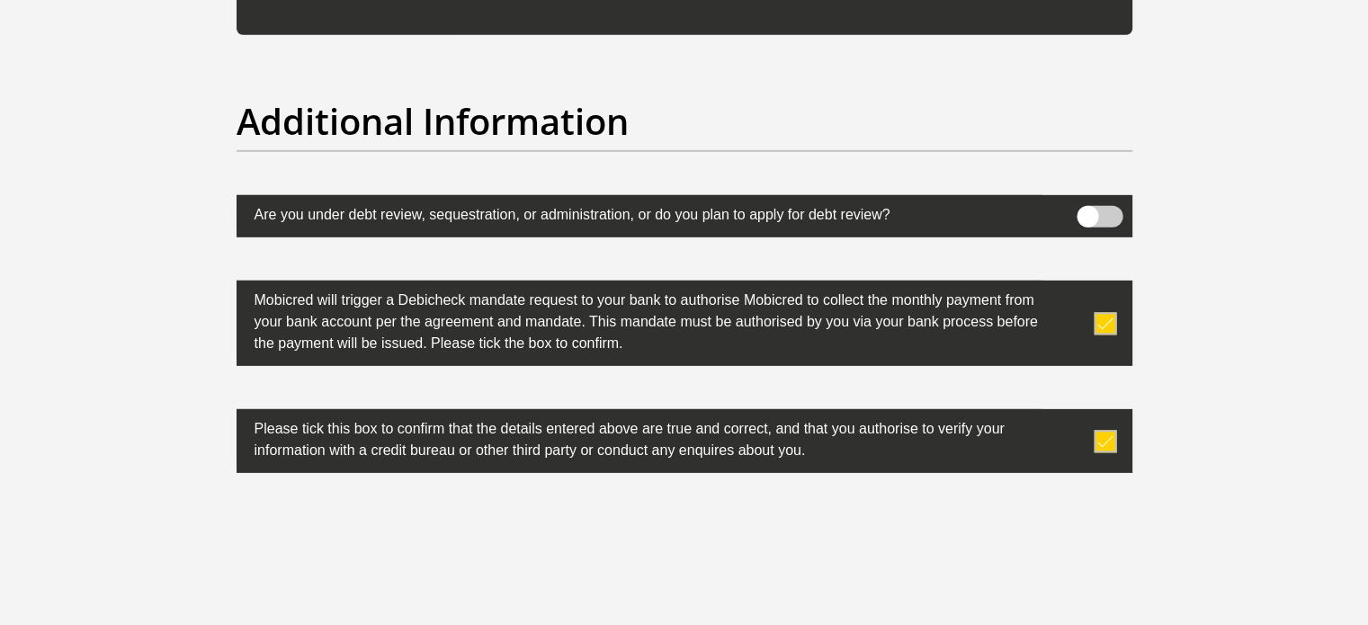
scroll to position [5786, 0]
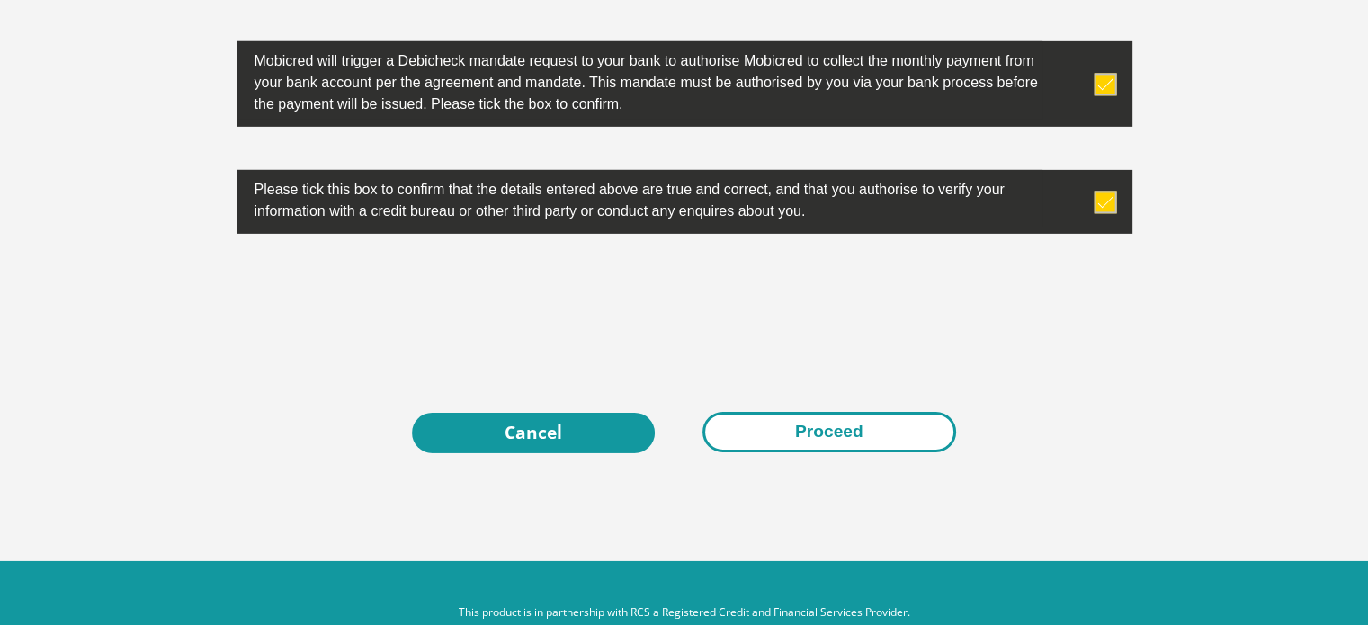
type input "051001"
click at [750, 420] on button "Proceed" at bounding box center [829, 432] width 254 height 40
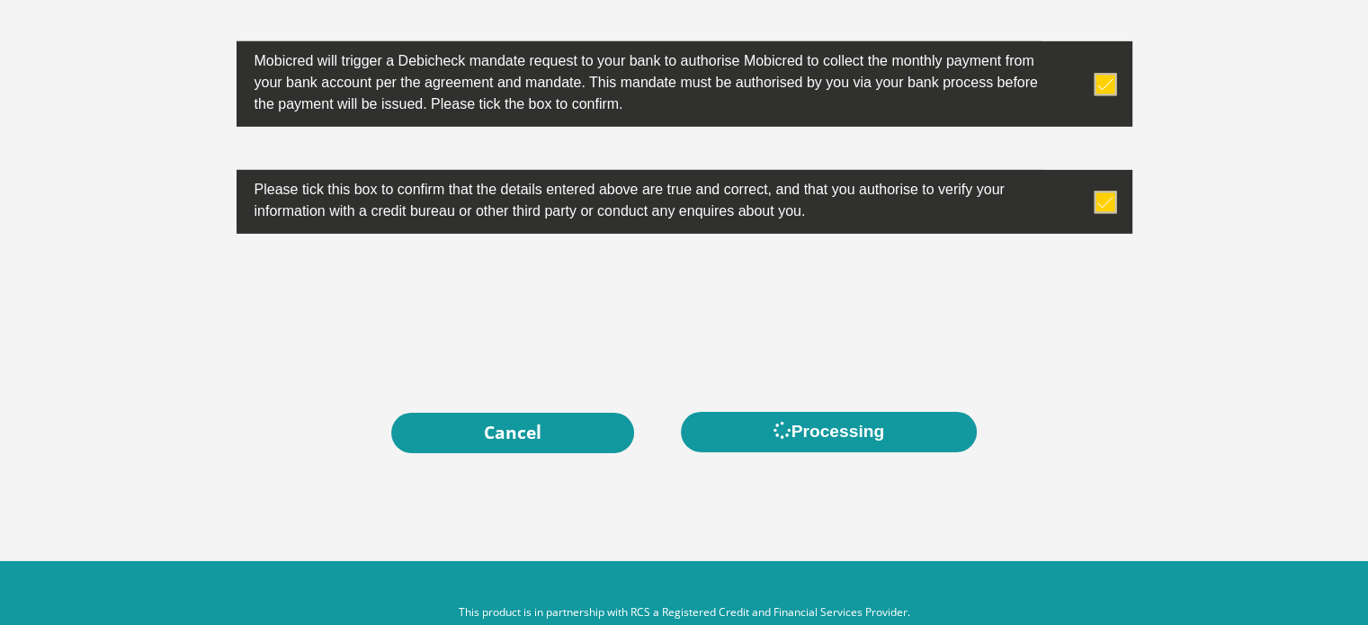
type input "STANDARD BANK"
type input "STANDARD BANK [GEOGRAPHIC_DATA]"
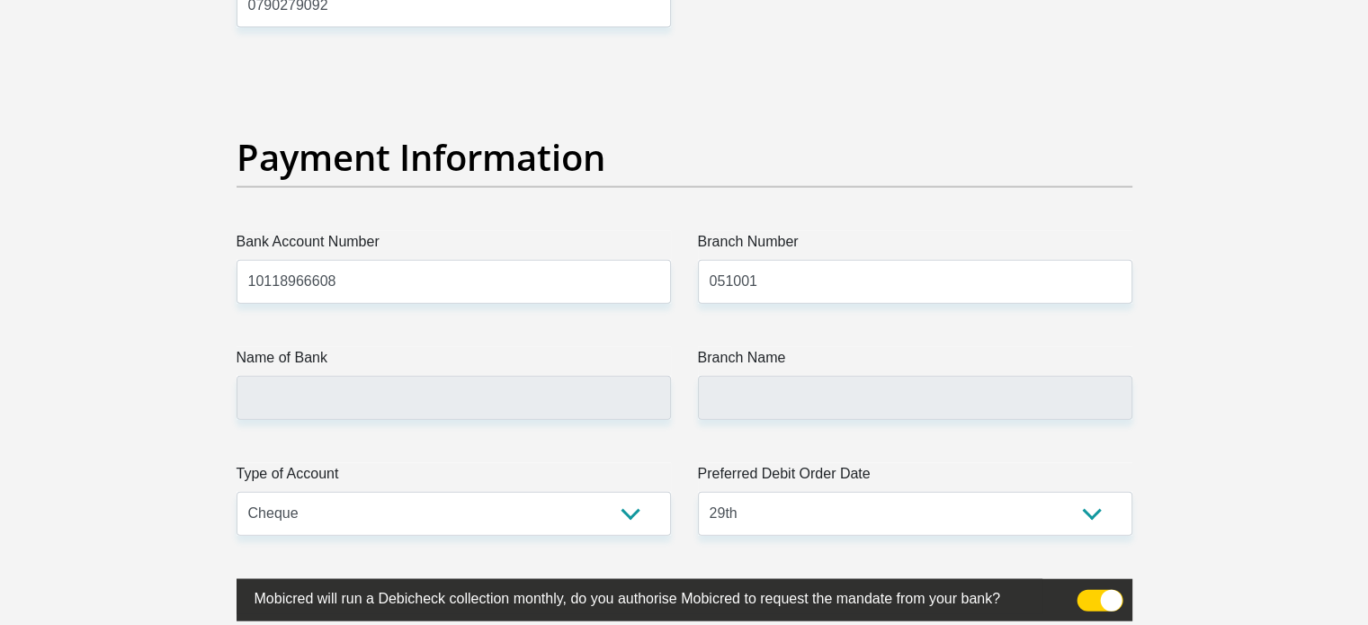
scroll to position [4316, 0]
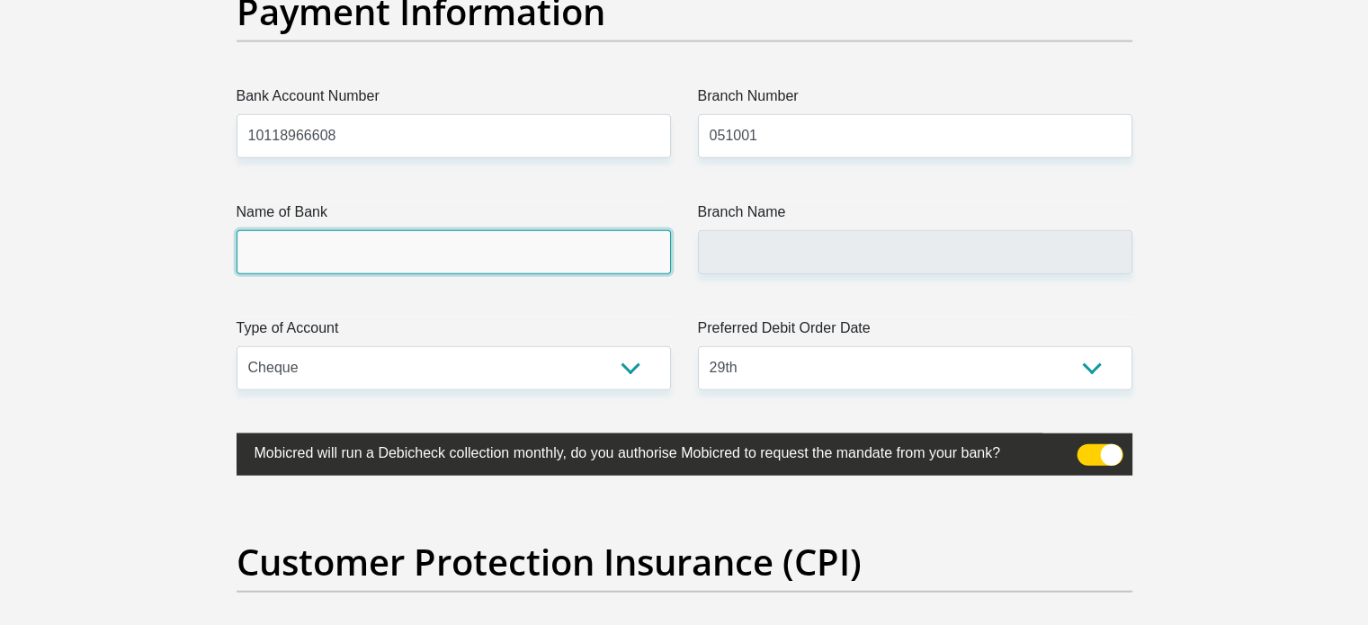
click at [531, 253] on input "Name of Bank" at bounding box center [453, 252] width 434 height 44
click at [530, 254] on input "Name of Bank" at bounding box center [453, 252] width 434 height 44
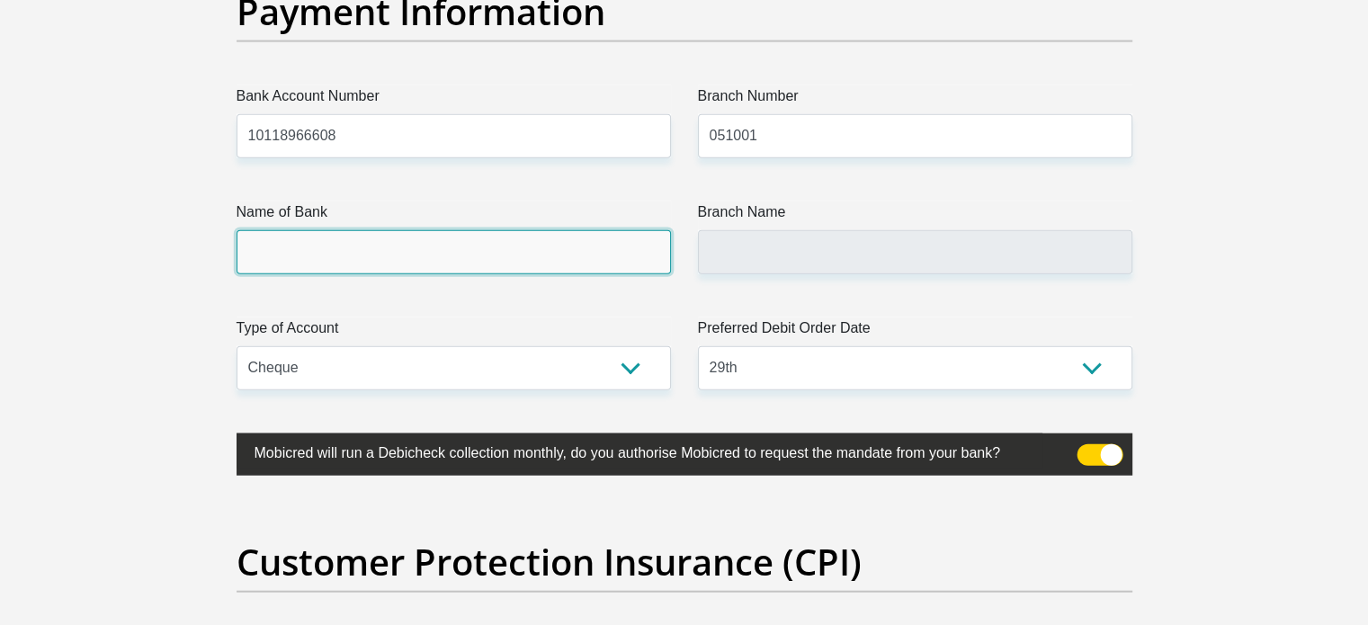
click at [530, 254] on input "Name of Bank" at bounding box center [453, 252] width 434 height 44
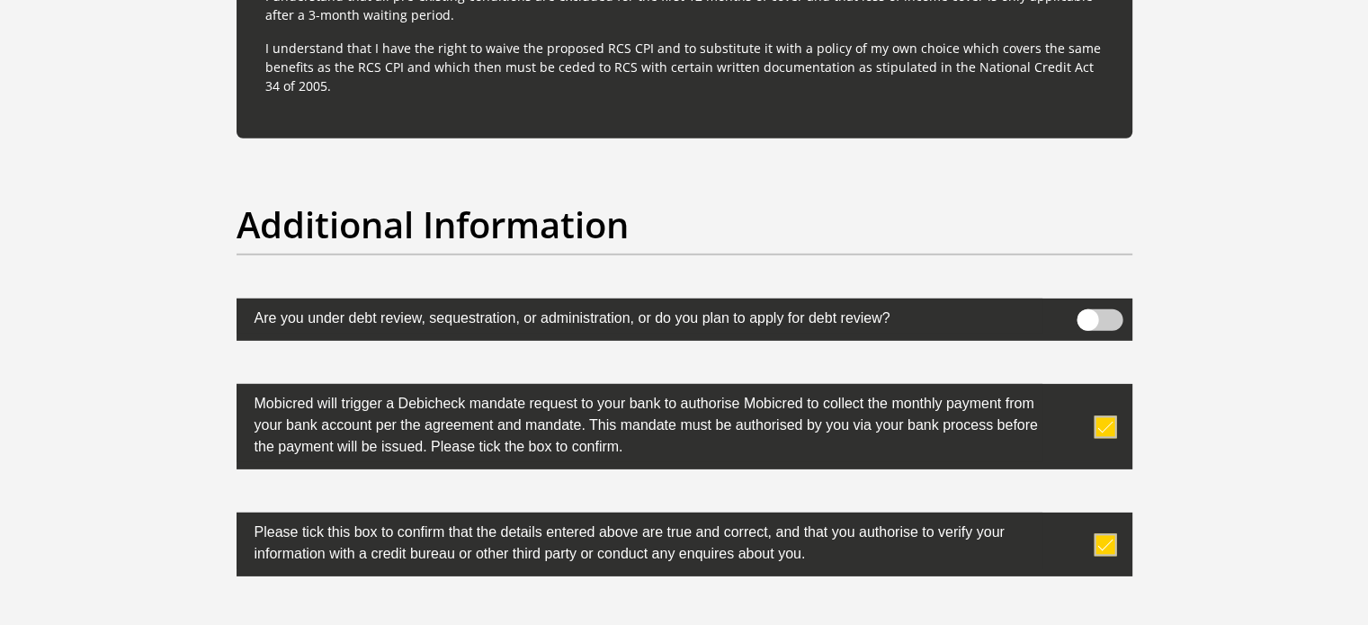
scroll to position [5497, 0]
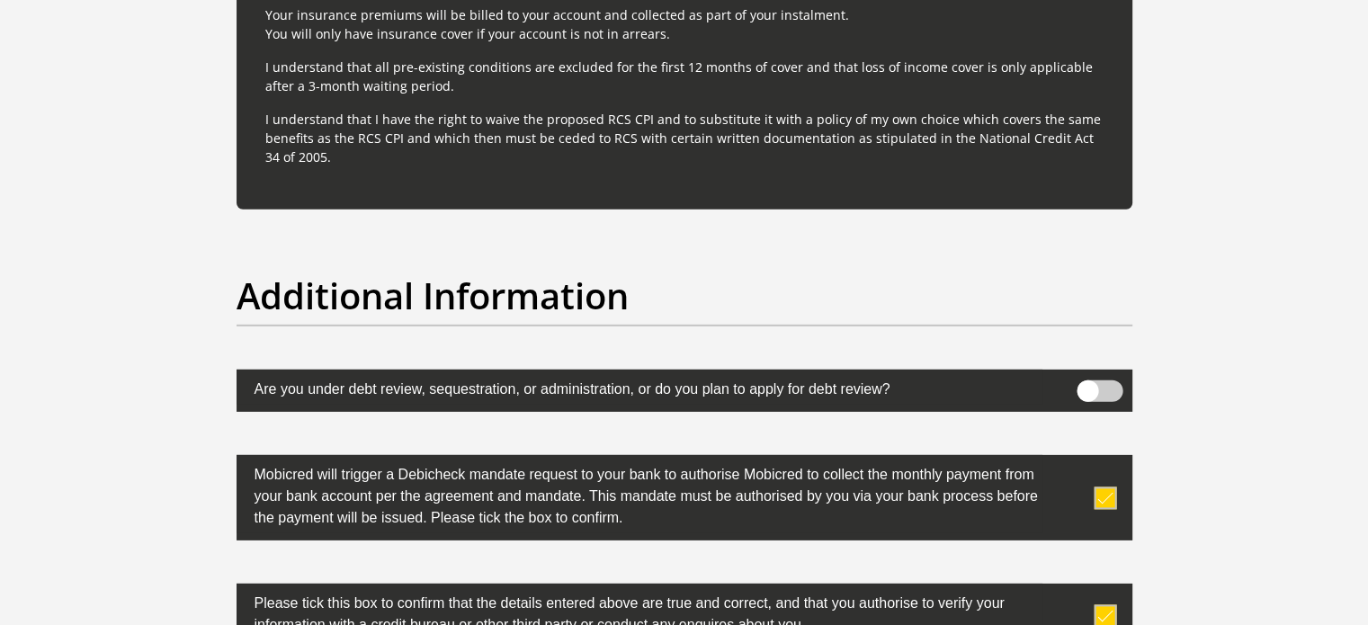
click at [1074, 378] on label at bounding box center [684, 391] width 896 height 42
click at [1087, 385] on input "checkbox" at bounding box center [1087, 385] width 0 height 0
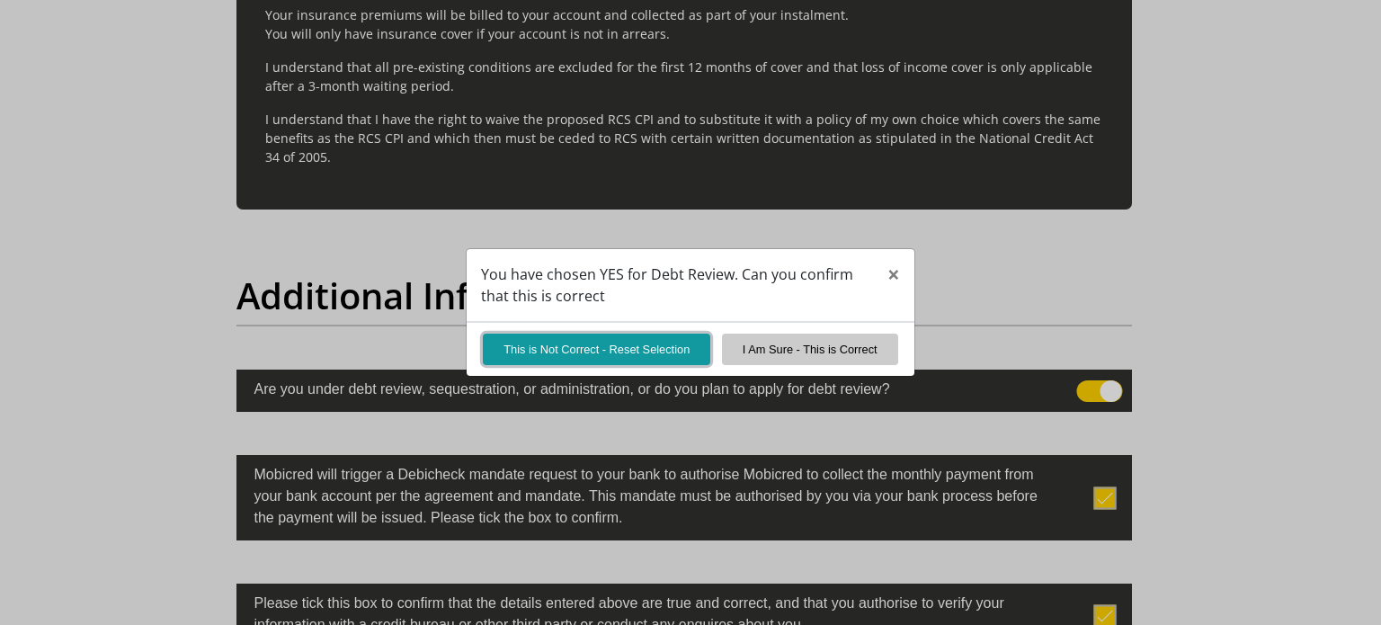
click at [670, 342] on button "This is Not Correct - Reset Selection" at bounding box center [597, 349] width 228 height 31
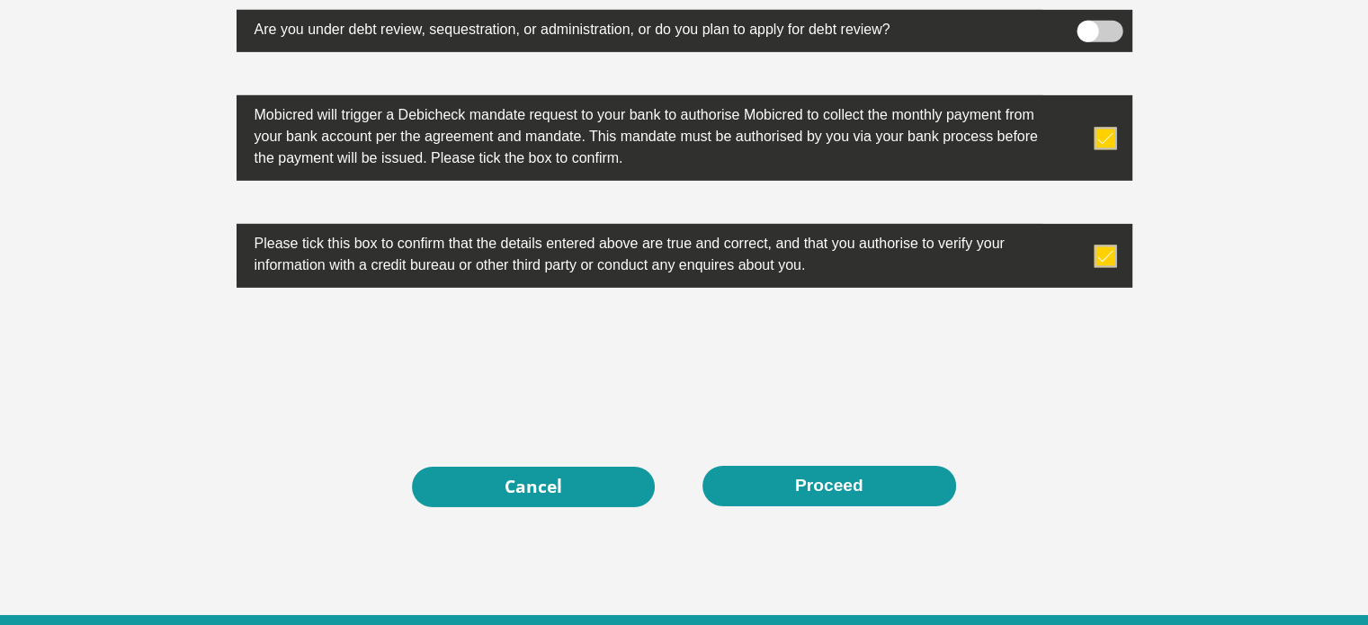
scroll to position [5947, 0]
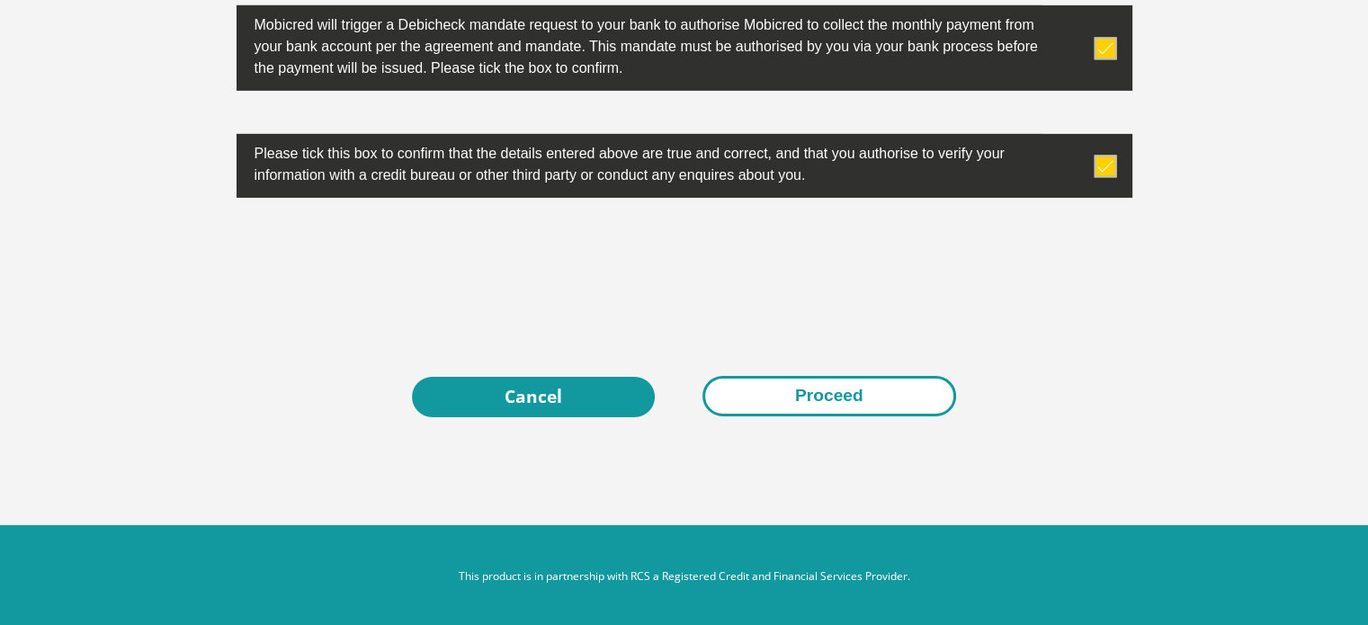
click at [773, 382] on button "Proceed" at bounding box center [829, 396] width 254 height 40
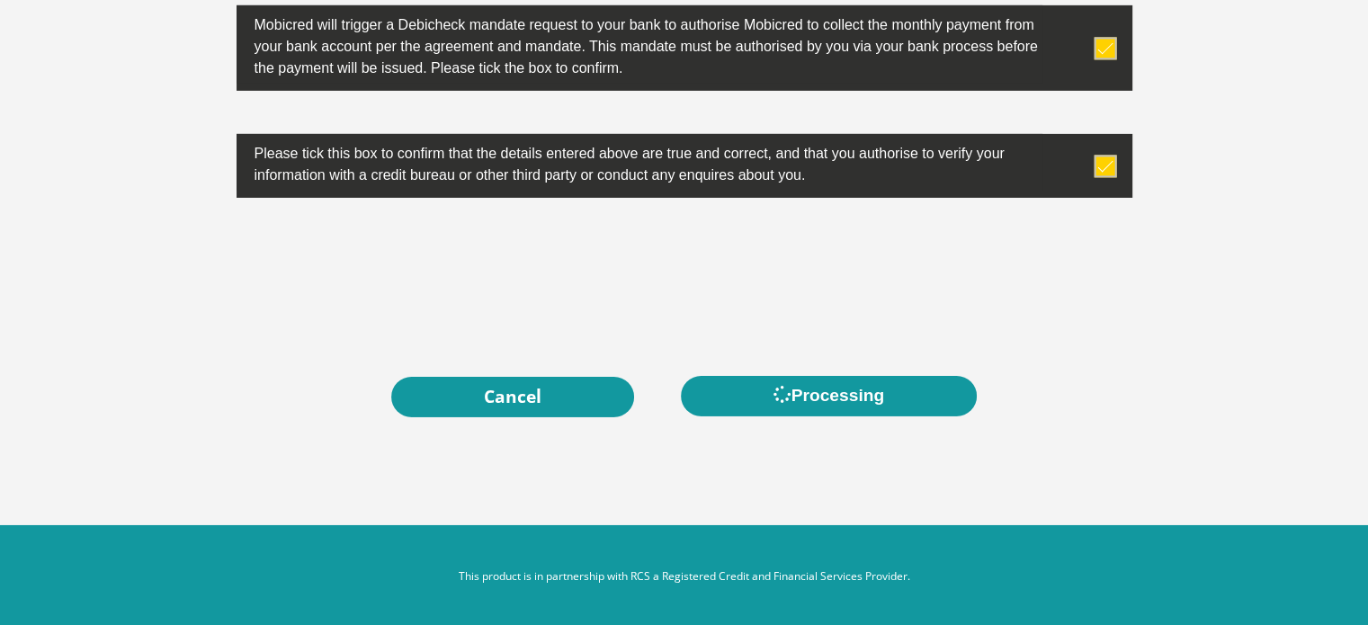
scroll to position [0, 0]
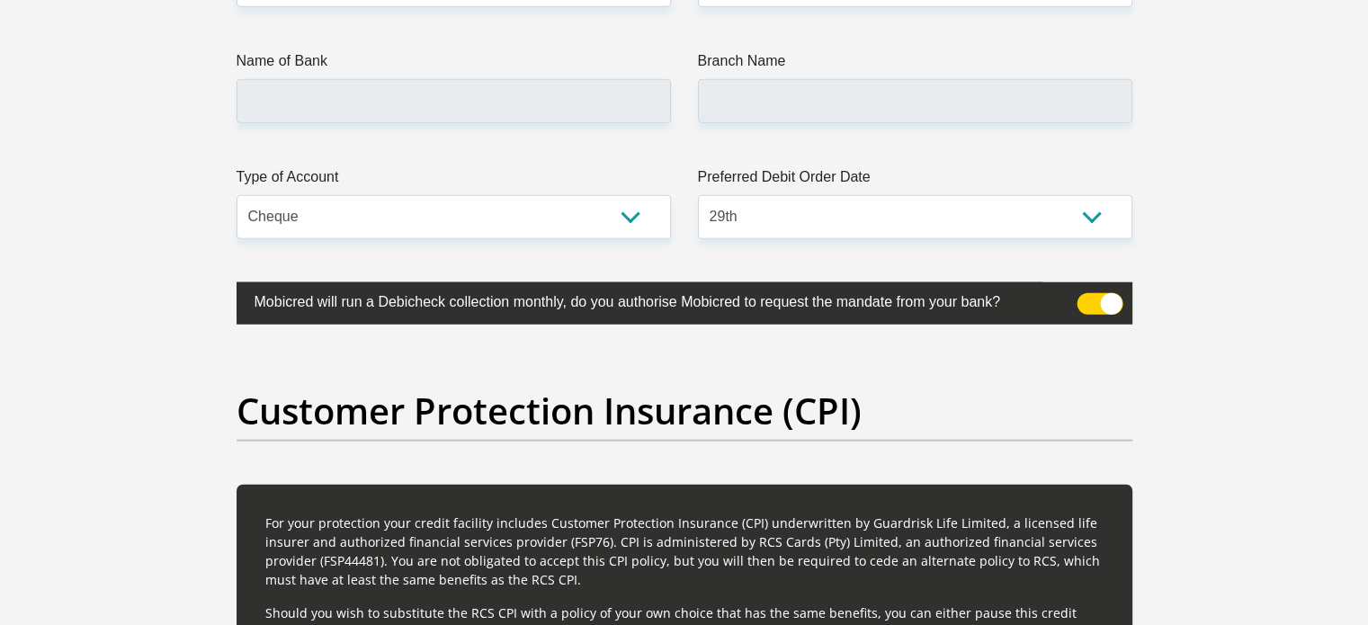
scroll to position [4226, 0]
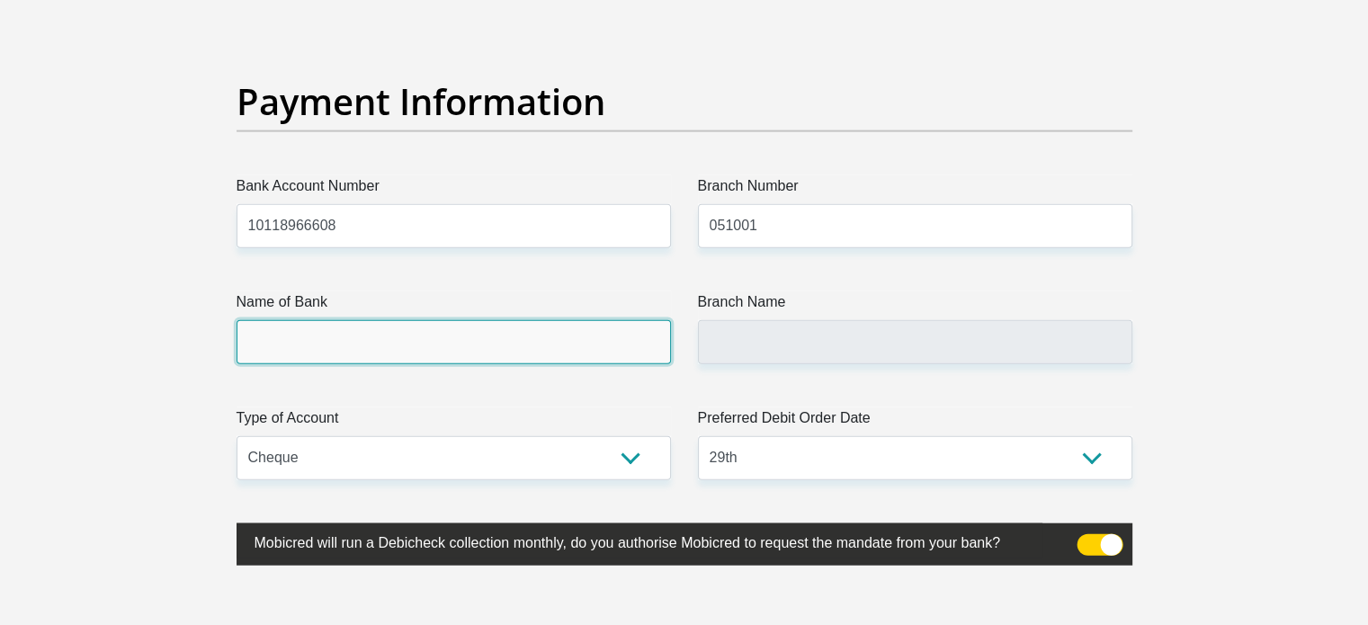
click at [581, 338] on input "Name of Bank" at bounding box center [453, 342] width 434 height 44
click at [582, 338] on input "Name of Bank" at bounding box center [453, 342] width 434 height 44
click at [554, 344] on input "Name of Bank" at bounding box center [453, 342] width 434 height 44
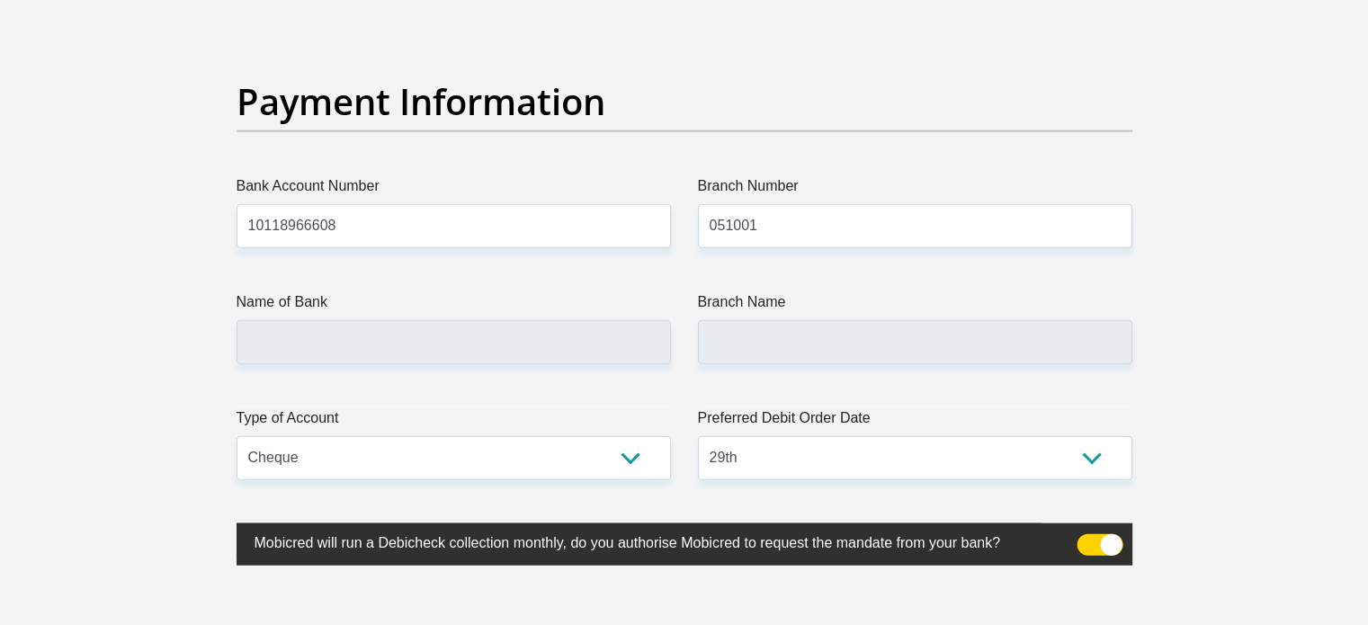
click at [676, 328] on div "Name of Bank" at bounding box center [453, 327] width 461 height 73
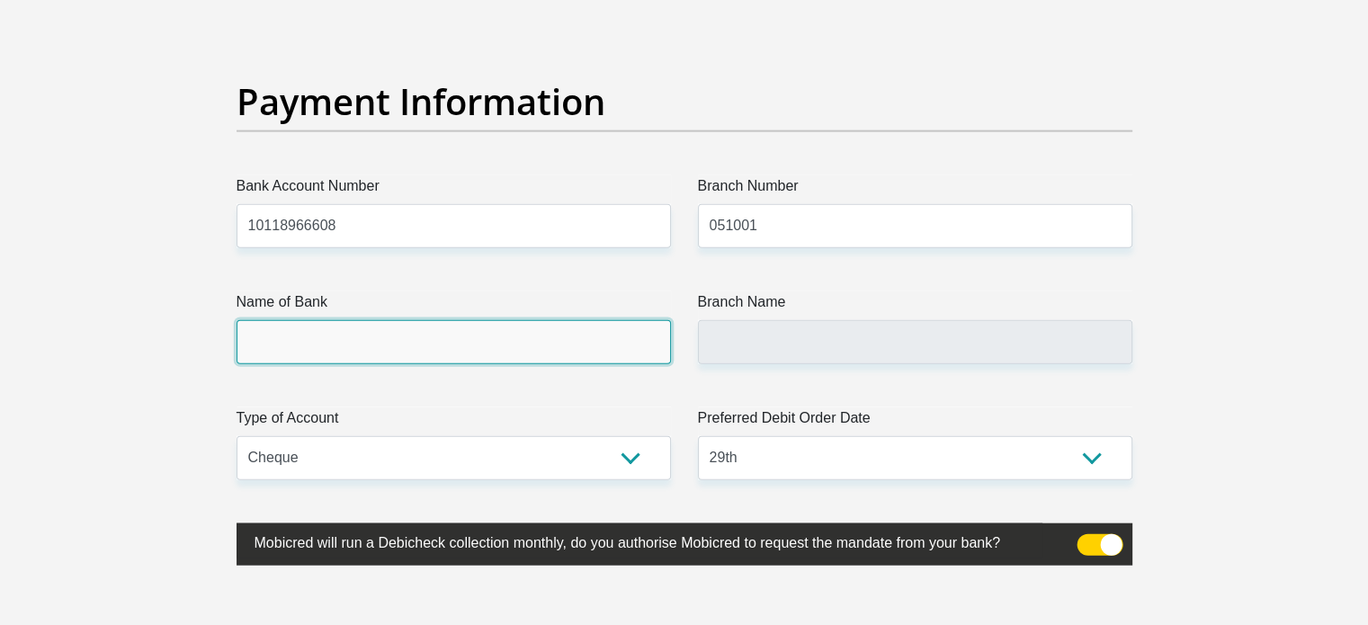
click at [595, 346] on input "Name of Bank" at bounding box center [453, 342] width 434 height 44
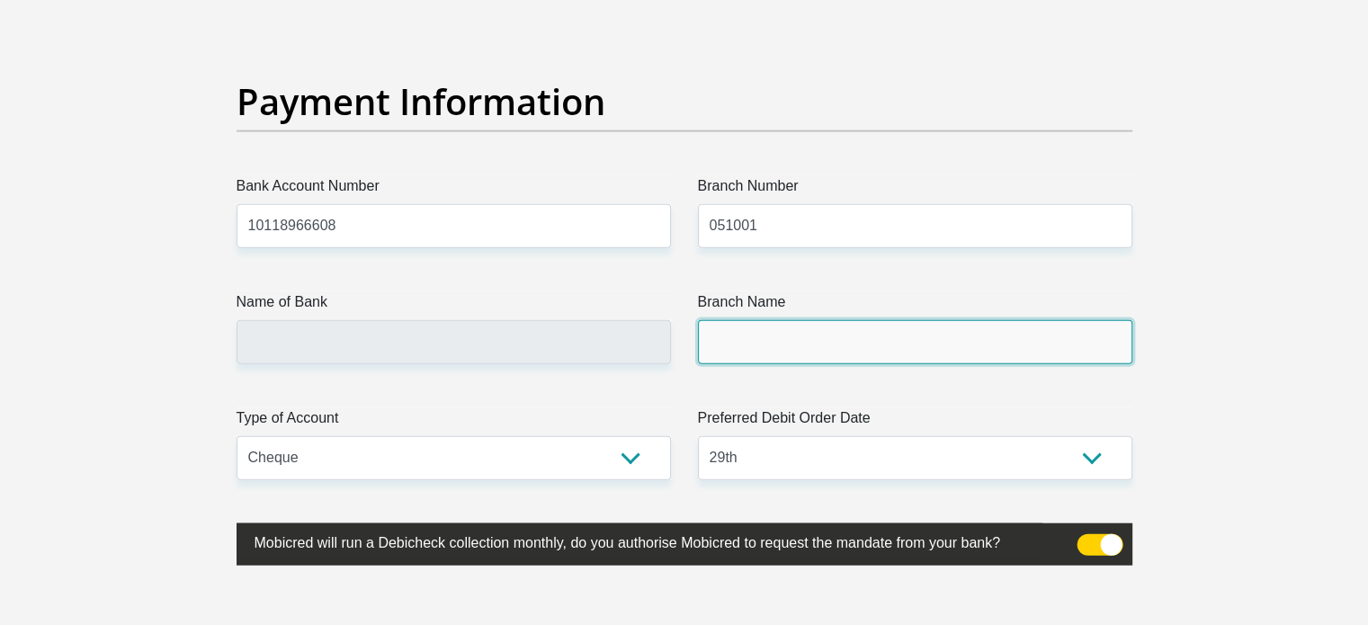
click at [759, 346] on input "Branch Name" at bounding box center [915, 342] width 434 height 44
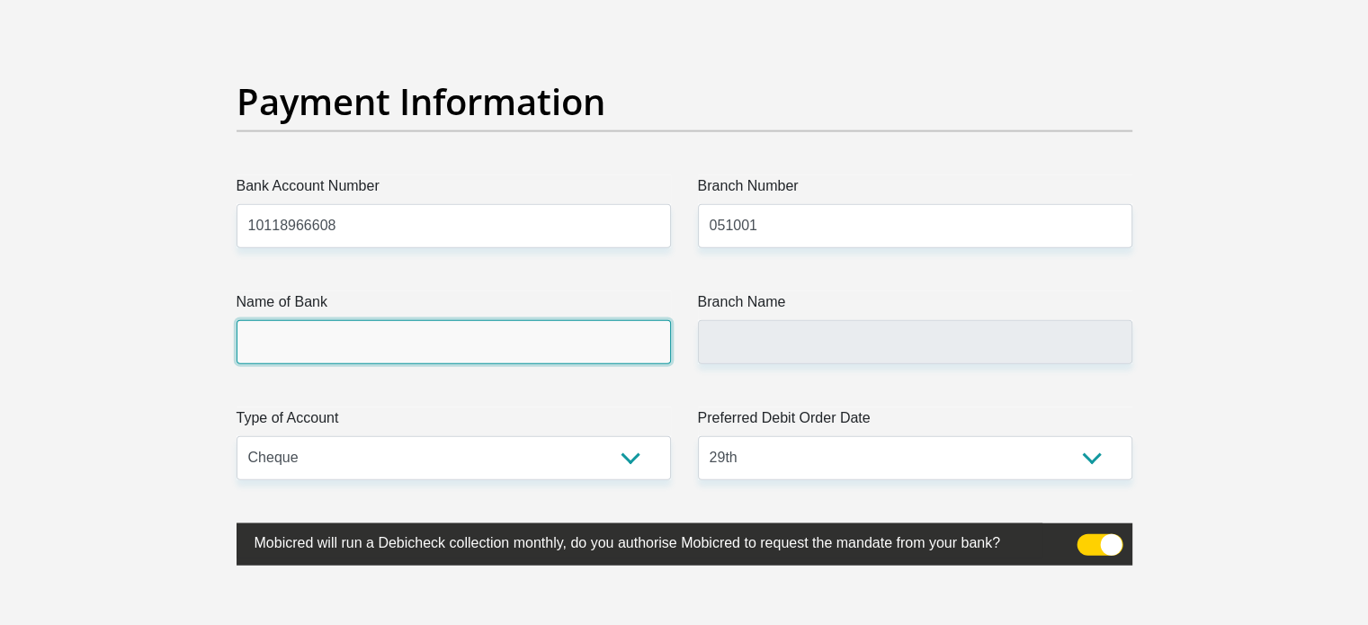
click at [620, 356] on input "Name of Bank" at bounding box center [453, 342] width 434 height 44
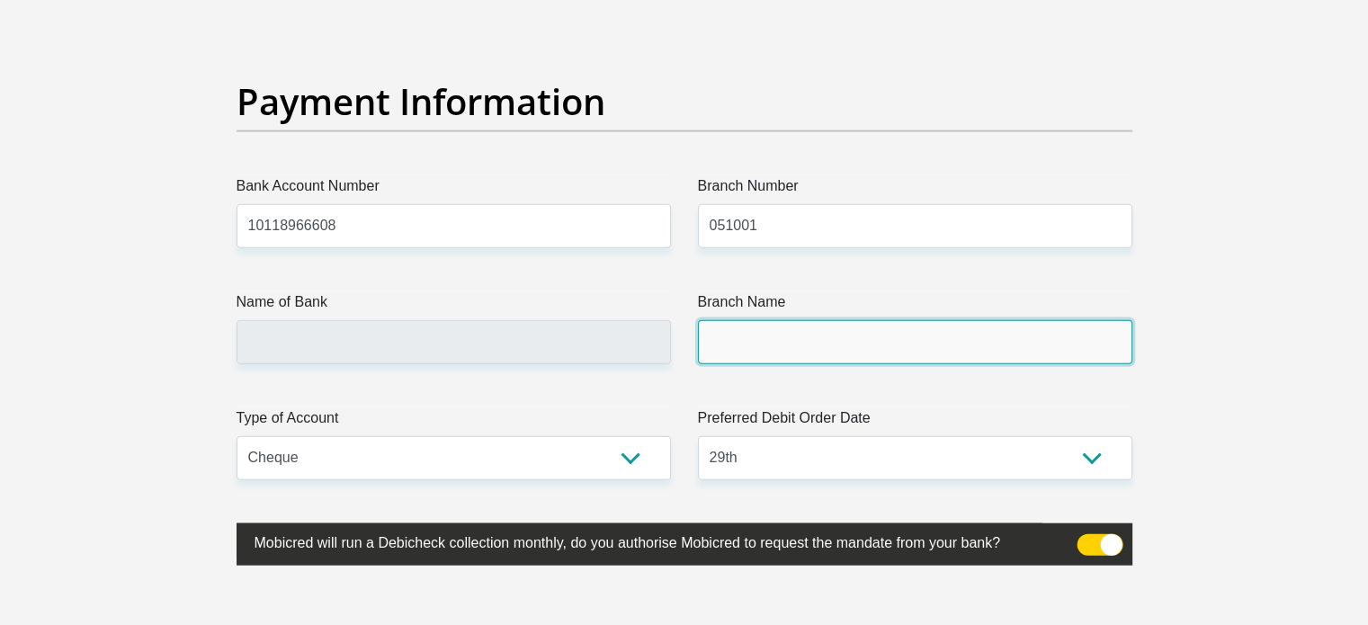
click at [724, 355] on input "Branch Name" at bounding box center [915, 342] width 434 height 44
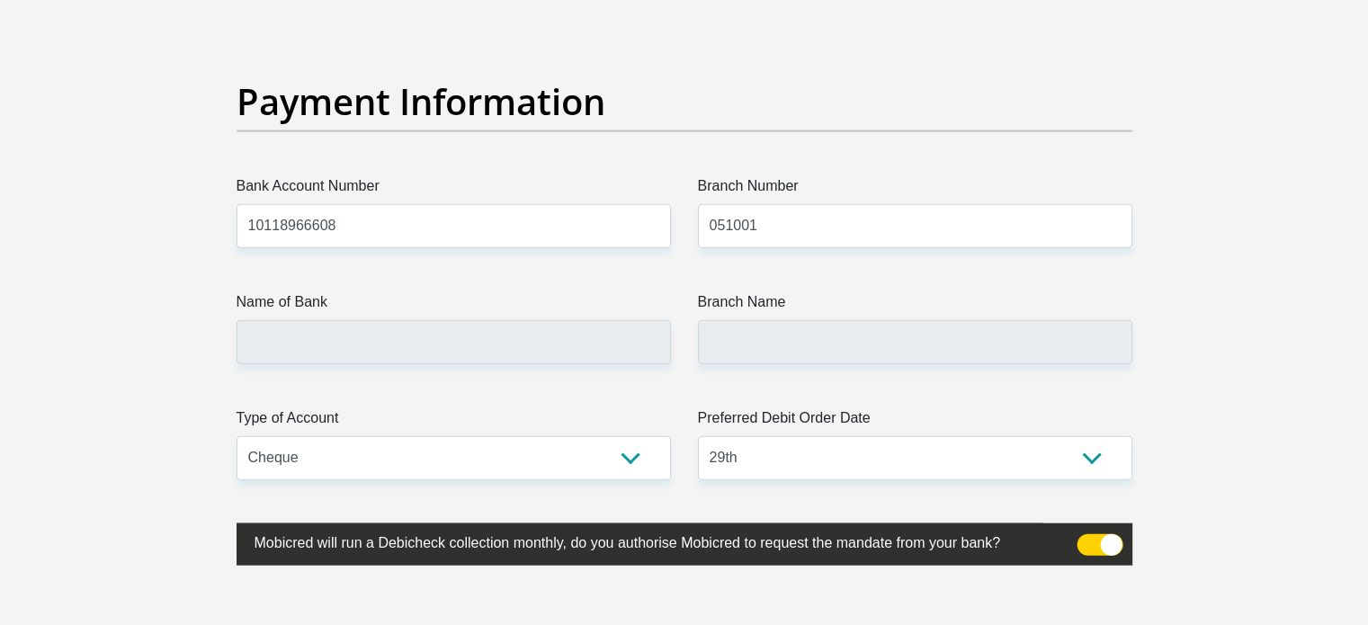
drag, startPoint x: 598, startPoint y: 370, endPoint x: 616, endPoint y: 370, distance: 18.0
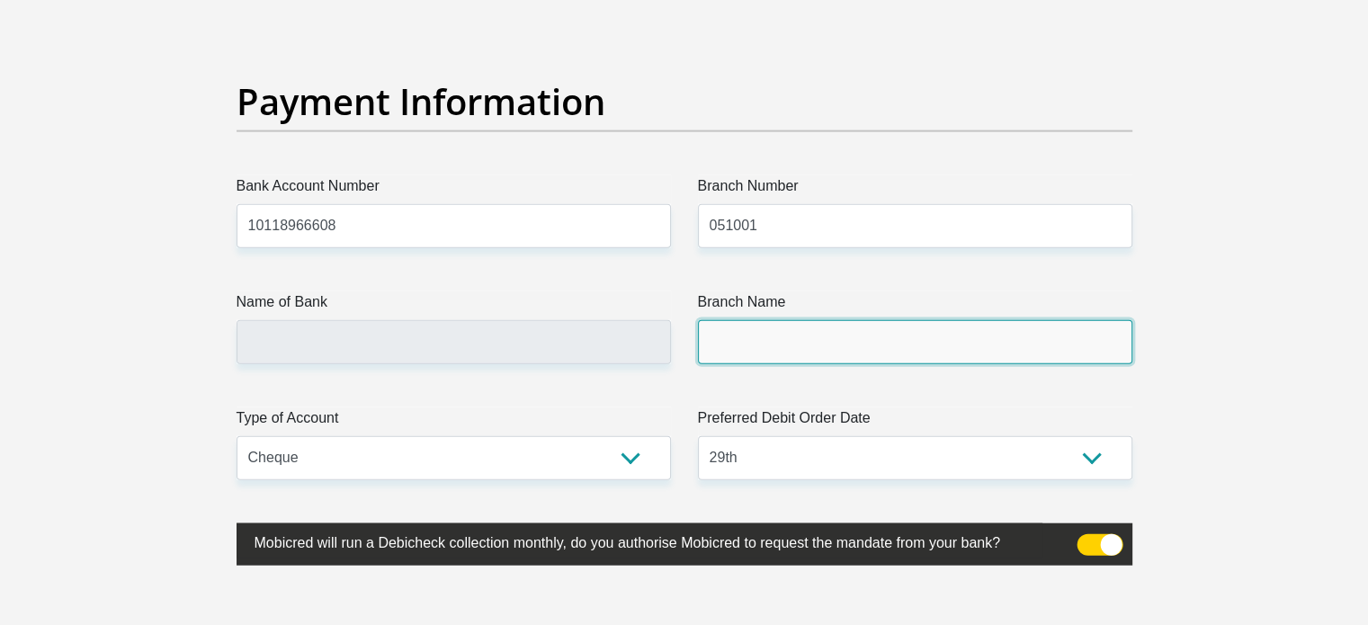
click at [700, 355] on input "Branch Name" at bounding box center [915, 342] width 434 height 44
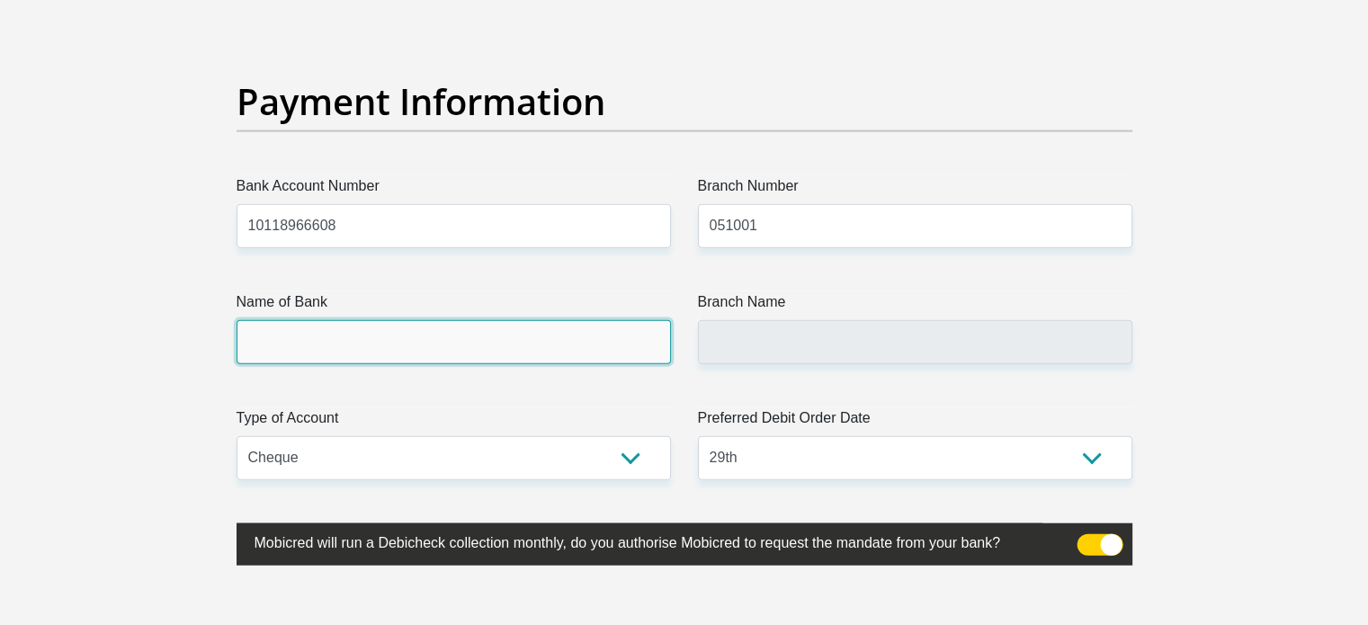
click at [611, 347] on input "Name of Bank" at bounding box center [453, 342] width 434 height 44
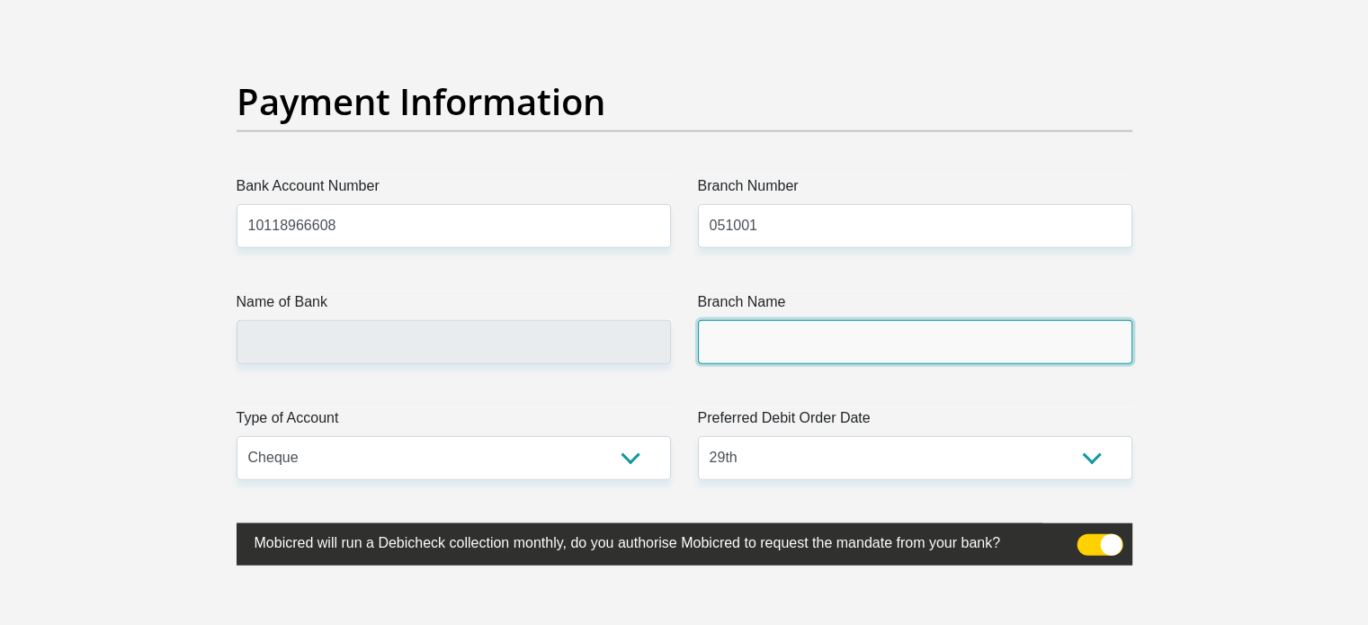
click at [730, 359] on input "Branch Name" at bounding box center [915, 342] width 434 height 44
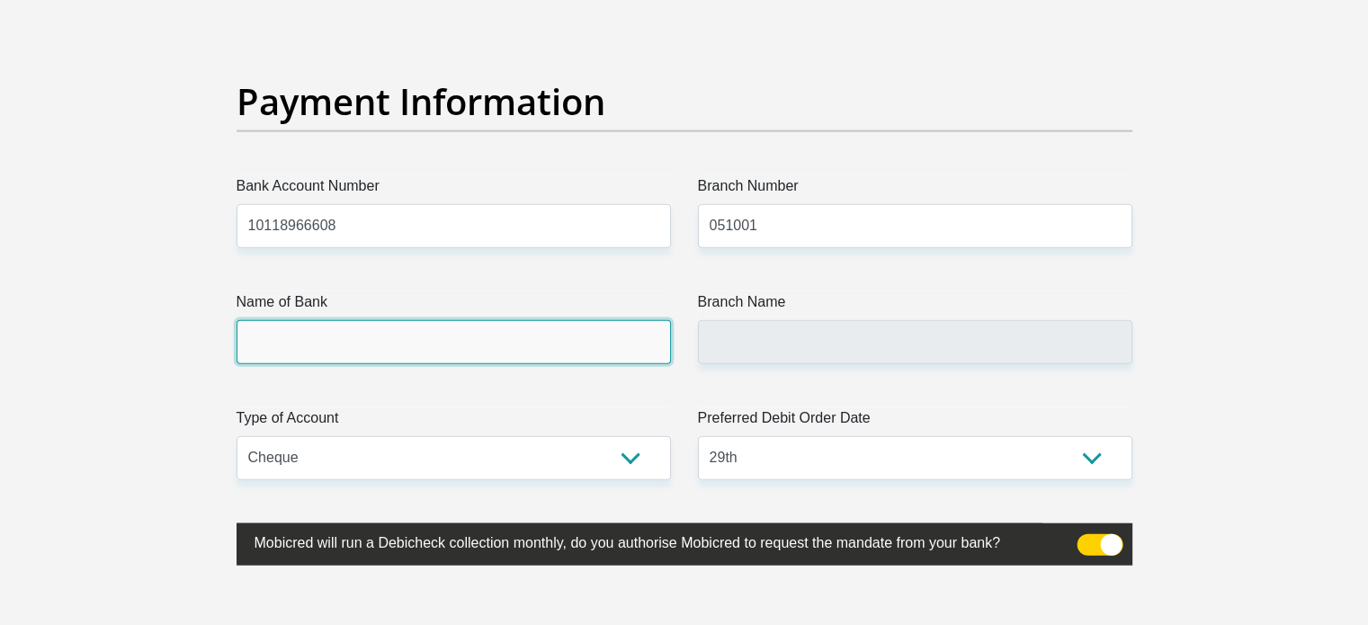
click at [653, 354] on input "Name of Bank" at bounding box center [453, 342] width 434 height 44
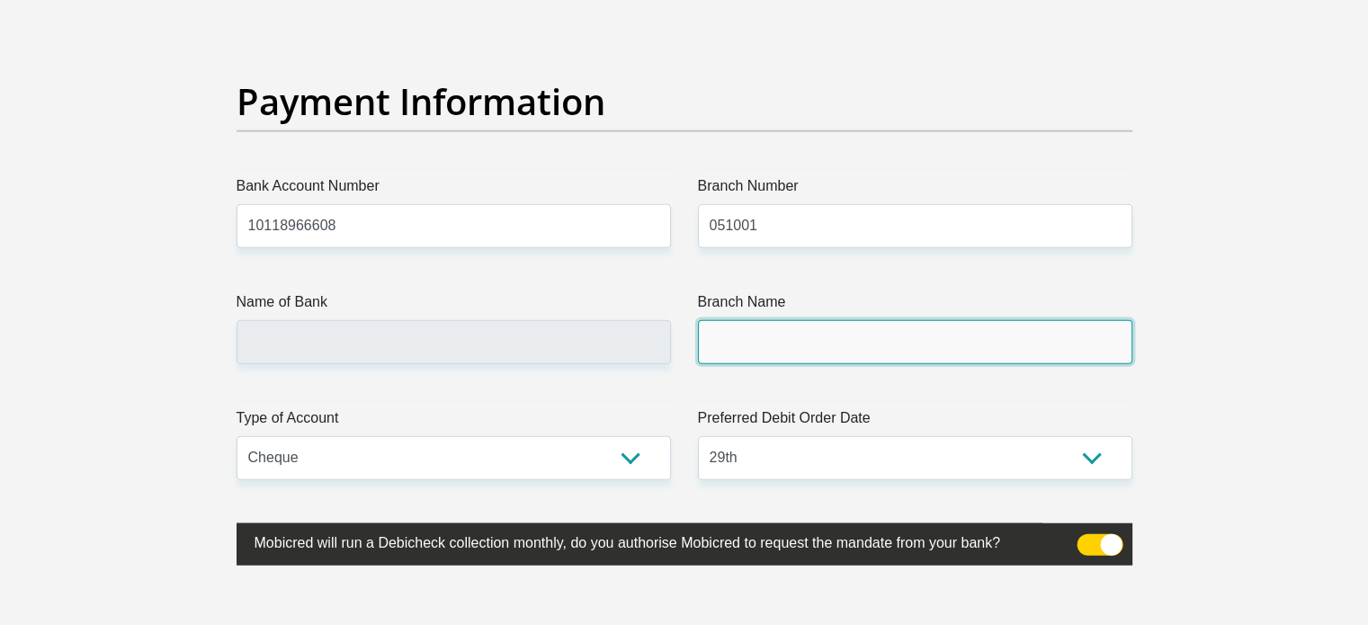
click at [738, 353] on input "Branch Name" at bounding box center [915, 342] width 434 height 44
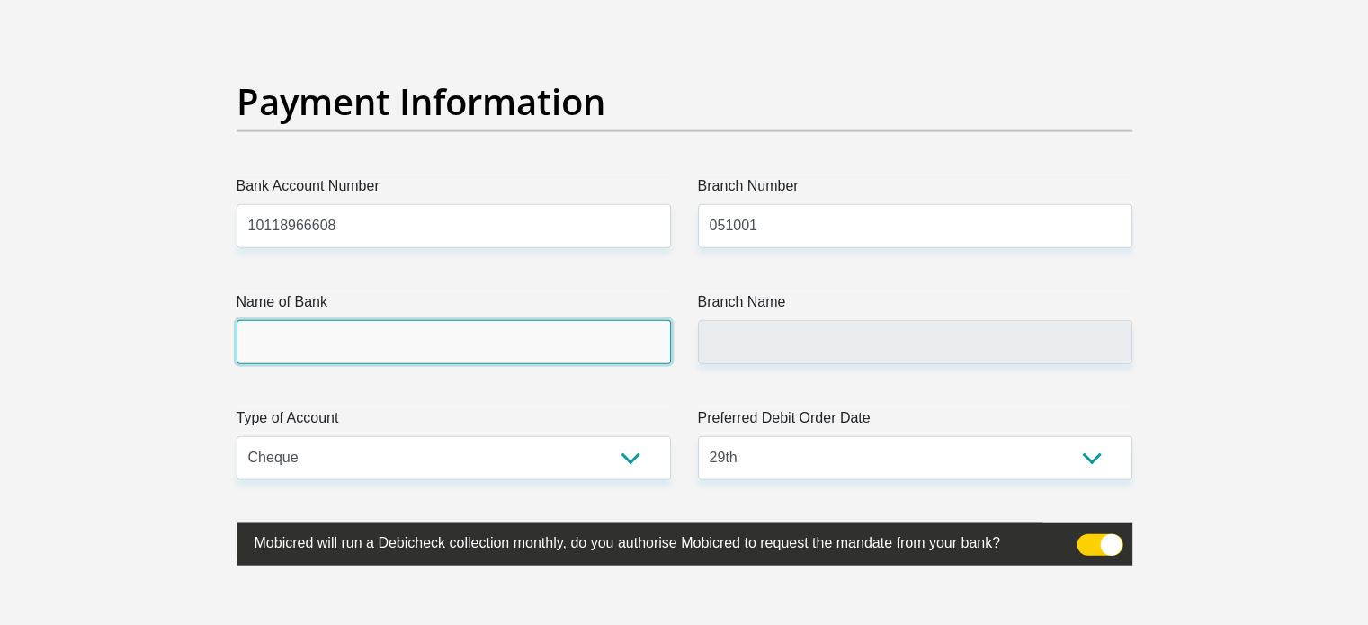
click at [629, 353] on input "Name of Bank" at bounding box center [453, 342] width 434 height 44
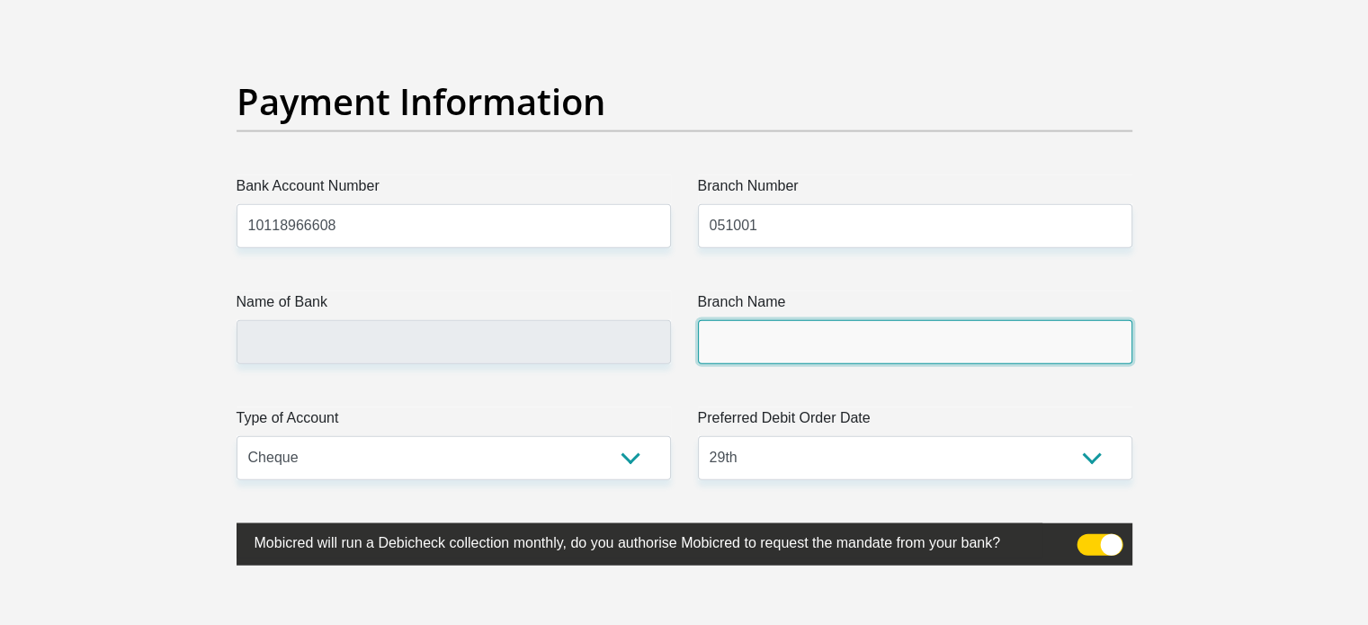
click at [736, 350] on input "Branch Name" at bounding box center [915, 342] width 434 height 44
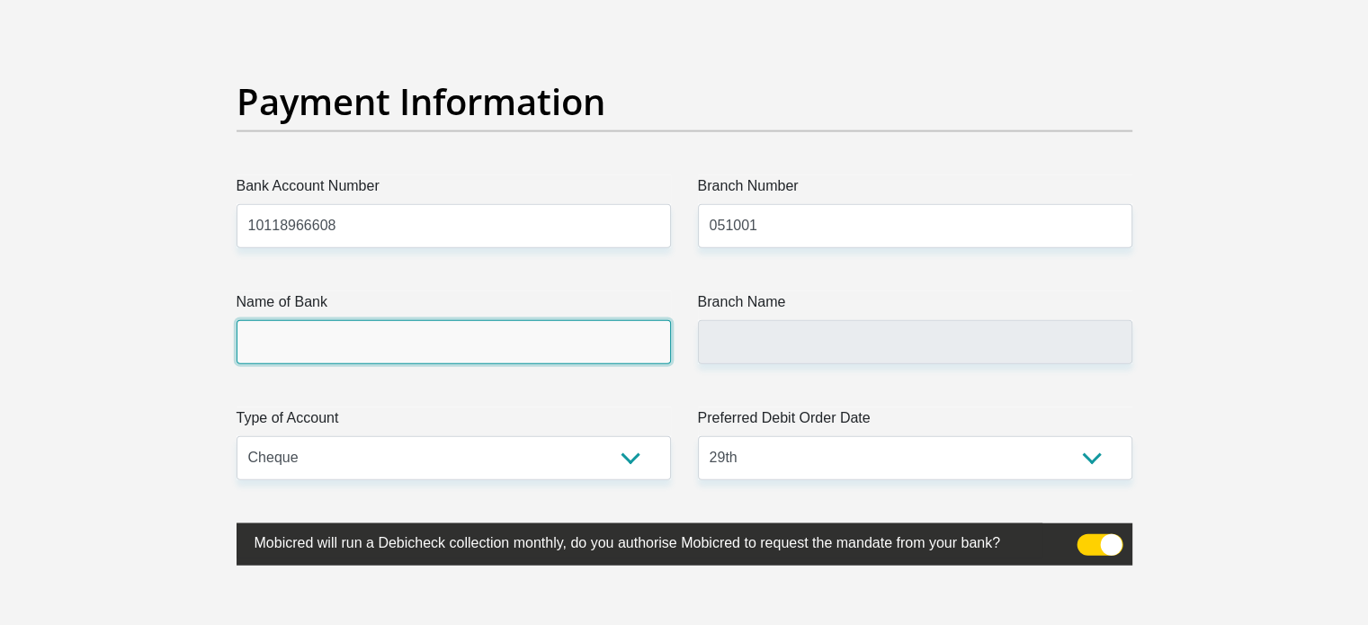
click at [622, 344] on input "Name of Bank" at bounding box center [453, 342] width 434 height 44
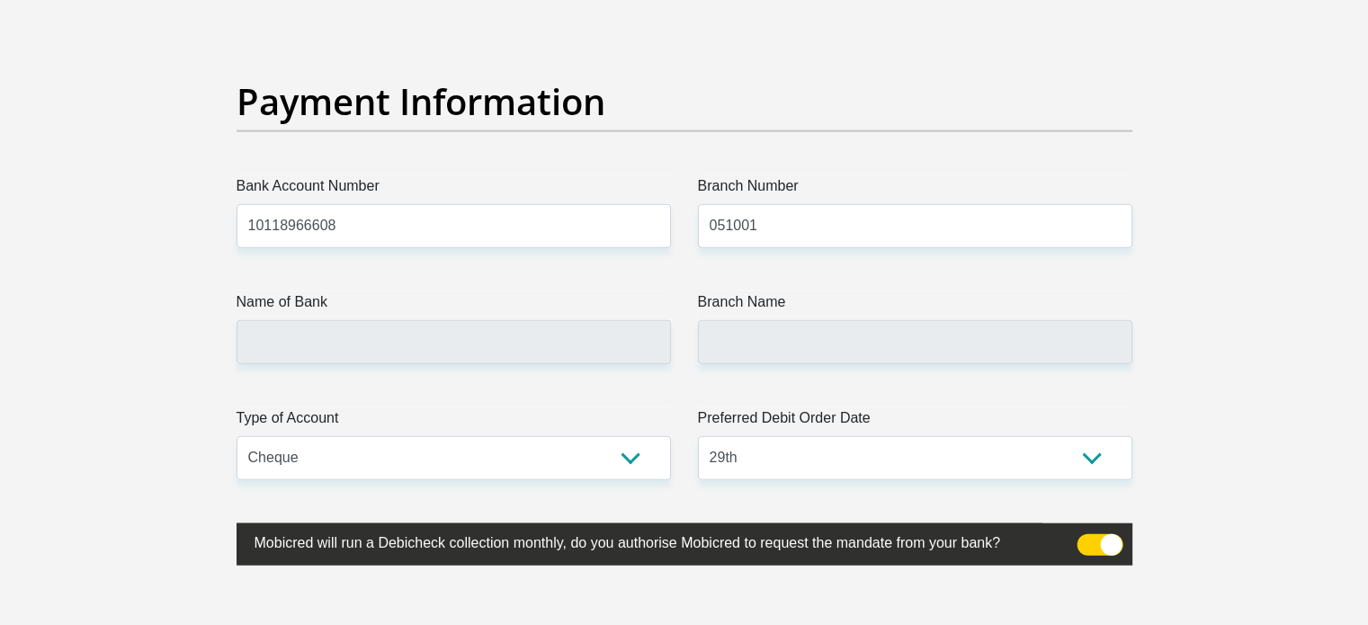
click at [677, 342] on div "Name of Bank" at bounding box center [453, 327] width 461 height 73
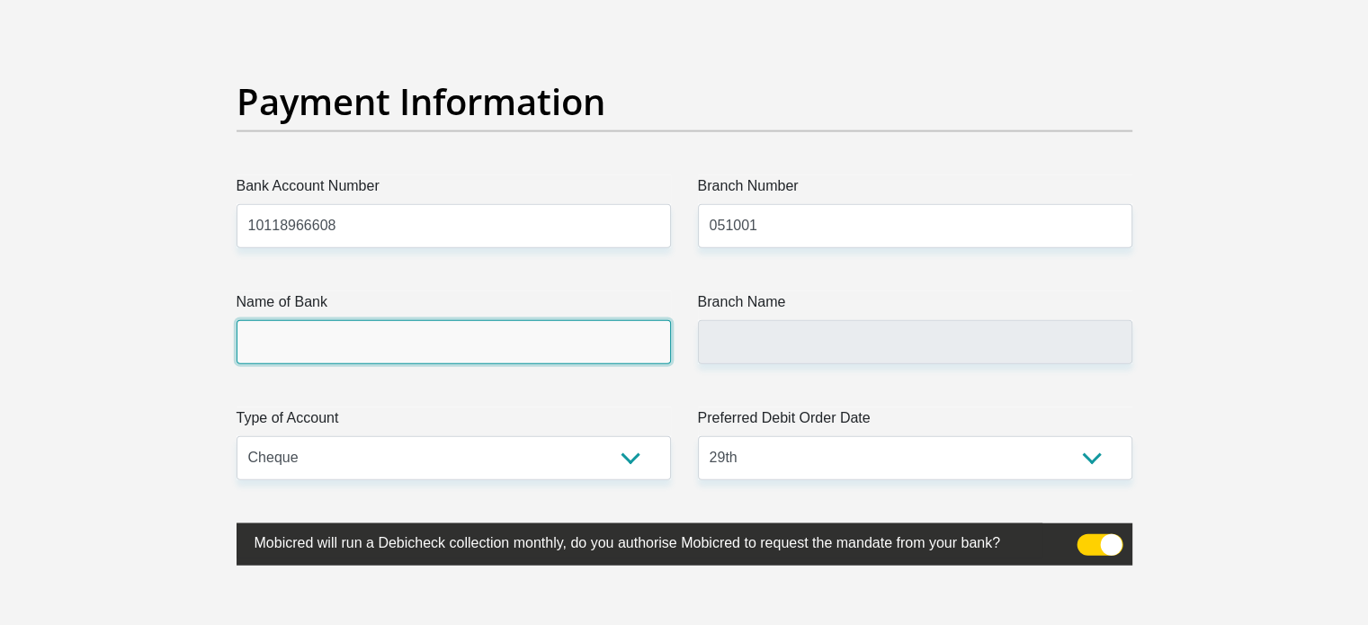
click at [573, 336] on input "Name of Bank" at bounding box center [453, 342] width 434 height 44
click at [665, 344] on input "Name of Bank" at bounding box center [453, 342] width 434 height 44
click at [512, 337] on input "Name of Bank" at bounding box center [453, 342] width 434 height 44
click at [658, 329] on input "Name of Bank" at bounding box center [453, 342] width 434 height 44
click at [513, 334] on input "Name of Bank" at bounding box center [453, 342] width 434 height 44
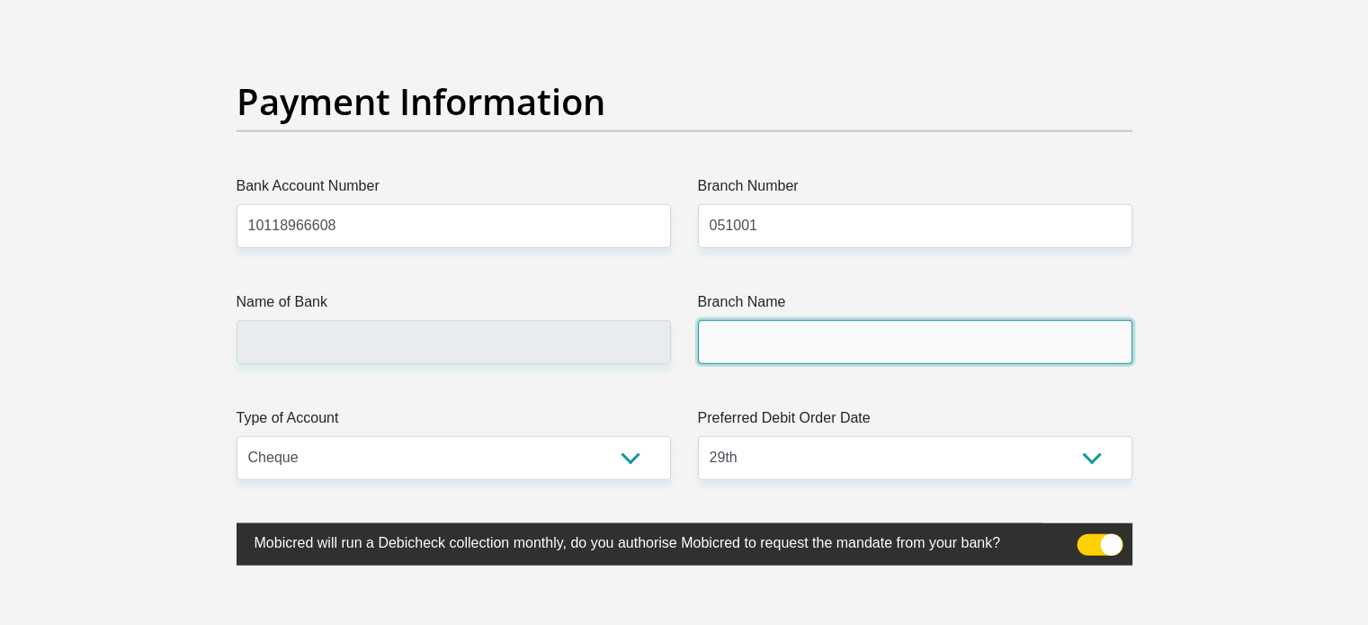
click at [824, 335] on input "Branch Name" at bounding box center [915, 342] width 434 height 44
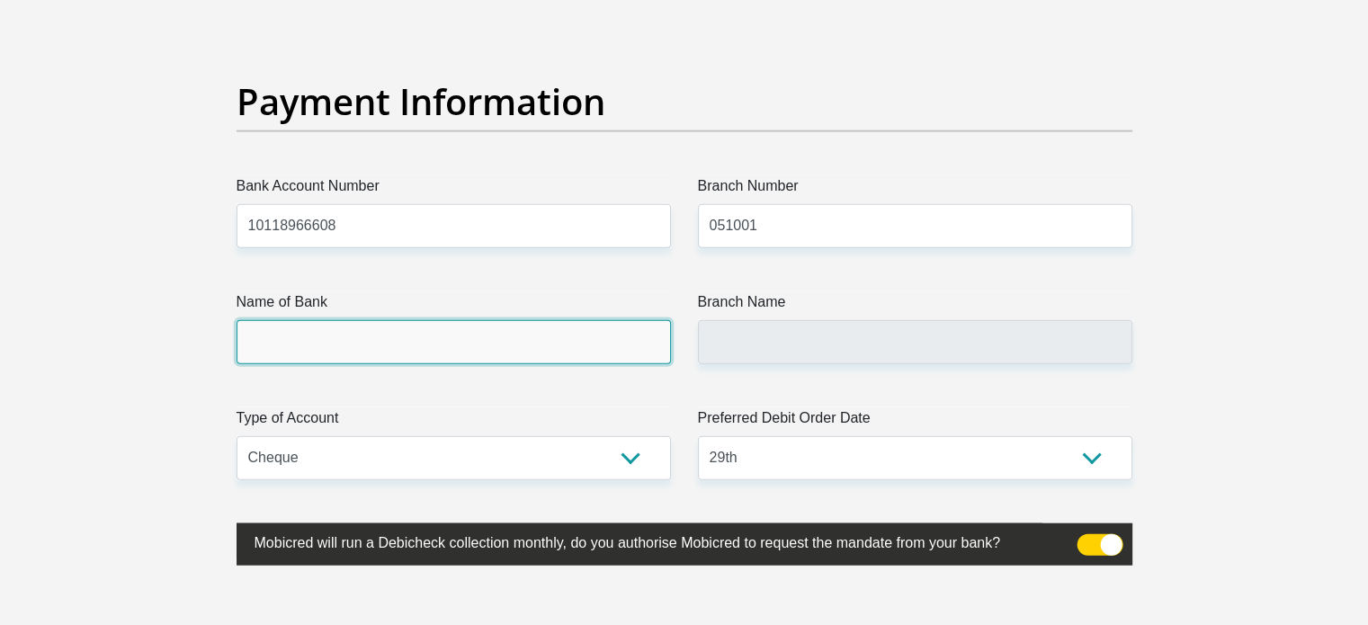
click at [572, 351] on input "Name of Bank" at bounding box center [453, 342] width 434 height 44
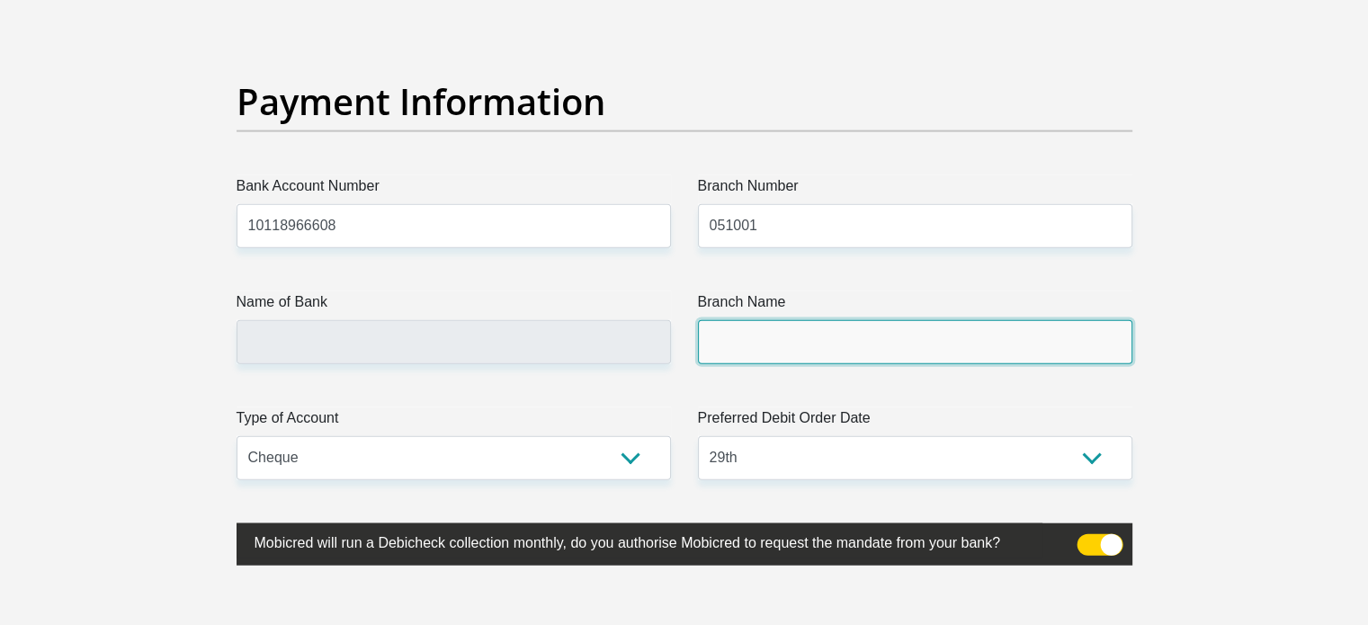
drag, startPoint x: 807, startPoint y: 354, endPoint x: 604, endPoint y: 330, distance: 204.7
click at [807, 355] on input "Branch Name" at bounding box center [915, 342] width 434 height 44
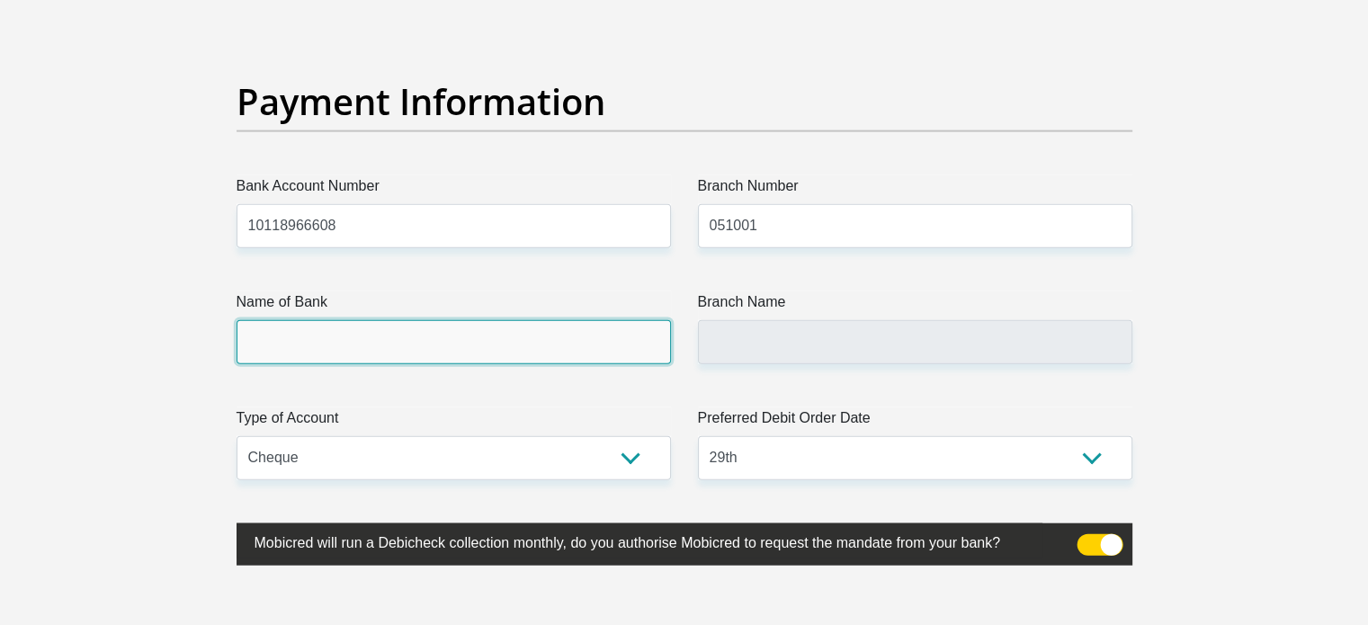
drag, startPoint x: 506, startPoint y: 324, endPoint x: 522, endPoint y: 326, distance: 15.4
click at [513, 326] on input "Name of Bank" at bounding box center [453, 342] width 434 height 44
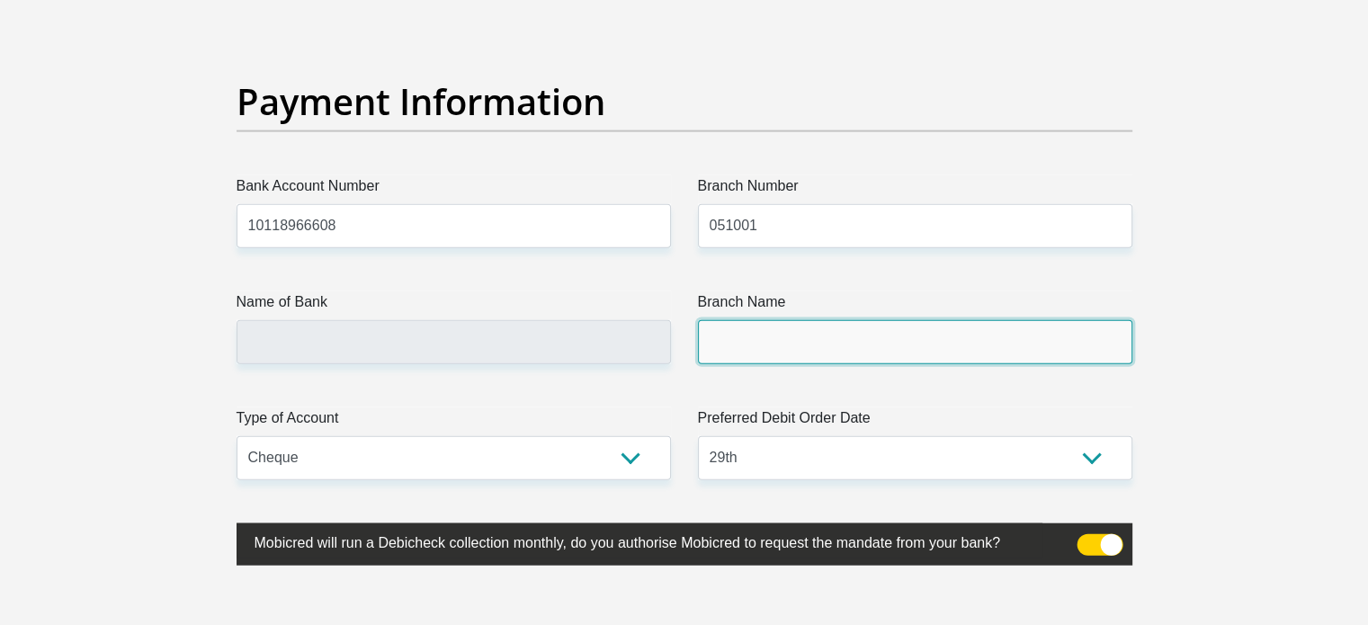
click at [740, 326] on input "Branch Name" at bounding box center [915, 342] width 434 height 44
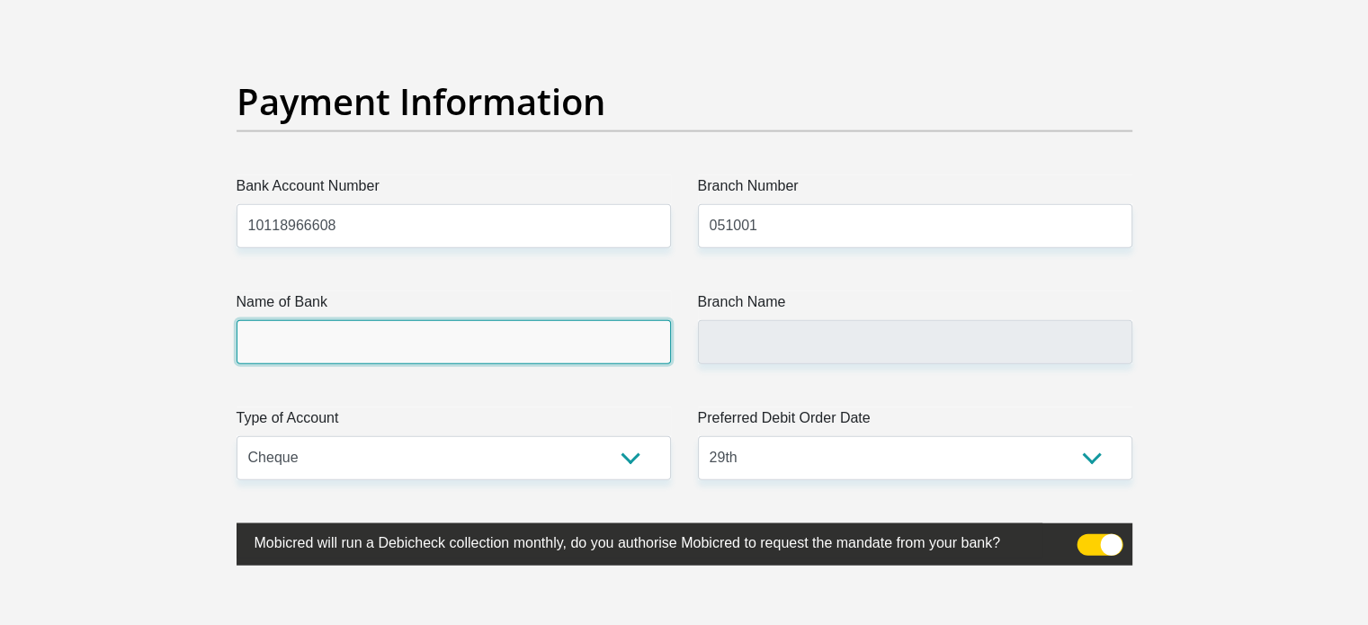
drag, startPoint x: 558, startPoint y: 344, endPoint x: 640, endPoint y: 349, distance: 82.9
click at [562, 344] on input "Name of Bank" at bounding box center [453, 342] width 434 height 44
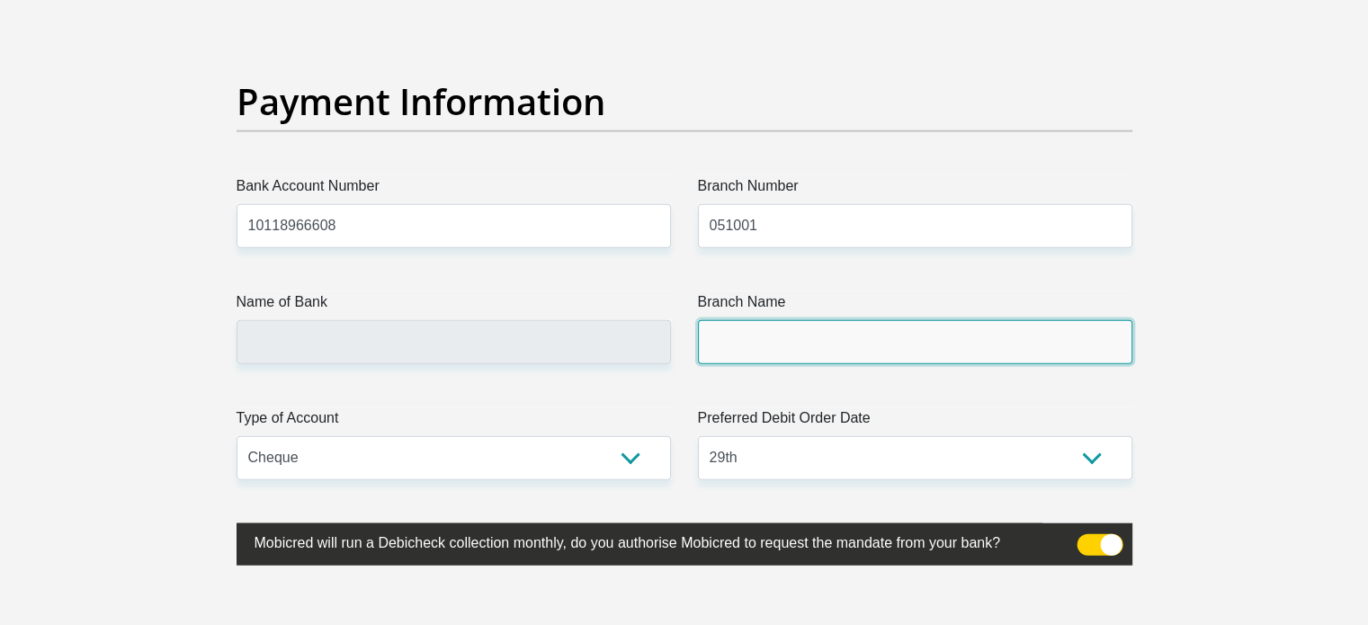
click at [748, 359] on input "Branch Name" at bounding box center [915, 342] width 434 height 44
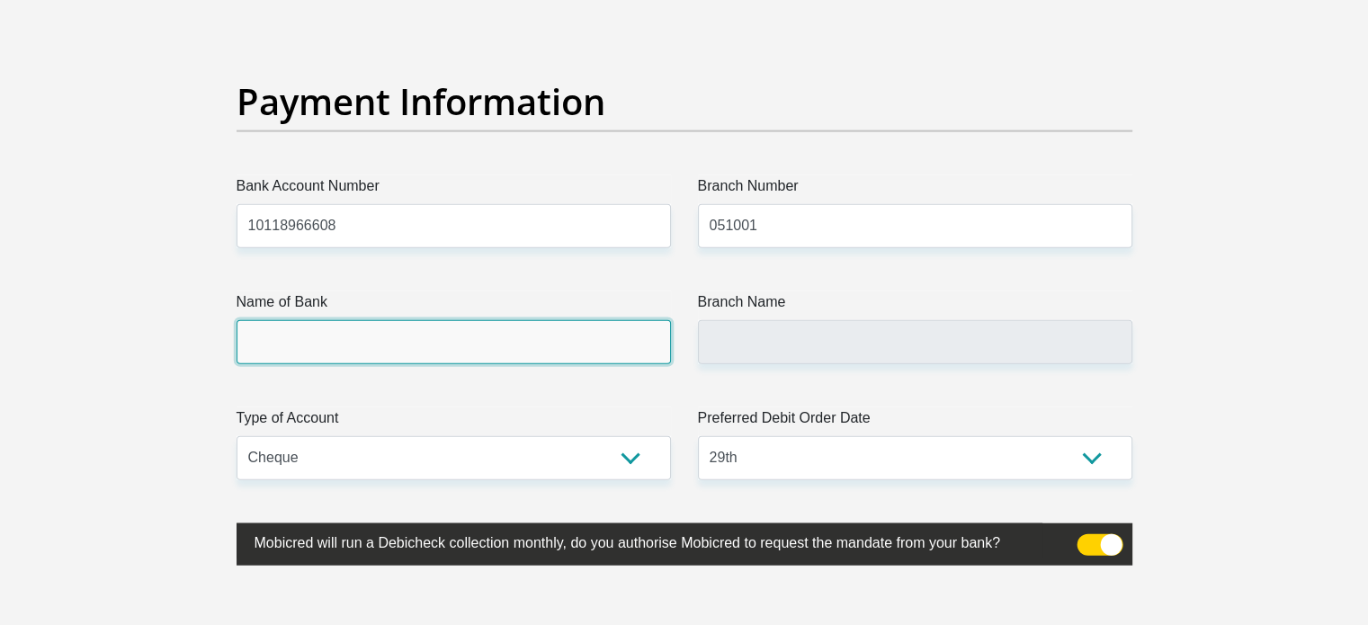
click at [569, 341] on input "Name of Bank" at bounding box center [453, 342] width 434 height 44
